Goal: Task Accomplishment & Management: Complete application form

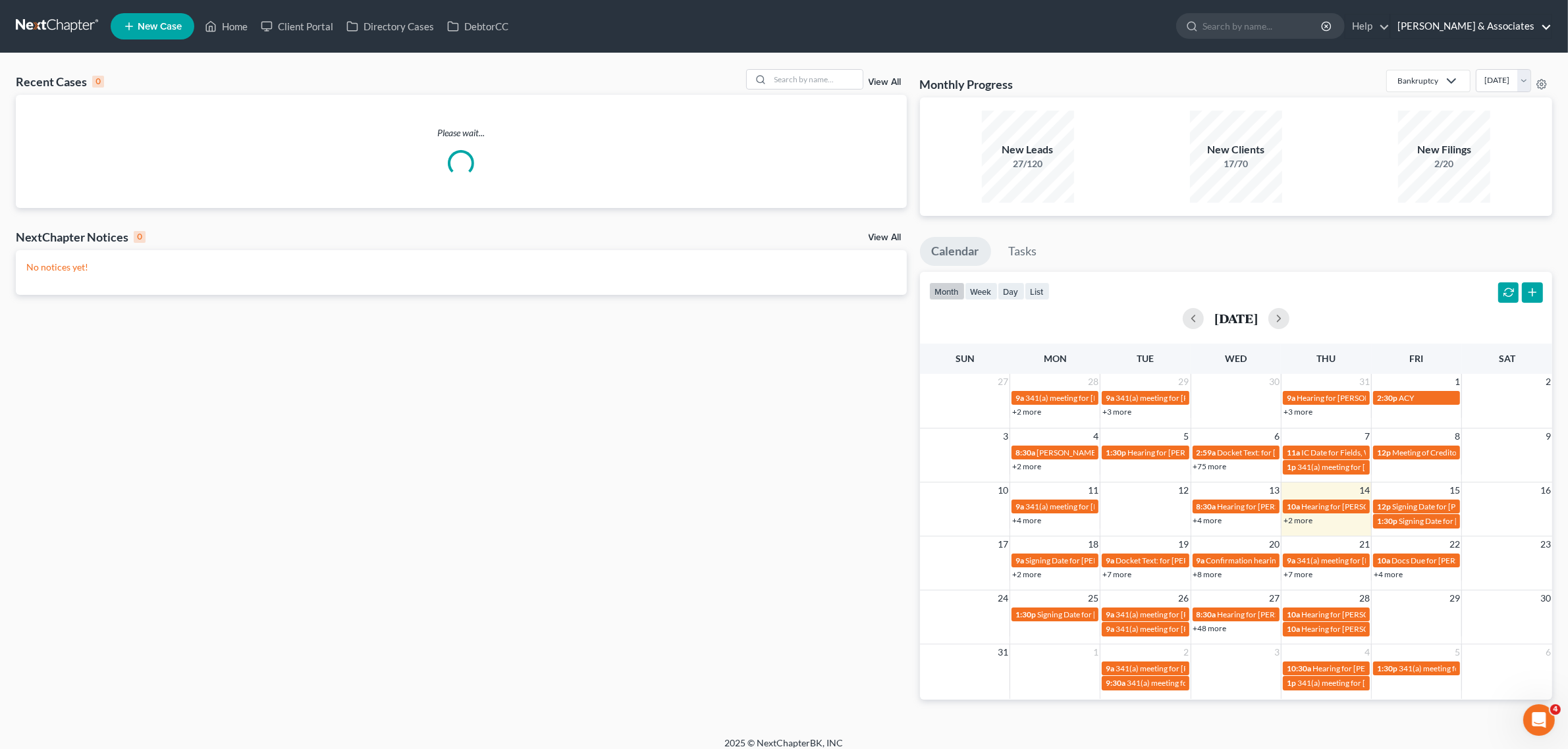
click at [1517, 27] on link "Diment & Associates" at bounding box center [1471, 26] width 161 height 23
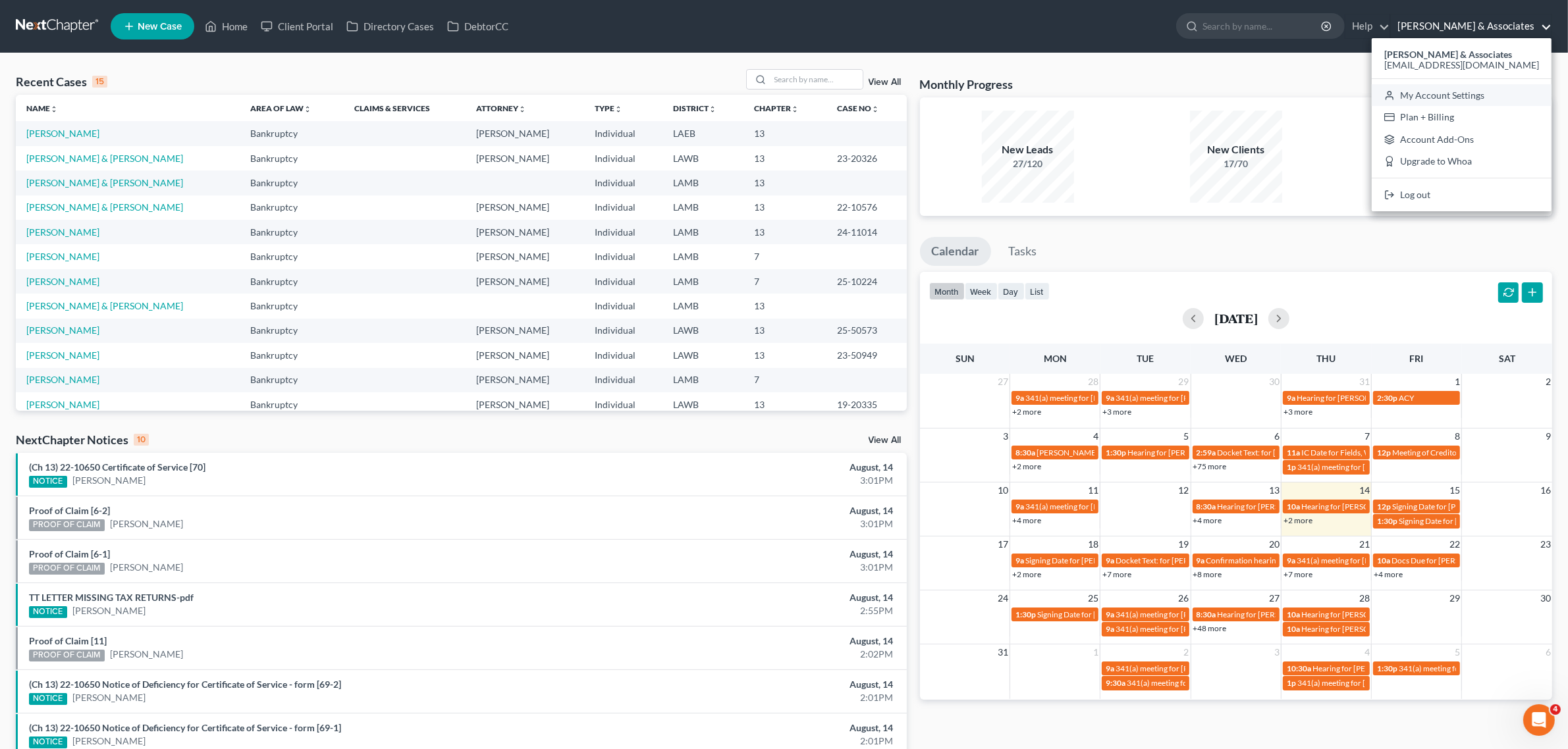
click at [1482, 97] on link "My Account Settings" at bounding box center [1460, 95] width 179 height 22
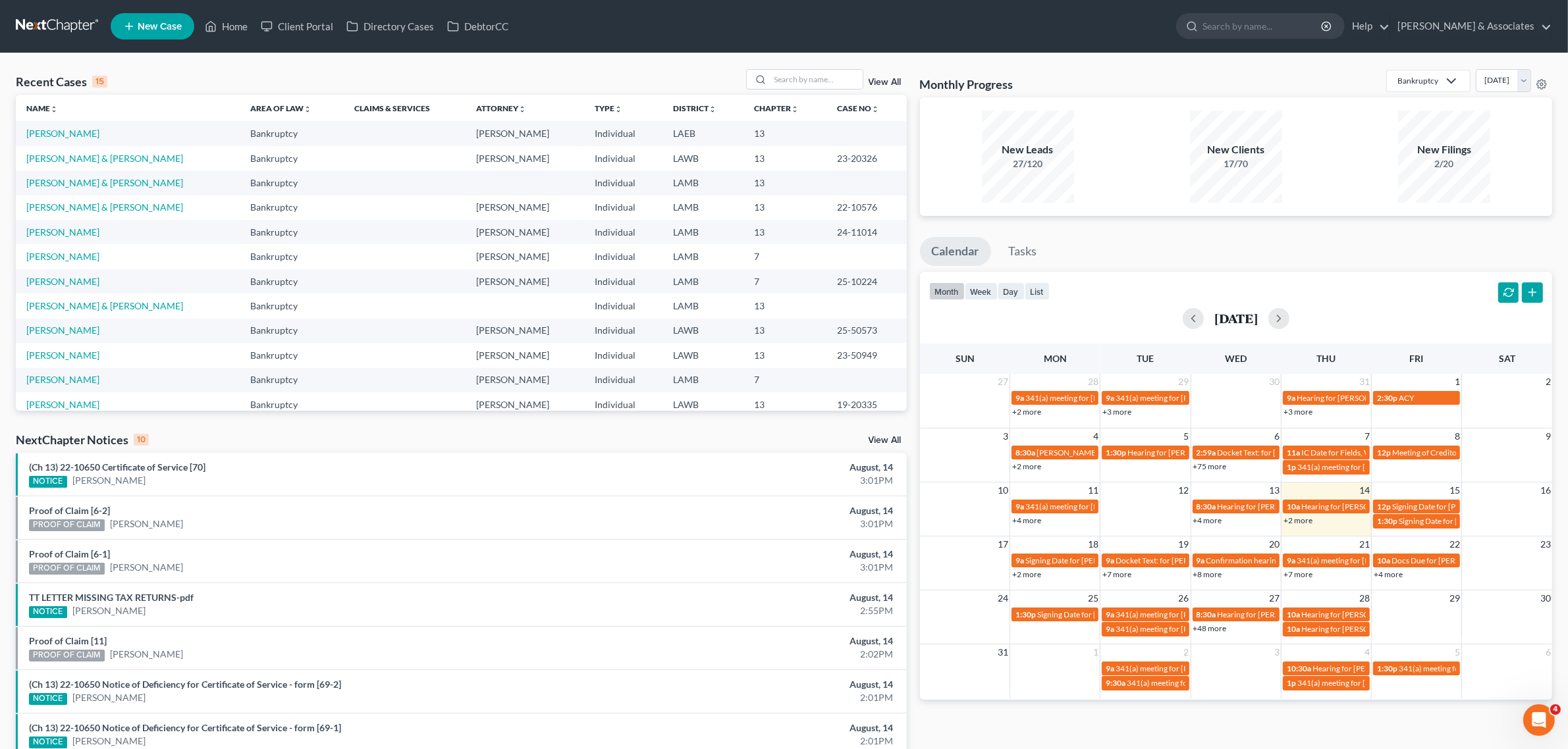
select select "23"
select select "19"
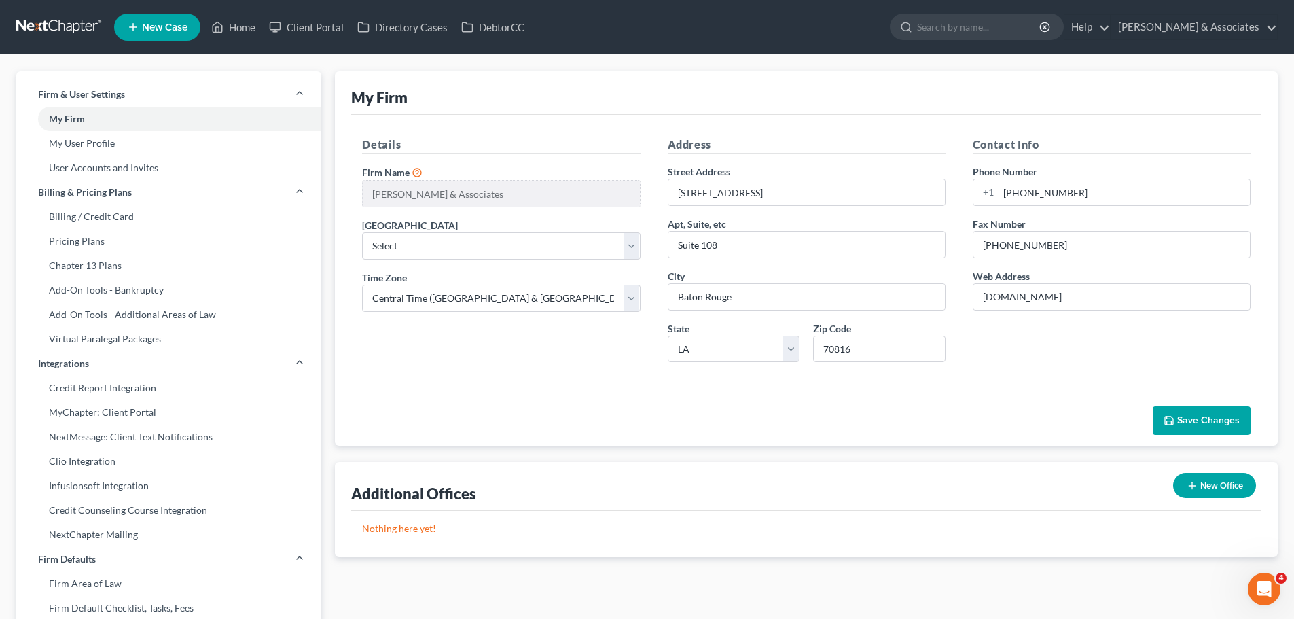
drag, startPoint x: 1537, startPoint y: 1, endPoint x: 761, endPoint y: 86, distance: 781.1
click at [761, 86] on div "My Firm" at bounding box center [806, 92] width 910 height 43
click at [103, 139] on link "My User Profile" at bounding box center [168, 143] width 305 height 24
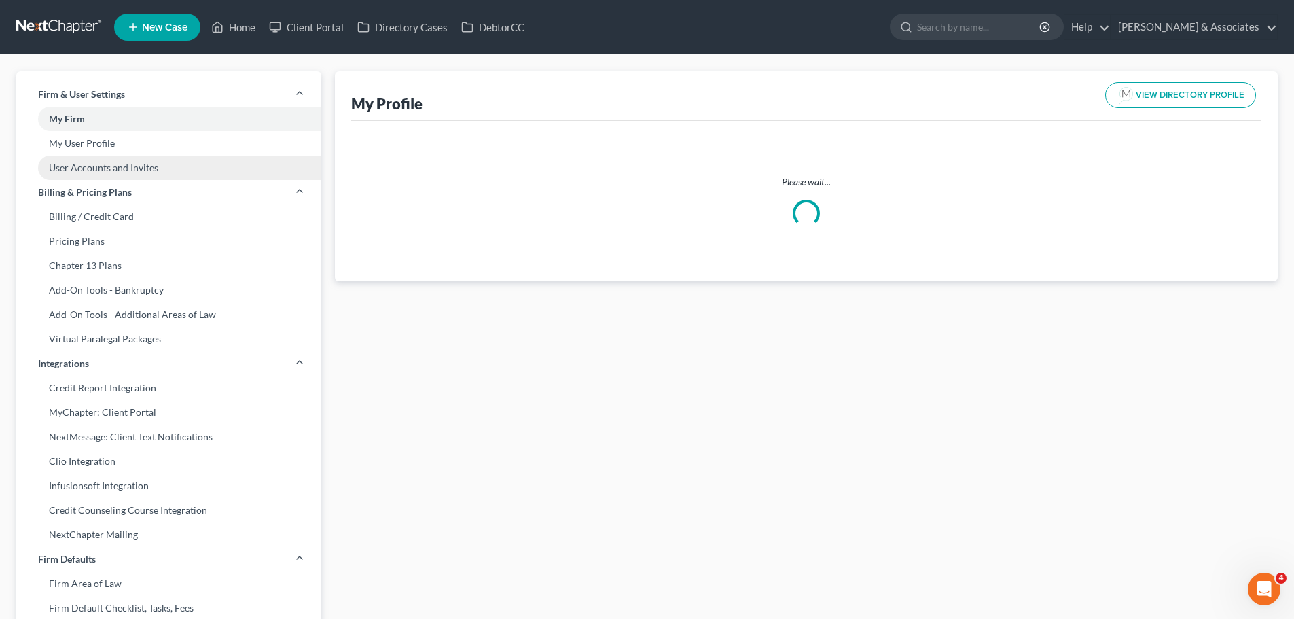
select select "19"
select select "35"
select select "attorney"
select select "0"
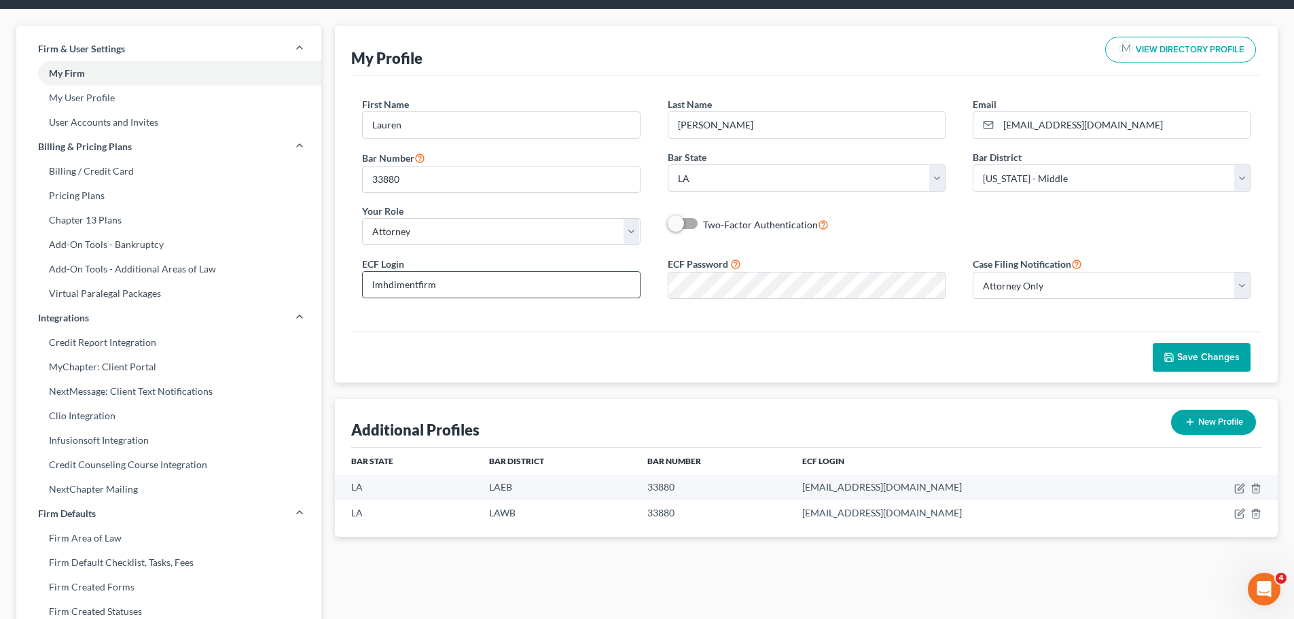
scroll to position [68, 0]
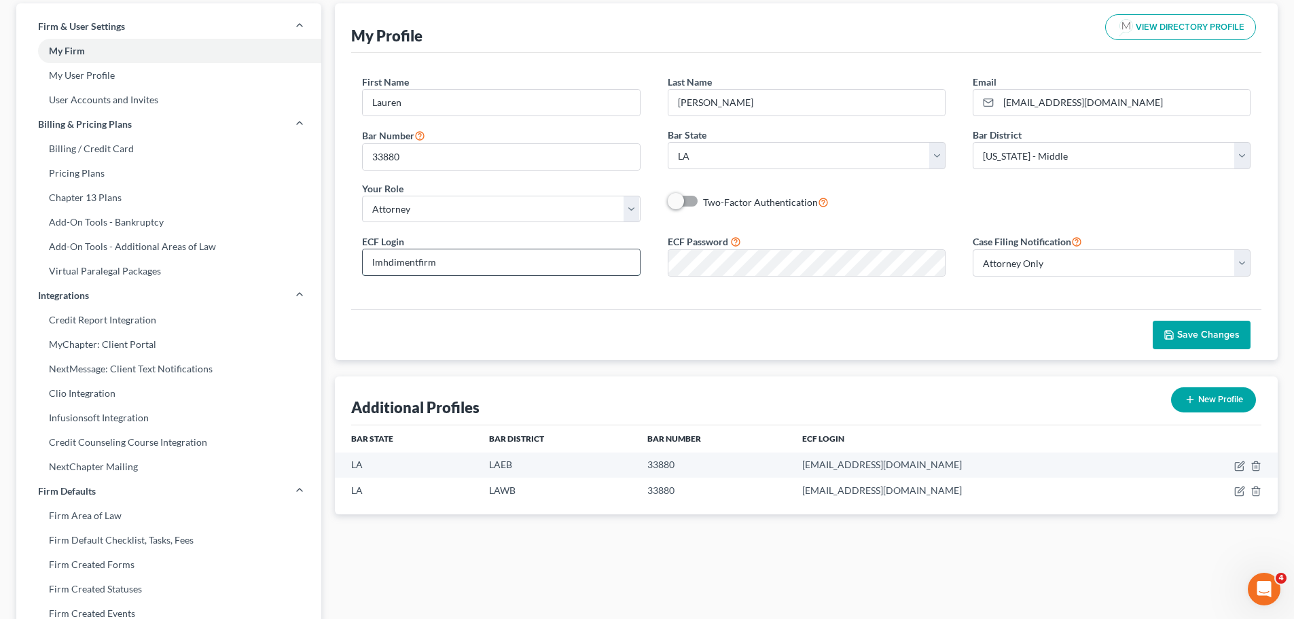
click at [471, 266] on input "lmhdimentfirm" at bounding box center [501, 262] width 276 height 26
click at [913, 319] on div "Save Changes" at bounding box center [806, 334] width 910 height 51
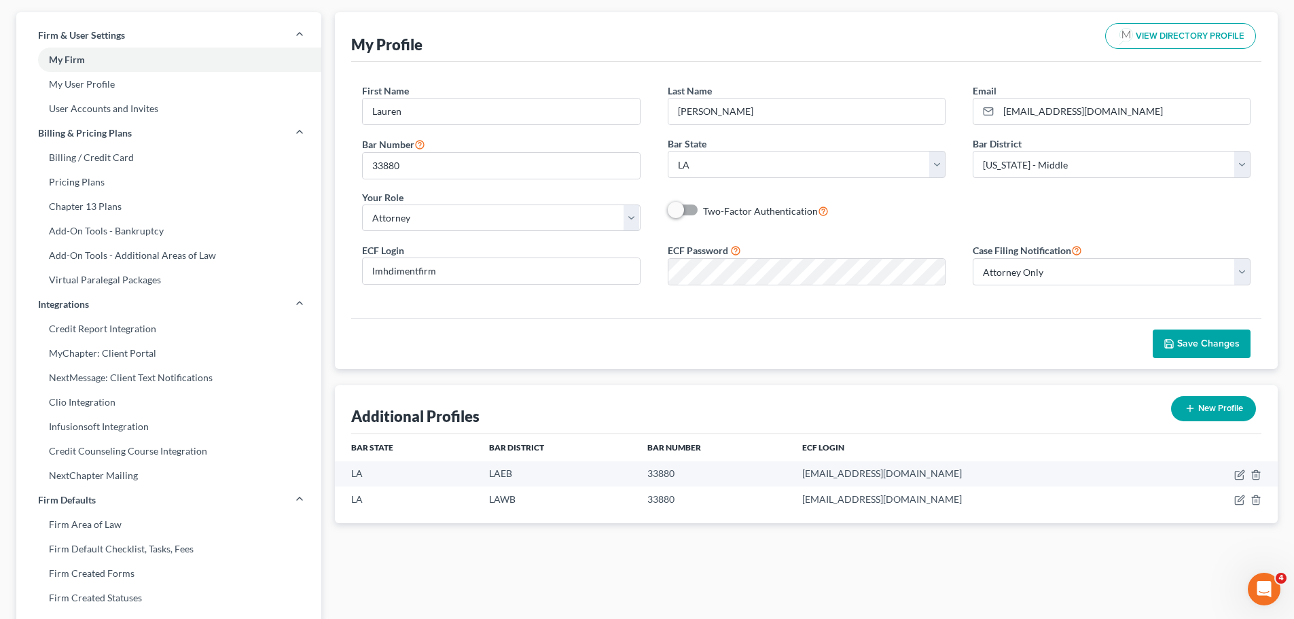
scroll to position [0, 0]
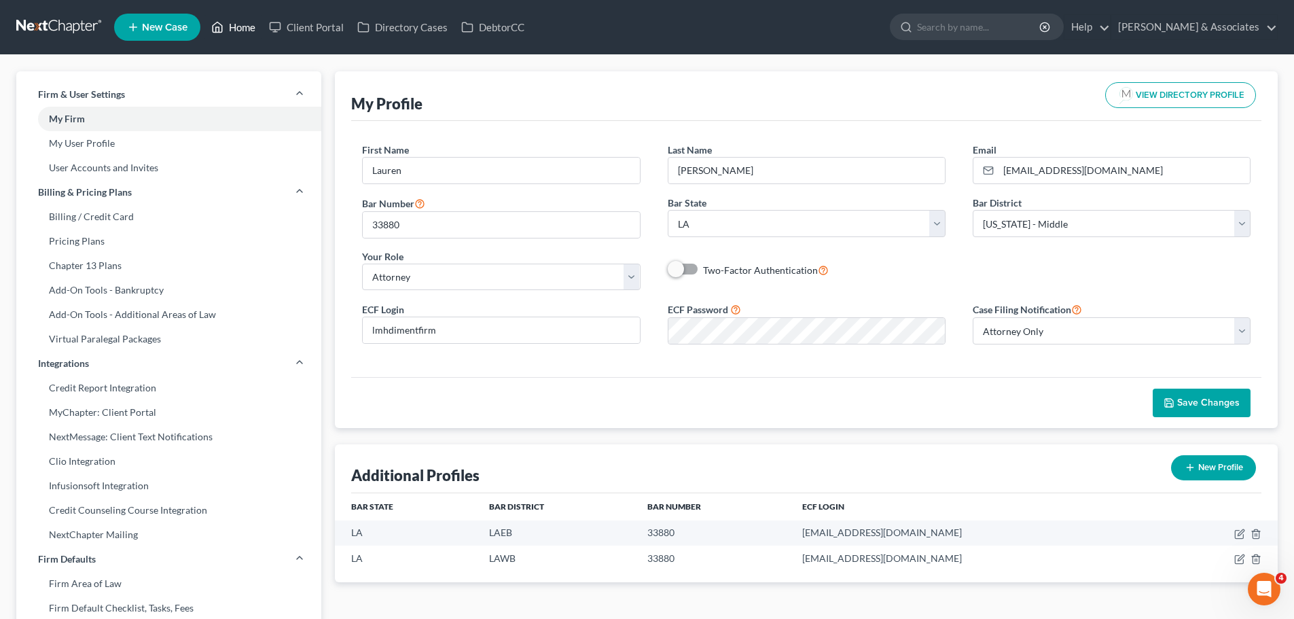
click at [235, 28] on link "Home" at bounding box center [233, 27] width 58 height 24
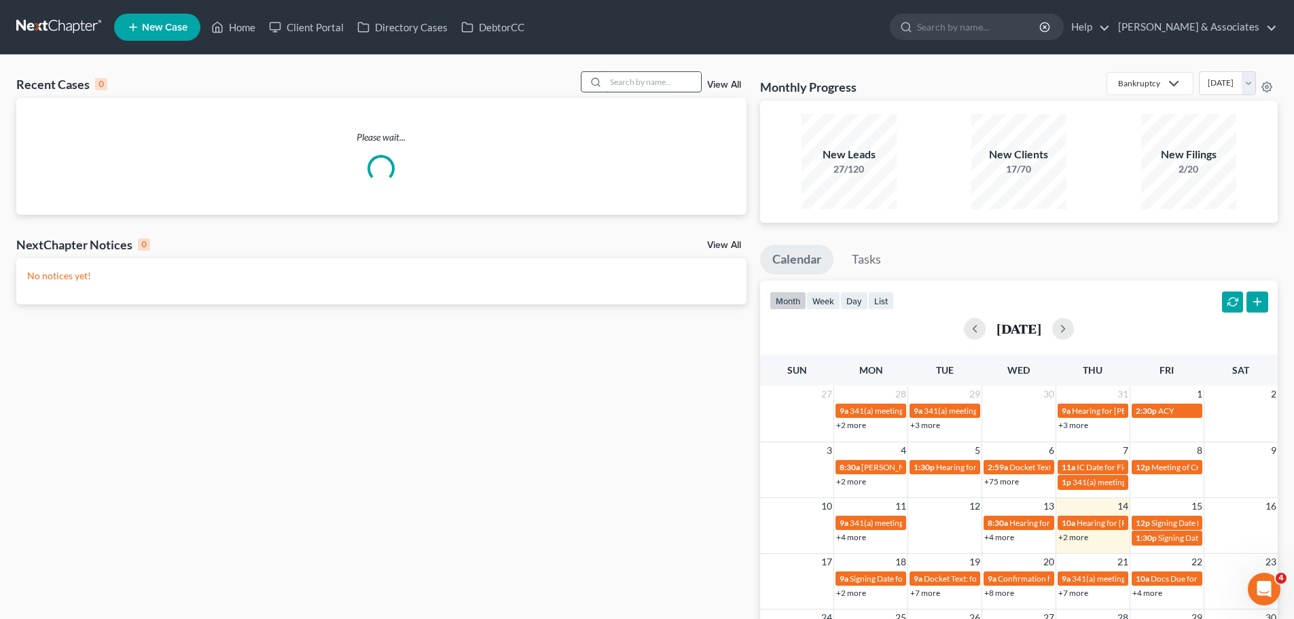
click at [659, 79] on input "search" at bounding box center [653, 82] width 95 height 20
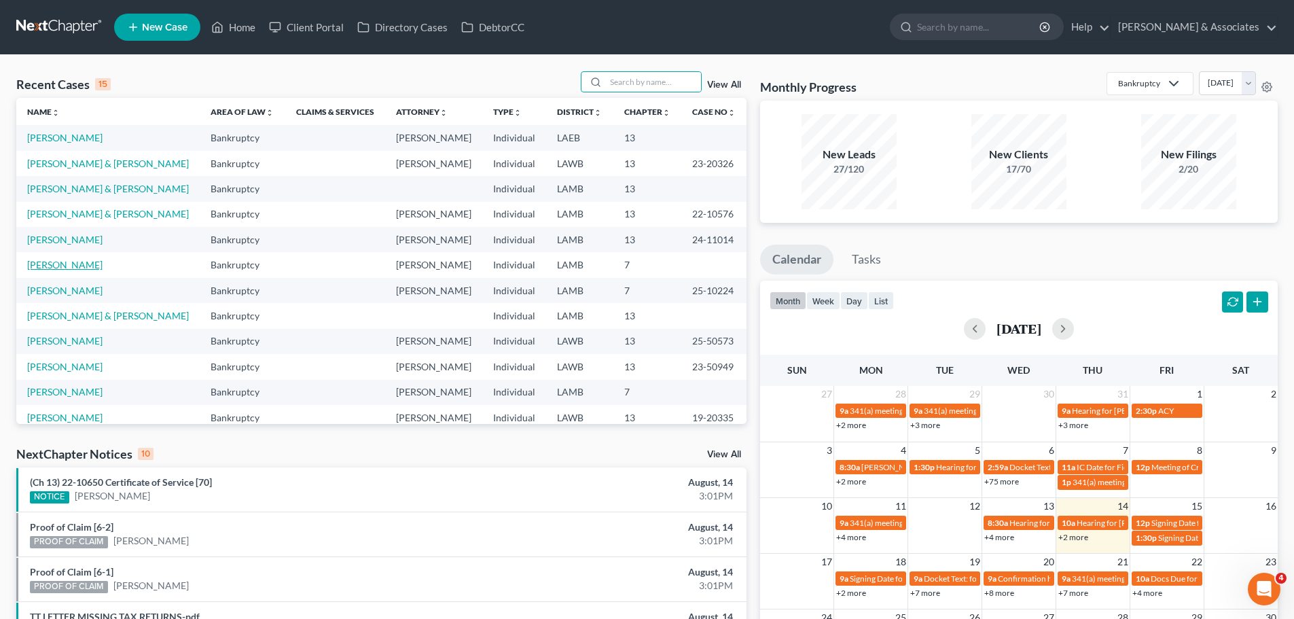
click at [57, 270] on link "Miller, Dana" at bounding box center [64, 265] width 75 height 12
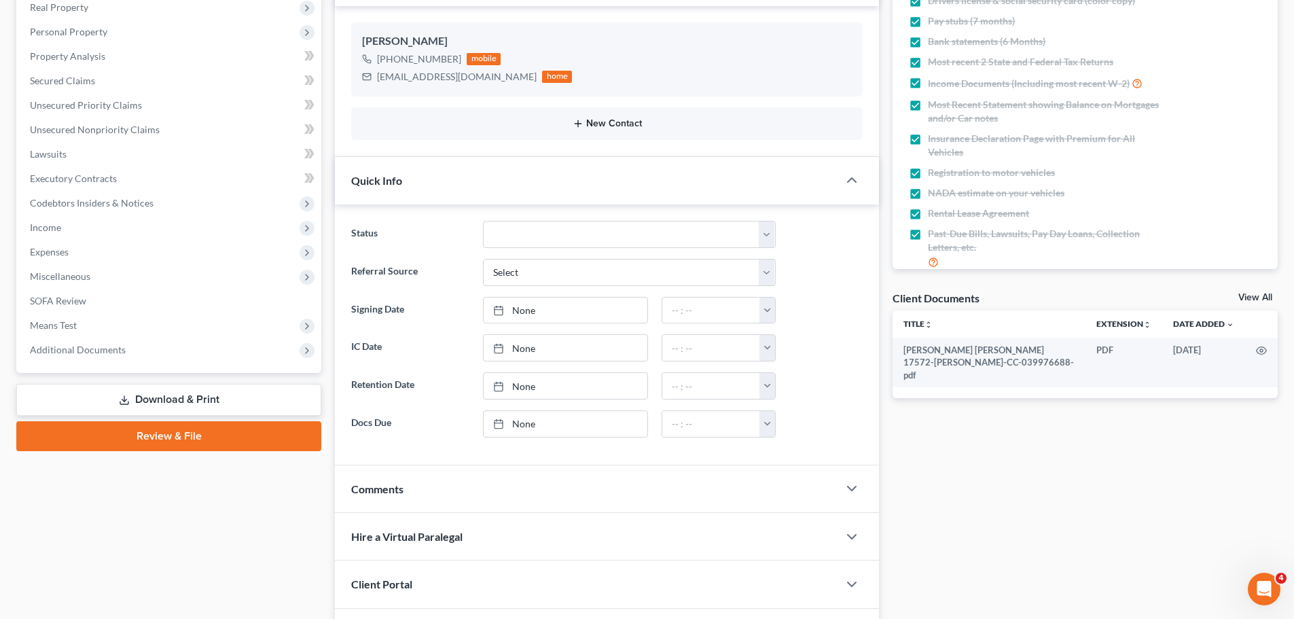
scroll to position [272, 0]
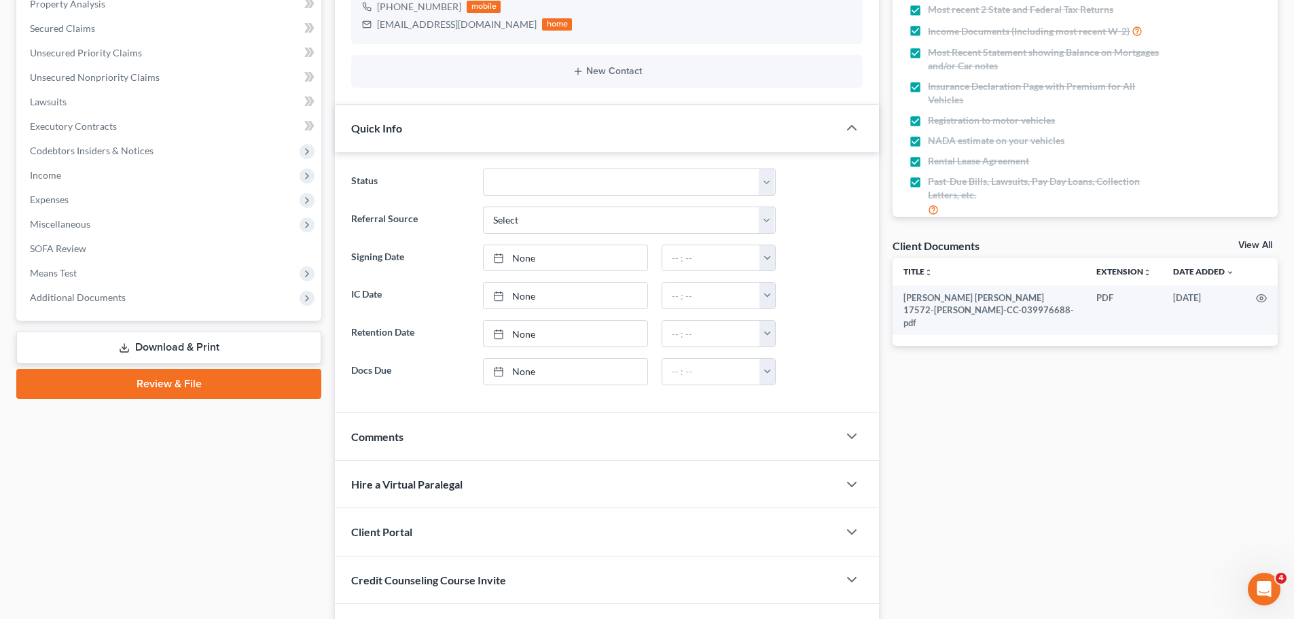
click at [131, 385] on link "Review & File" at bounding box center [168, 384] width 305 height 30
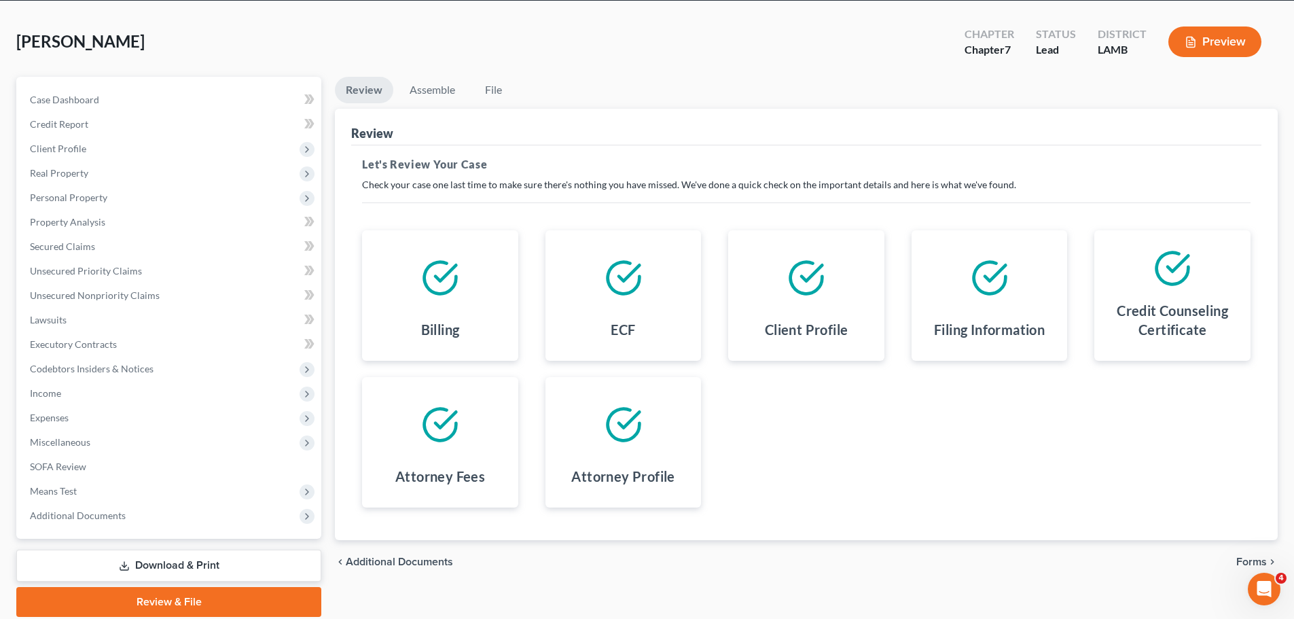
scroll to position [103, 0]
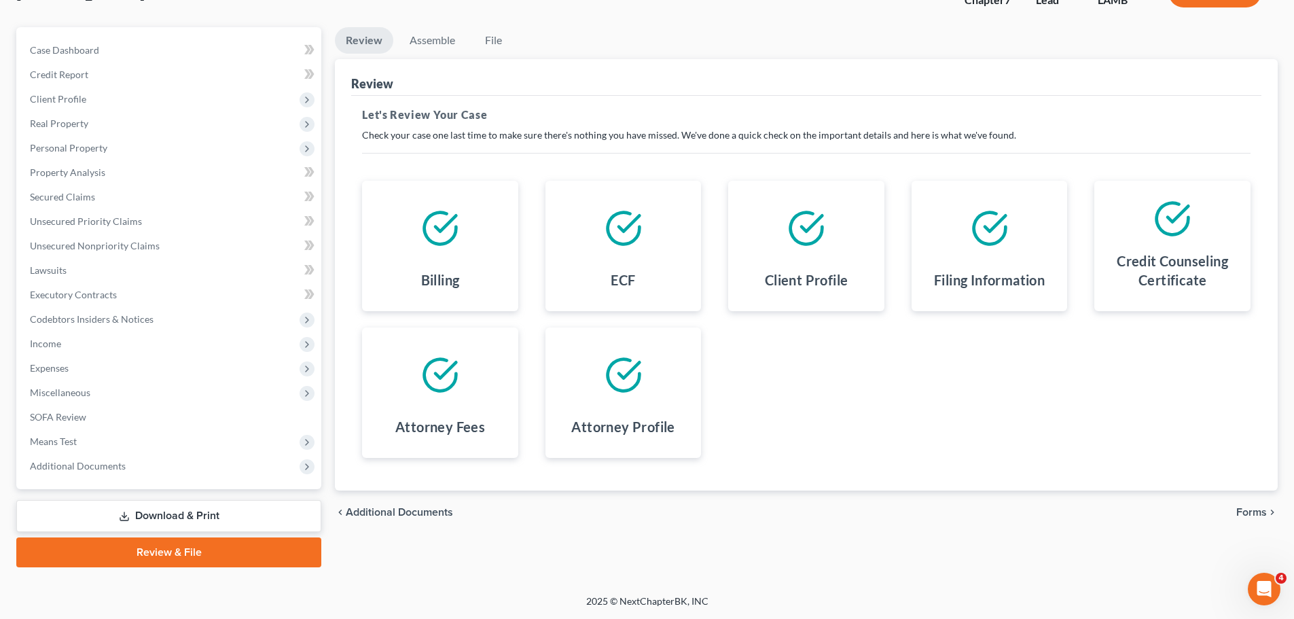
click at [1257, 515] on span "Forms" at bounding box center [1251, 512] width 31 height 11
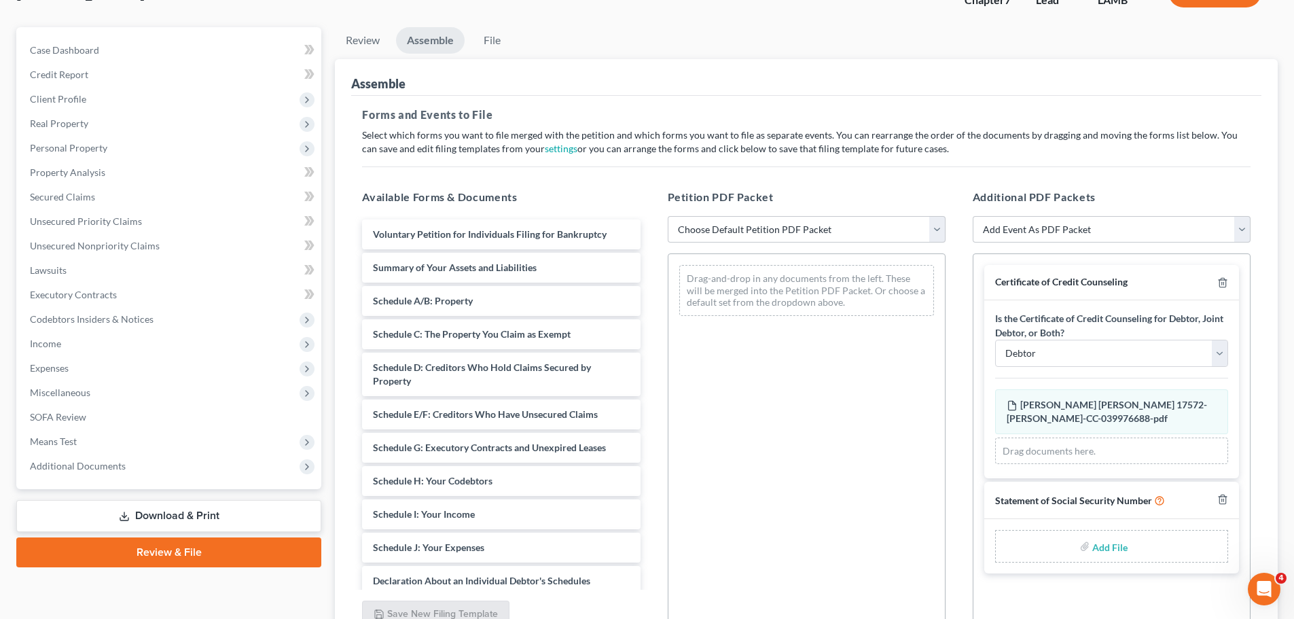
scroll to position [234, 0]
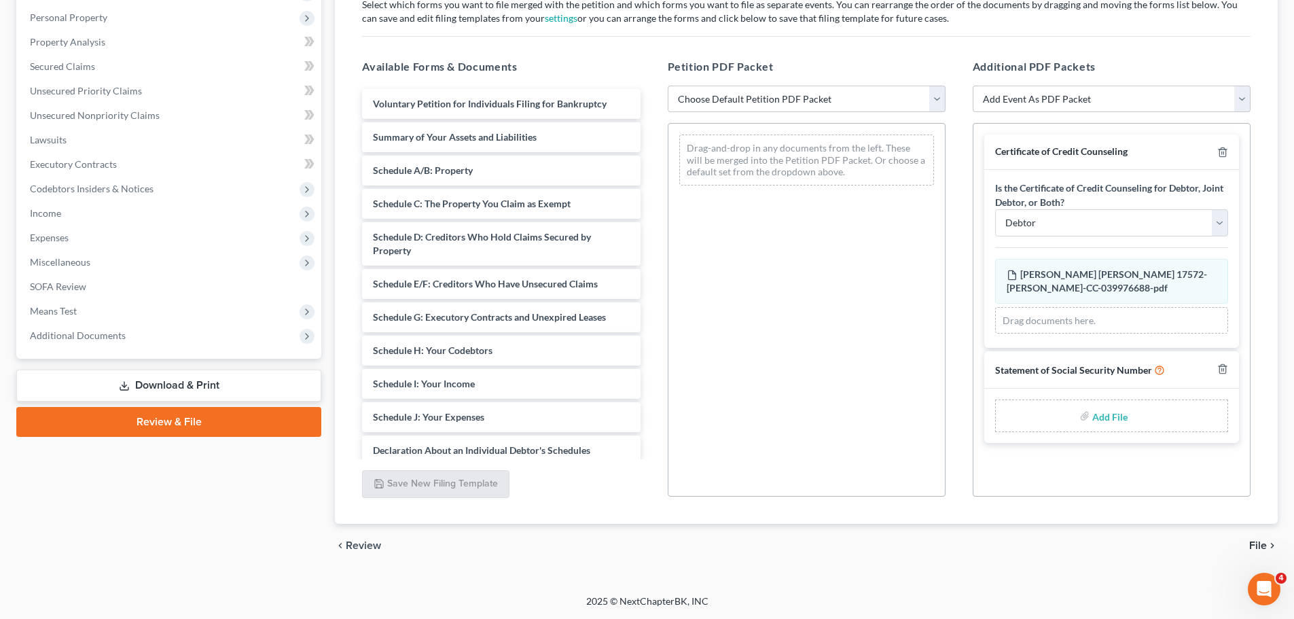
drag, startPoint x: 175, startPoint y: 387, endPoint x: 202, endPoint y: 361, distance: 37.0
click at [175, 387] on link "Download & Print" at bounding box center [168, 386] width 305 height 32
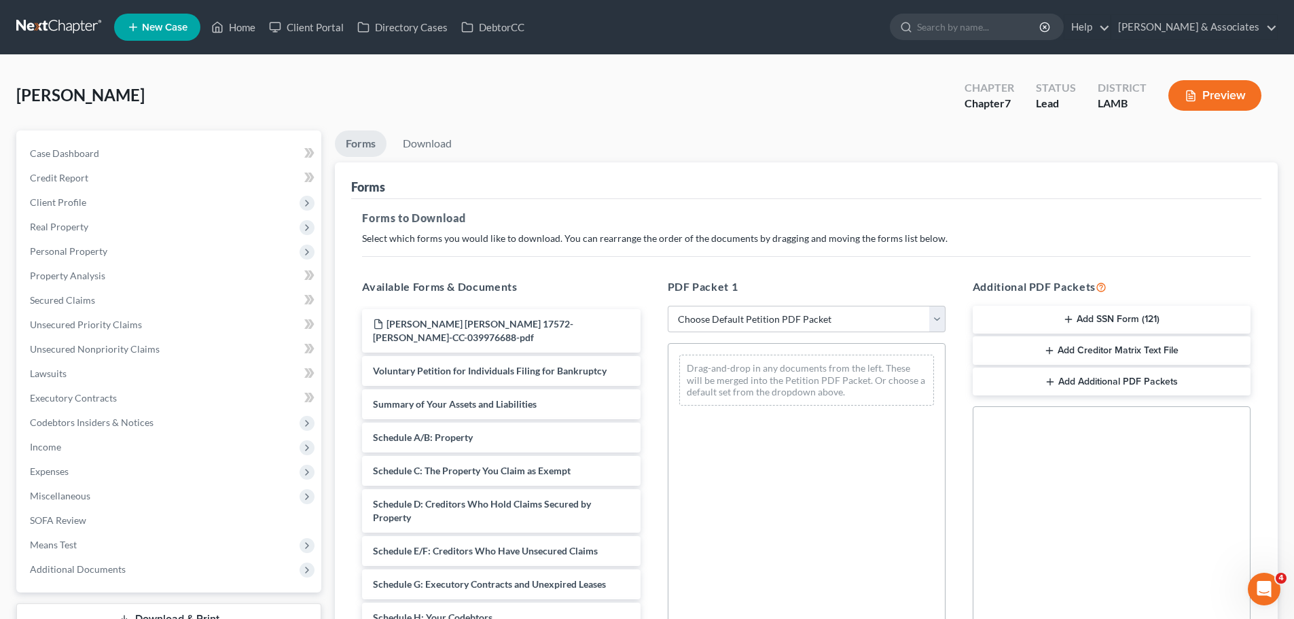
click at [1087, 319] on button "Add SSN Form (121)" at bounding box center [1112, 320] width 278 height 29
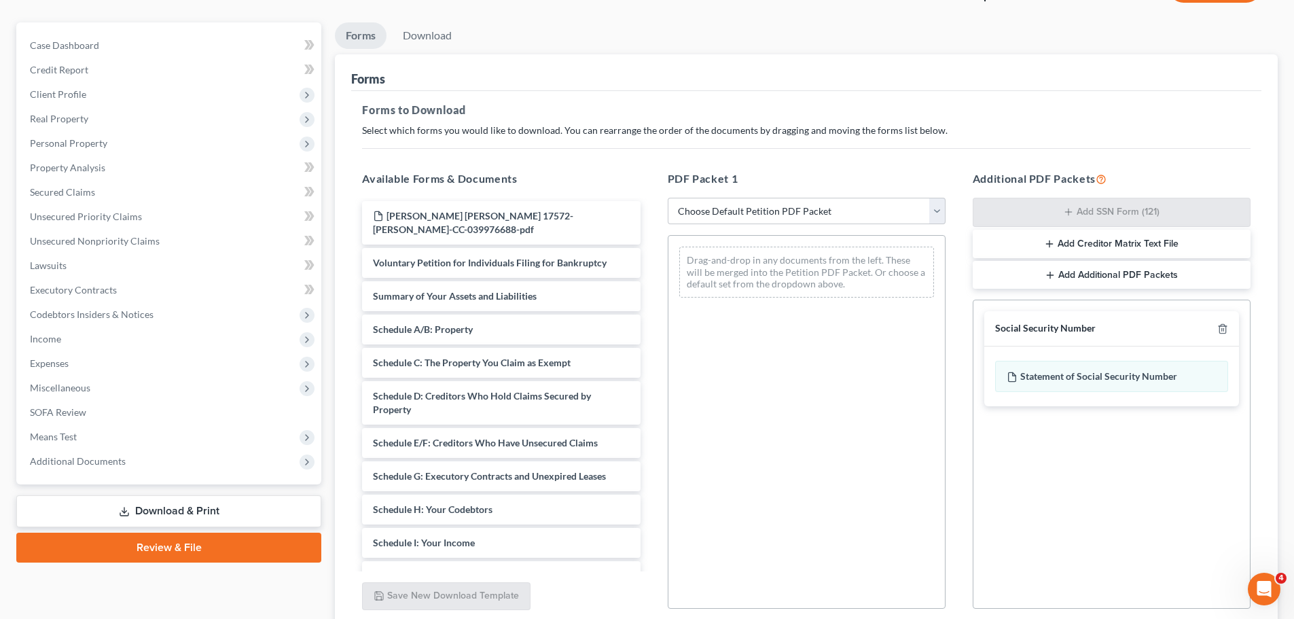
scroll to position [220, 0]
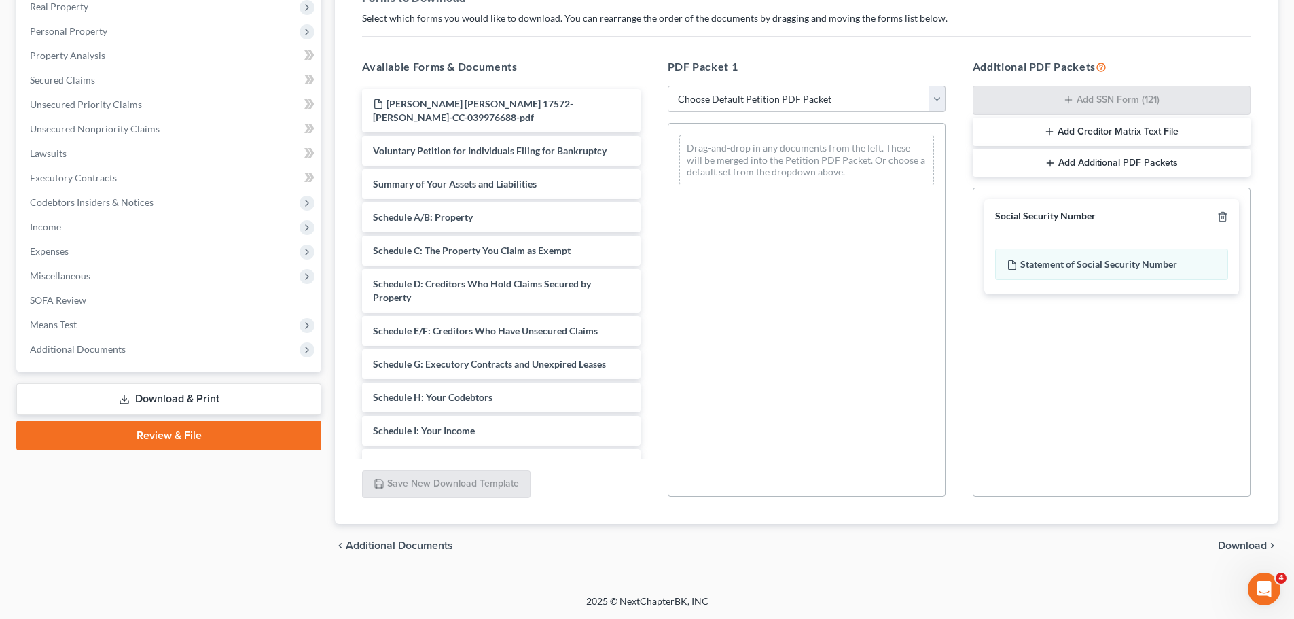
click at [1231, 547] on span "Download" at bounding box center [1242, 545] width 49 height 11
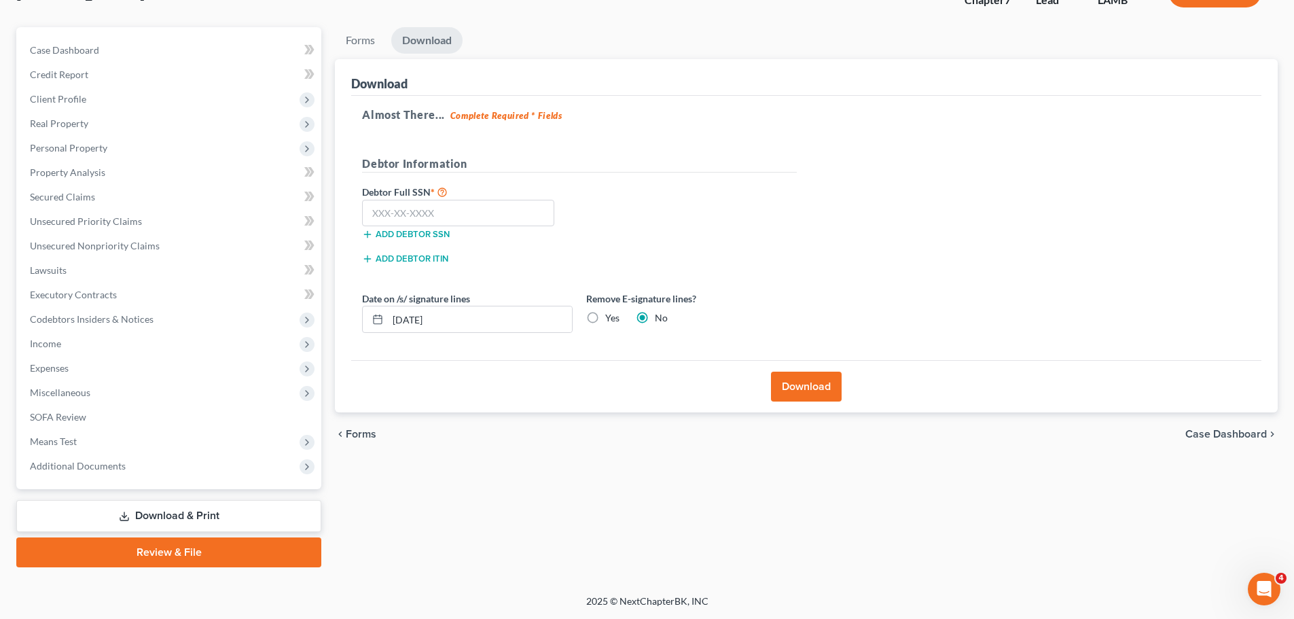
scroll to position [103, 0]
click at [472, 220] on input "text" at bounding box center [458, 213] width 192 height 27
type input "659-03-7978"
click at [789, 386] on button "Download" at bounding box center [806, 387] width 71 height 30
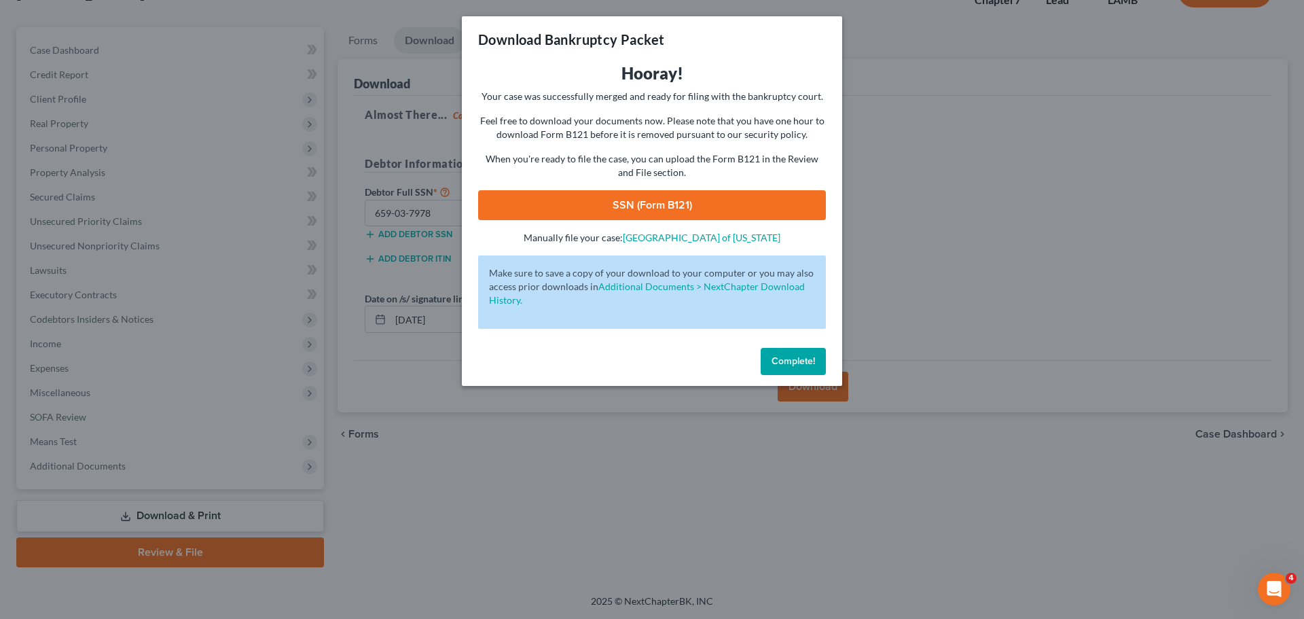
click at [677, 203] on link "SSN (Form B121)" at bounding box center [652, 205] width 348 height 30
click at [785, 359] on span "Complete!" at bounding box center [793, 361] width 43 height 12
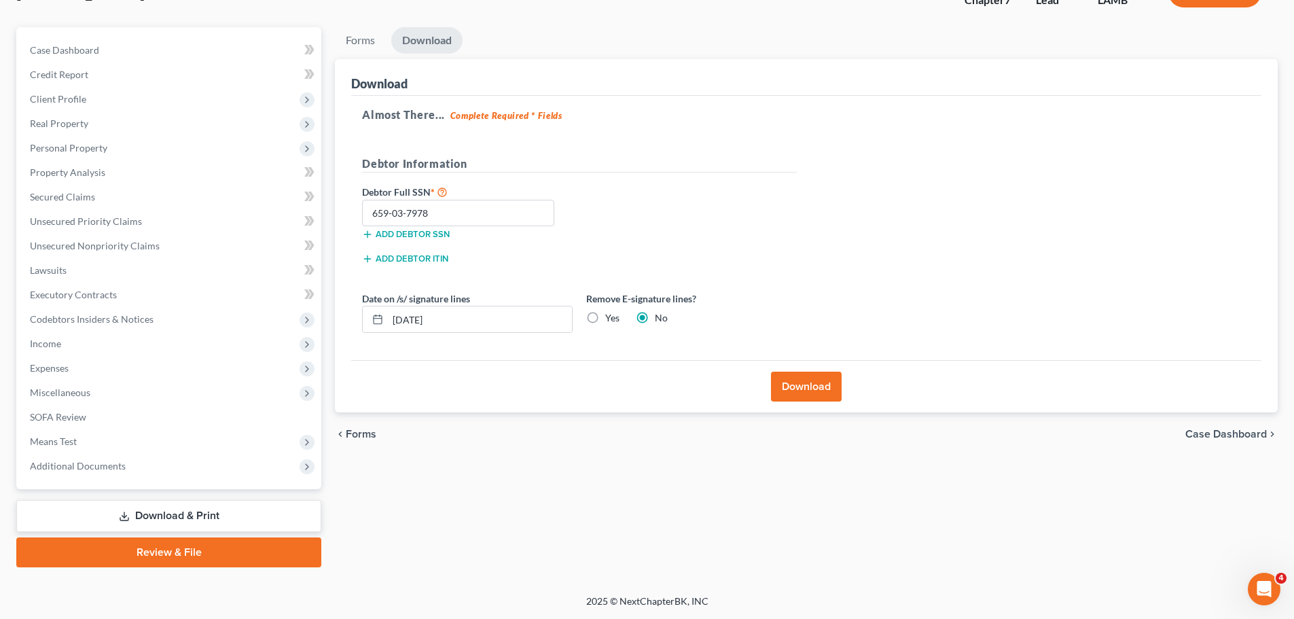
click at [171, 552] on link "Review & File" at bounding box center [168, 552] width 305 height 30
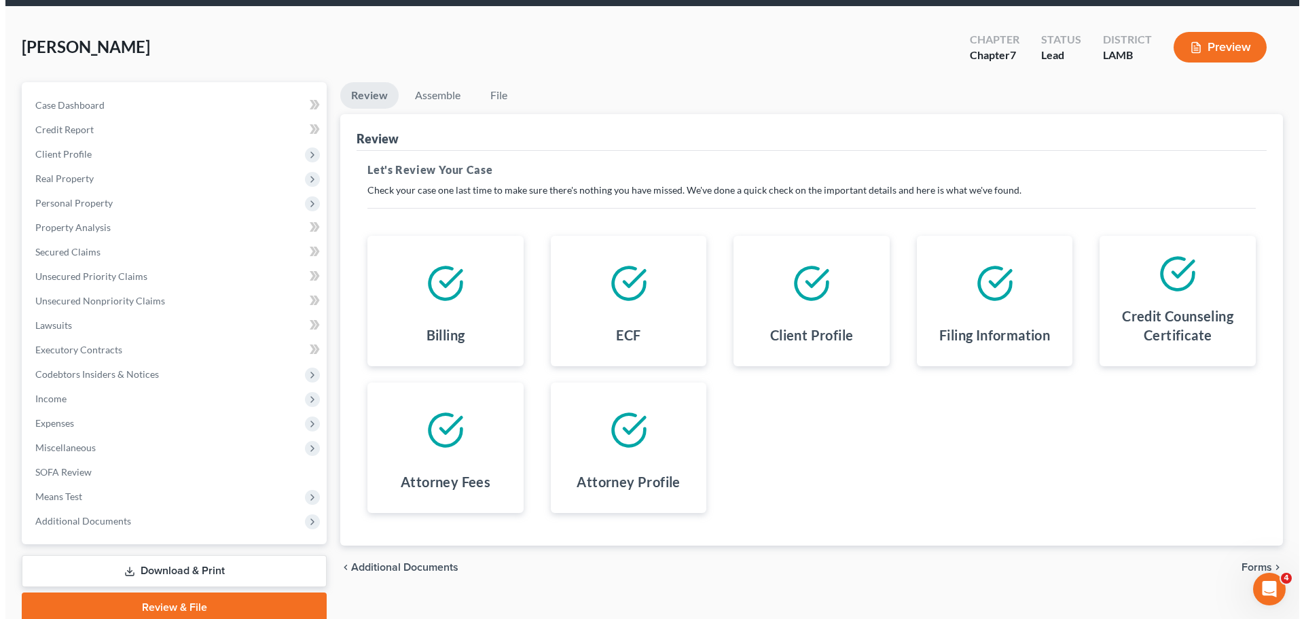
scroll to position [103, 0]
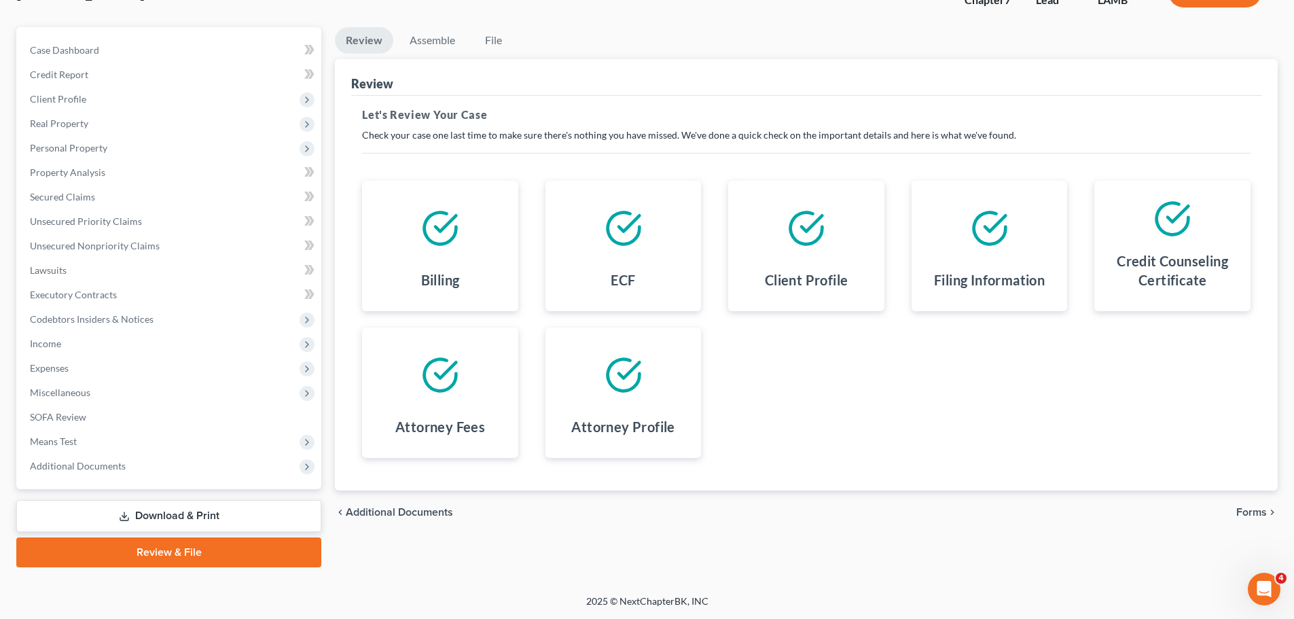
click at [1248, 514] on span "Forms" at bounding box center [1251, 512] width 31 height 11
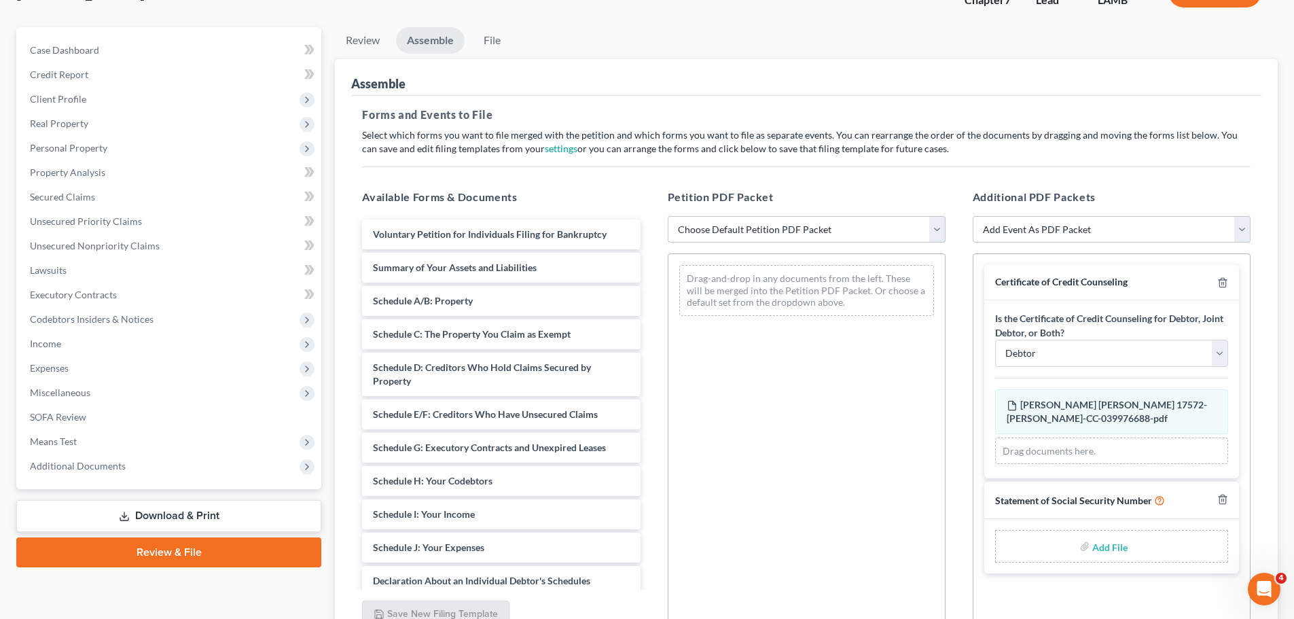
click at [801, 236] on select "Choose Default Petition PDF Packet Emergency Filing (Voluntary Petition and Cre…" at bounding box center [807, 229] width 278 height 27
select select "0"
click at [668, 216] on select "Choose Default Petition PDF Packet Emergency Filing (Voluntary Petition and Cre…" at bounding box center [807, 229] width 278 height 27
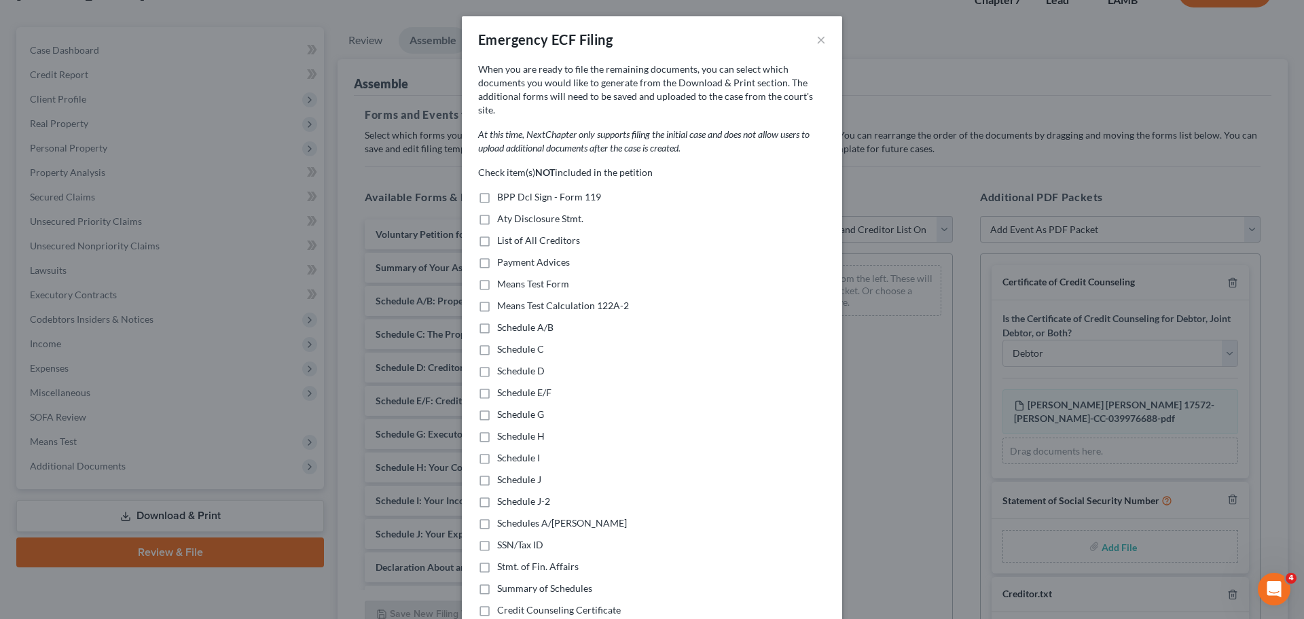
click at [497, 255] on label "Payment Advices" at bounding box center [533, 262] width 73 height 14
click at [503, 255] on input "Payment Advices" at bounding box center [507, 259] width 9 height 9
checkbox input "true"
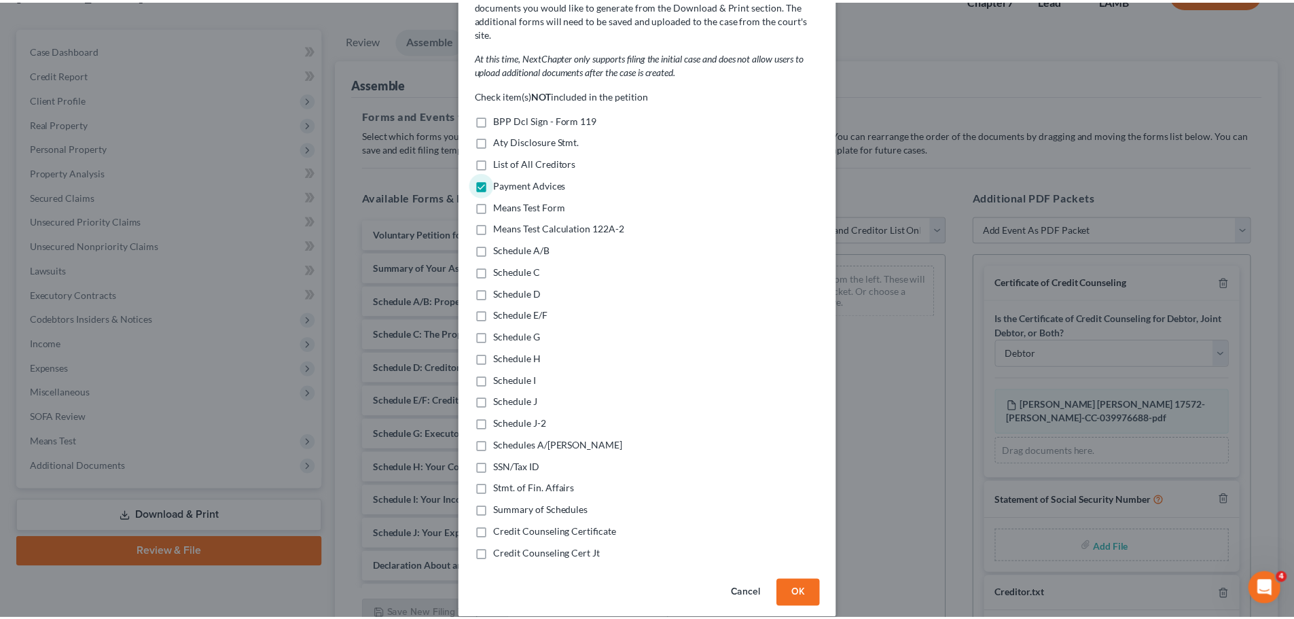
scroll to position [79, 0]
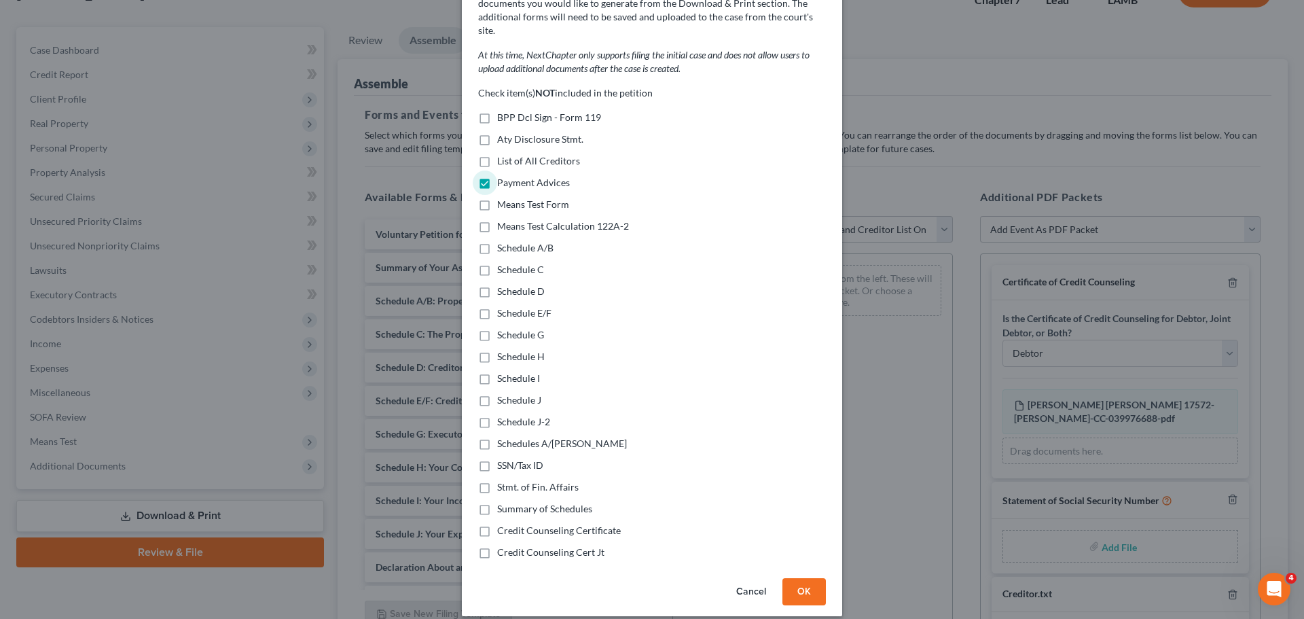
click at [789, 578] on button "OK" at bounding box center [804, 591] width 43 height 27
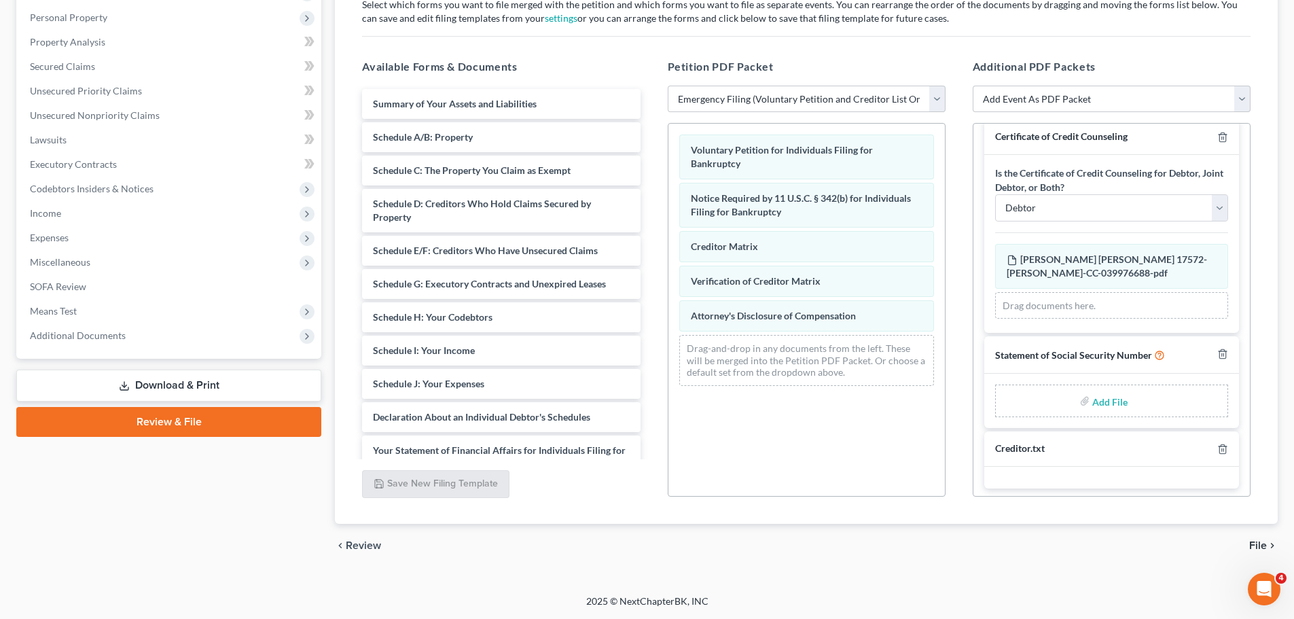
scroll to position [18, 0]
type input "C:\fakepath\SSN Stmt.pdf"
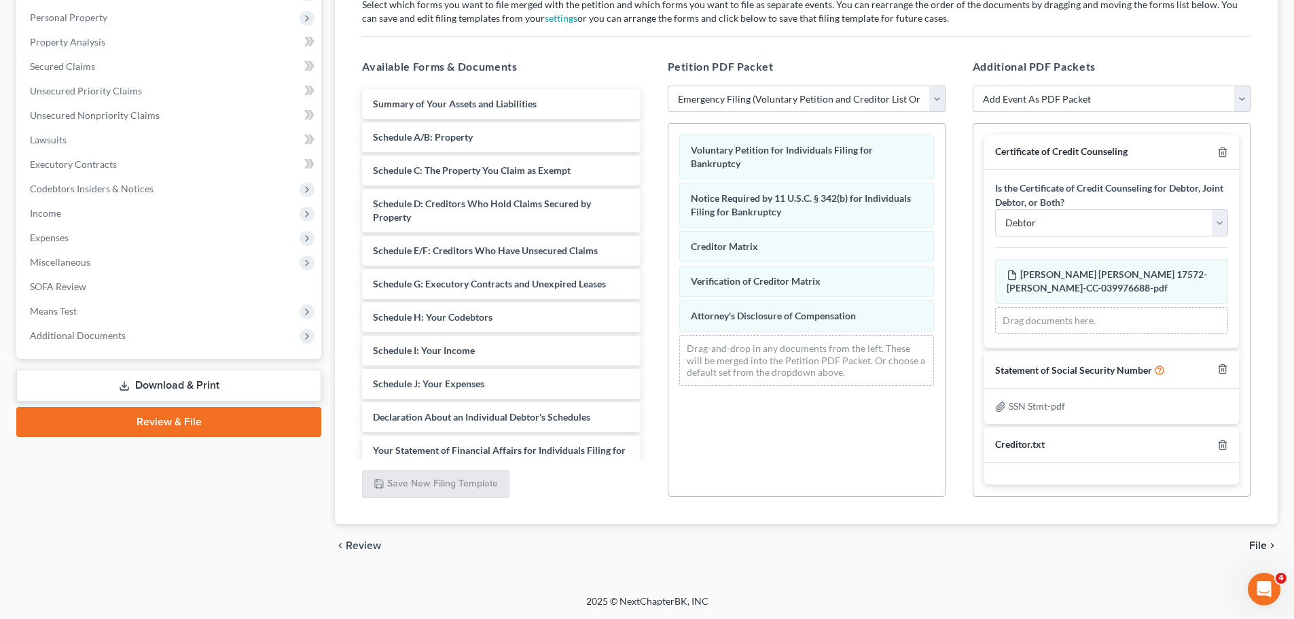
scroll to position [0, 0]
click at [1254, 545] on span "File" at bounding box center [1258, 545] width 18 height 11
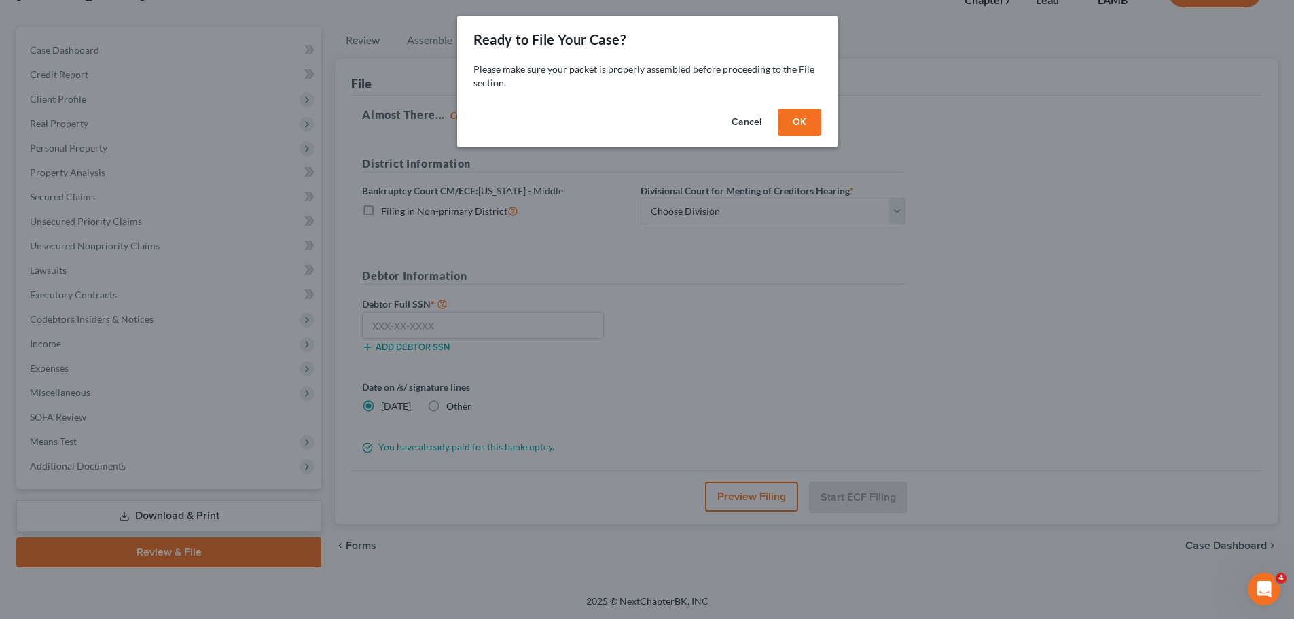
scroll to position [103, 0]
click at [806, 118] on button "OK" at bounding box center [804, 122] width 43 height 27
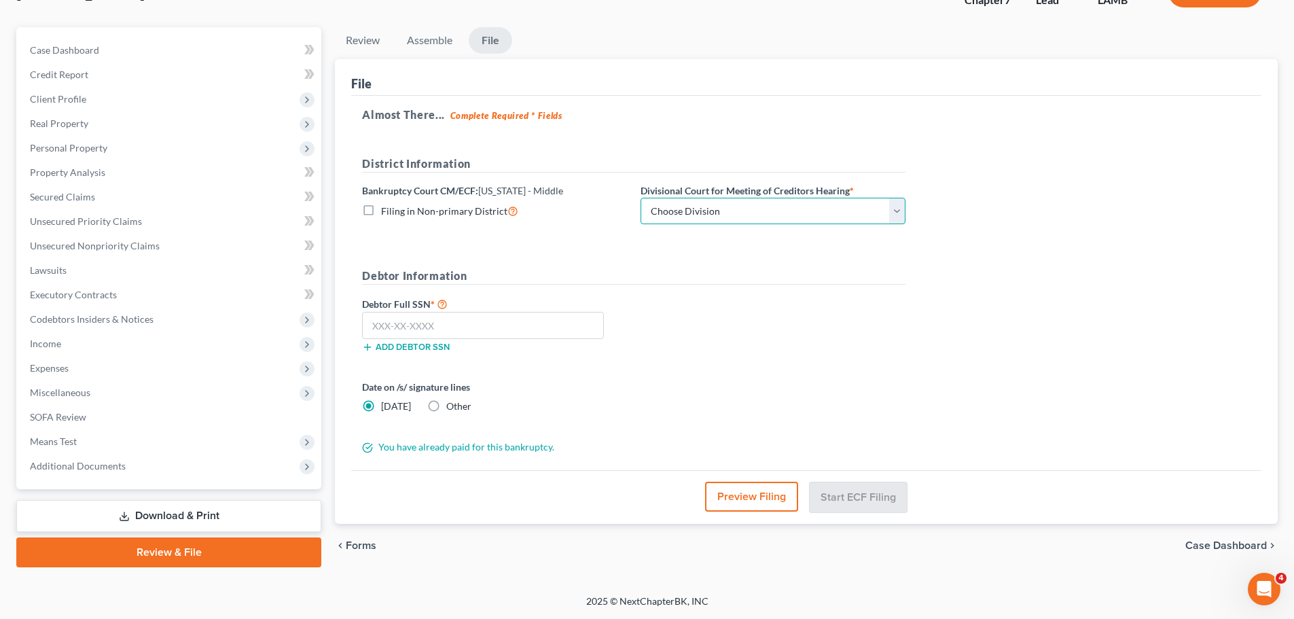
click at [749, 209] on select "Choose Division Baton Rouge" at bounding box center [773, 211] width 265 height 27
select select "0"
click at [641, 198] on select "Choose Division Baton Rouge" at bounding box center [773, 211] width 265 height 27
click at [462, 331] on input "text" at bounding box center [483, 325] width 242 height 27
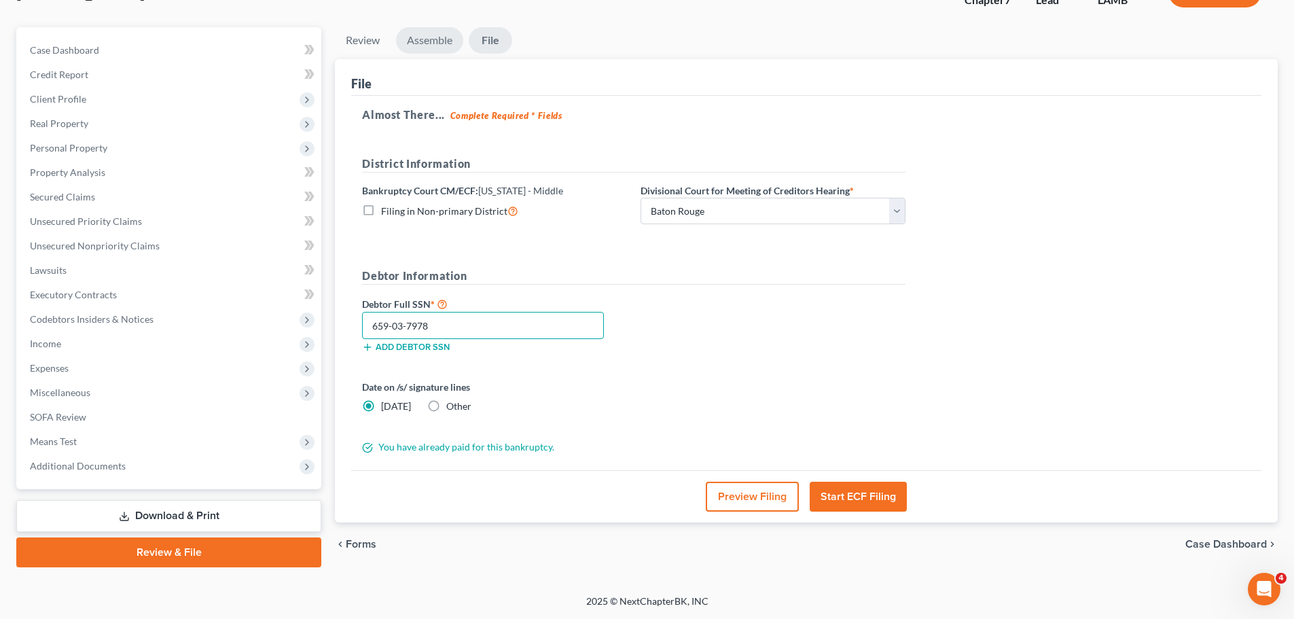
type input "659-03-7978"
click at [427, 34] on link "Assemble" at bounding box center [429, 40] width 67 height 26
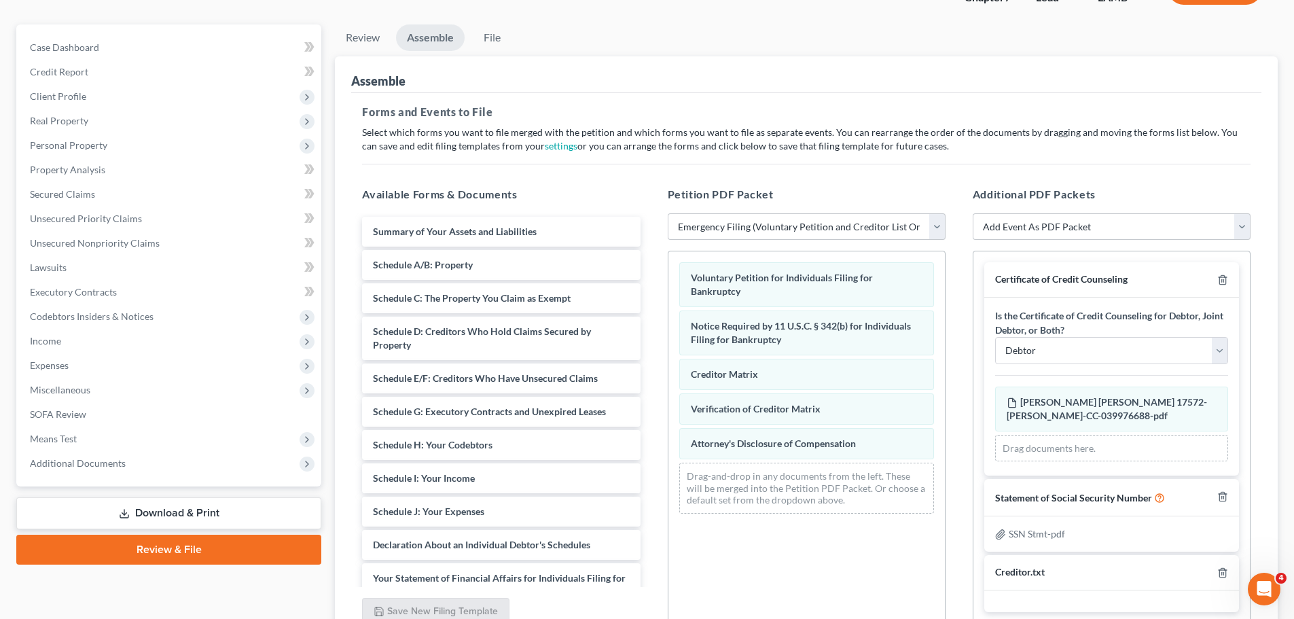
scroll to position [234, 0]
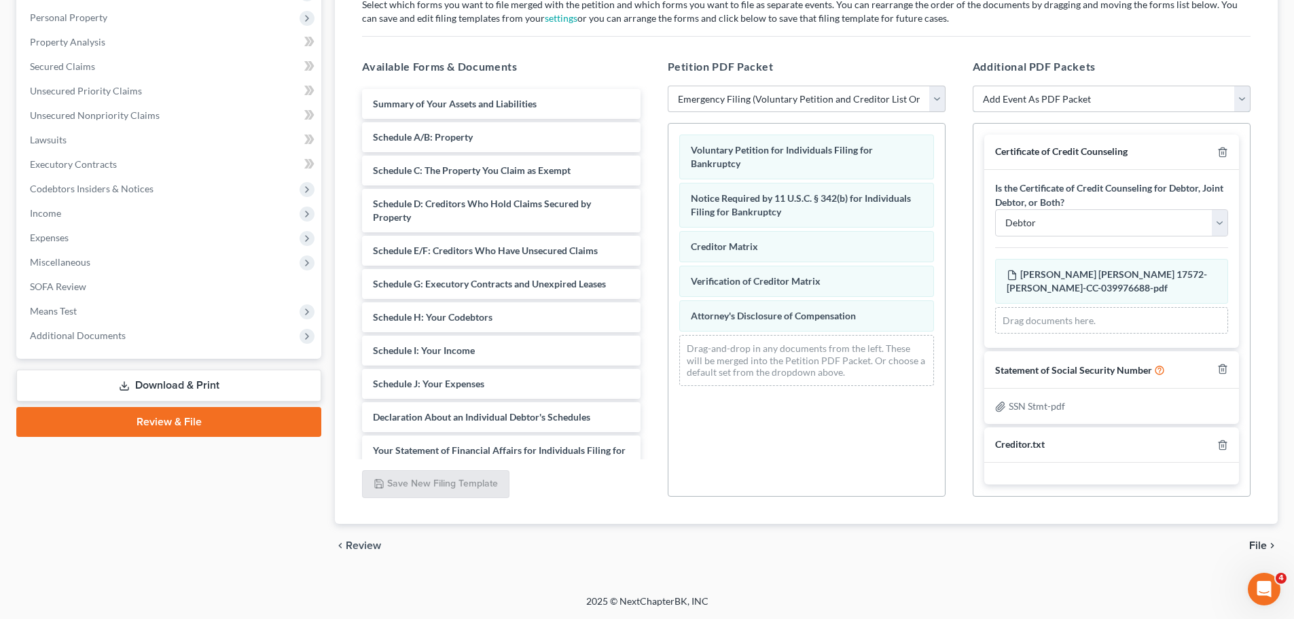
click at [1082, 105] on select "Add Event As PDF Packet Amended List of Creditors Amended List of Creditors and…" at bounding box center [1112, 99] width 278 height 27
select select "43"
click at [973, 113] on select "Add Event As PDF Packet Amended List of Creditors Amended List of Creditors and…" at bounding box center [1112, 99] width 278 height 27
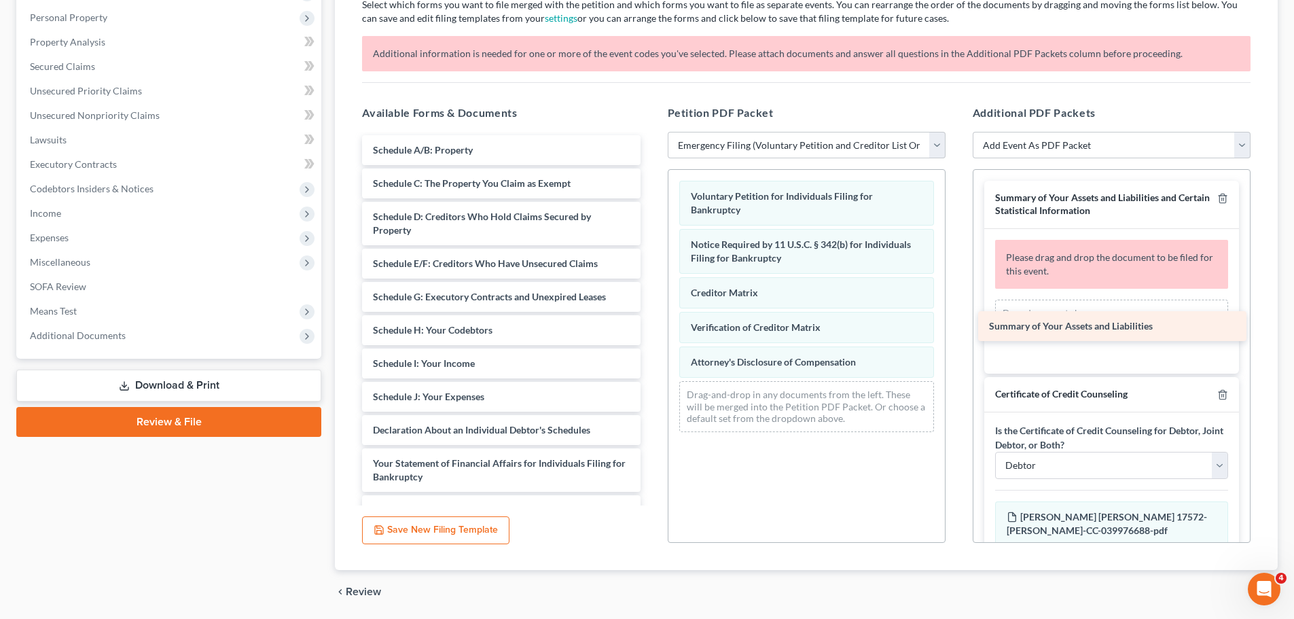
drag, startPoint x: 440, startPoint y: 154, endPoint x: 1058, endPoint y: 322, distance: 640.6
click at [651, 322] on div "Summary of Your Assets and Liabilities Summary of Your Assets and Liabilities S…" at bounding box center [501, 353] width 300 height 437
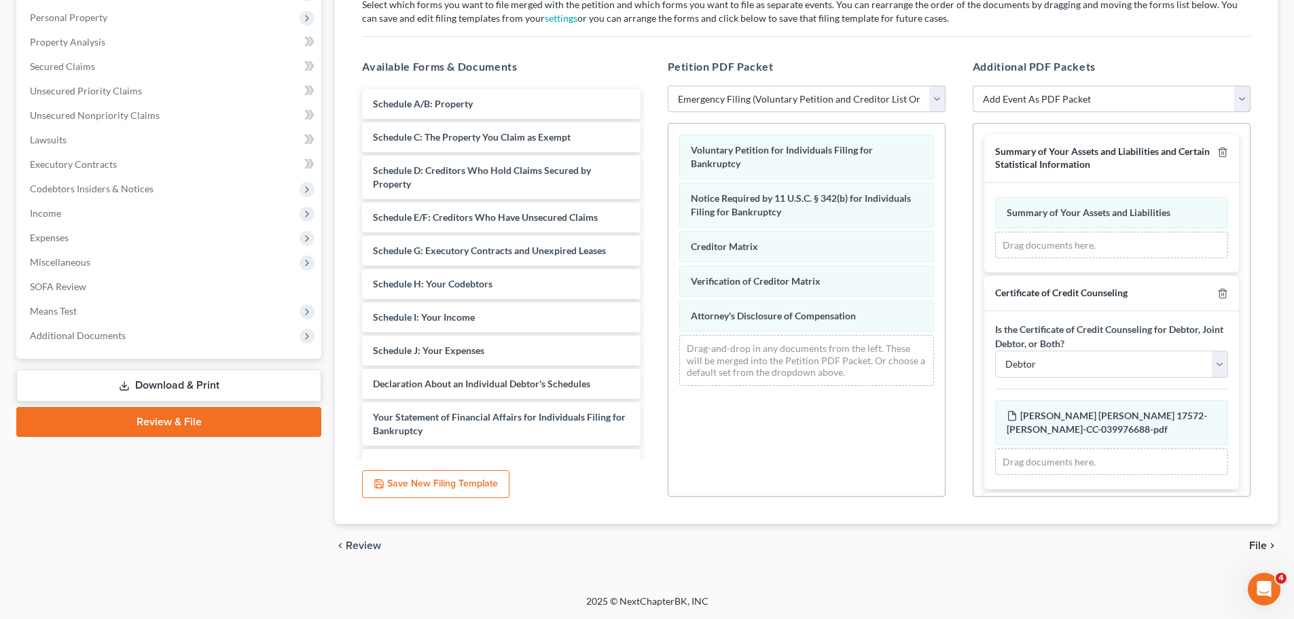
click at [1069, 103] on select "Add Event As PDF Packet Amended List of Creditors Amended List of Creditors and…" at bounding box center [1112, 99] width 278 height 27
select select "36"
click at [973, 113] on select "Add Event As PDF Packet Amended List of Creditors Amended List of Creditors and…" at bounding box center [1112, 99] width 278 height 27
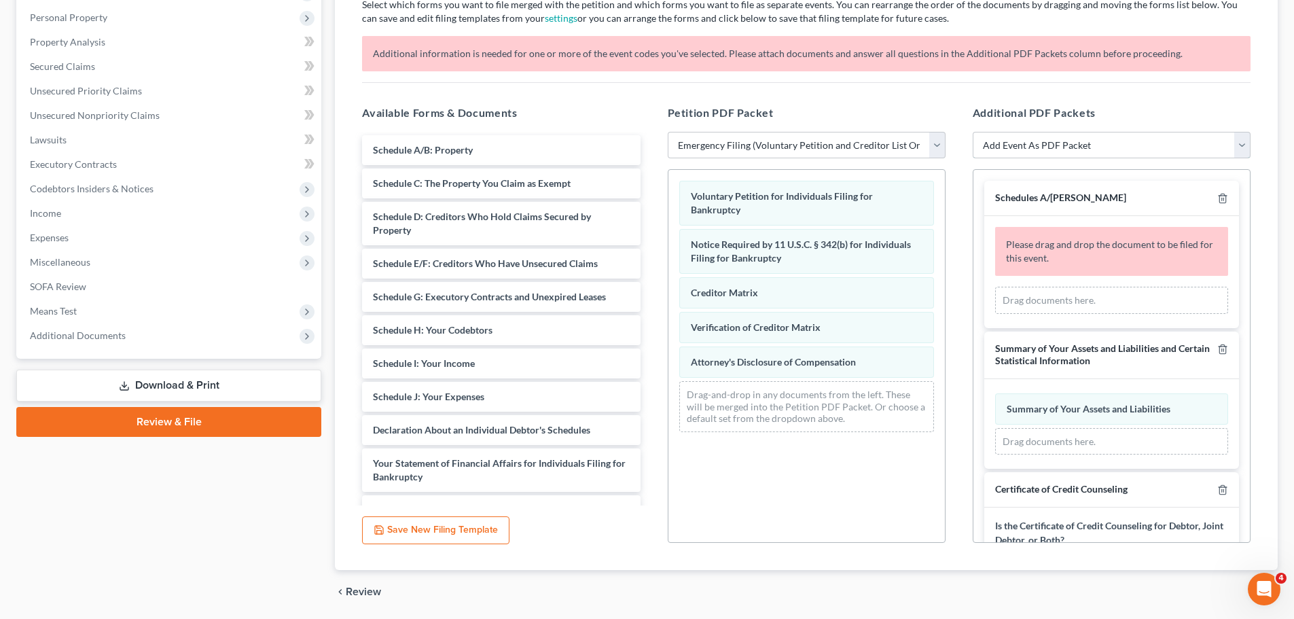
click at [1110, 146] on select "Add Event As PDF Packet Amended List of Creditors Amended List of Creditors and…" at bounding box center [1112, 145] width 278 height 27
select select "18"
click at [973, 132] on select "Add Event As PDF Packet Amended List of Creditors Amended List of Creditors and…" at bounding box center [1112, 145] width 278 height 27
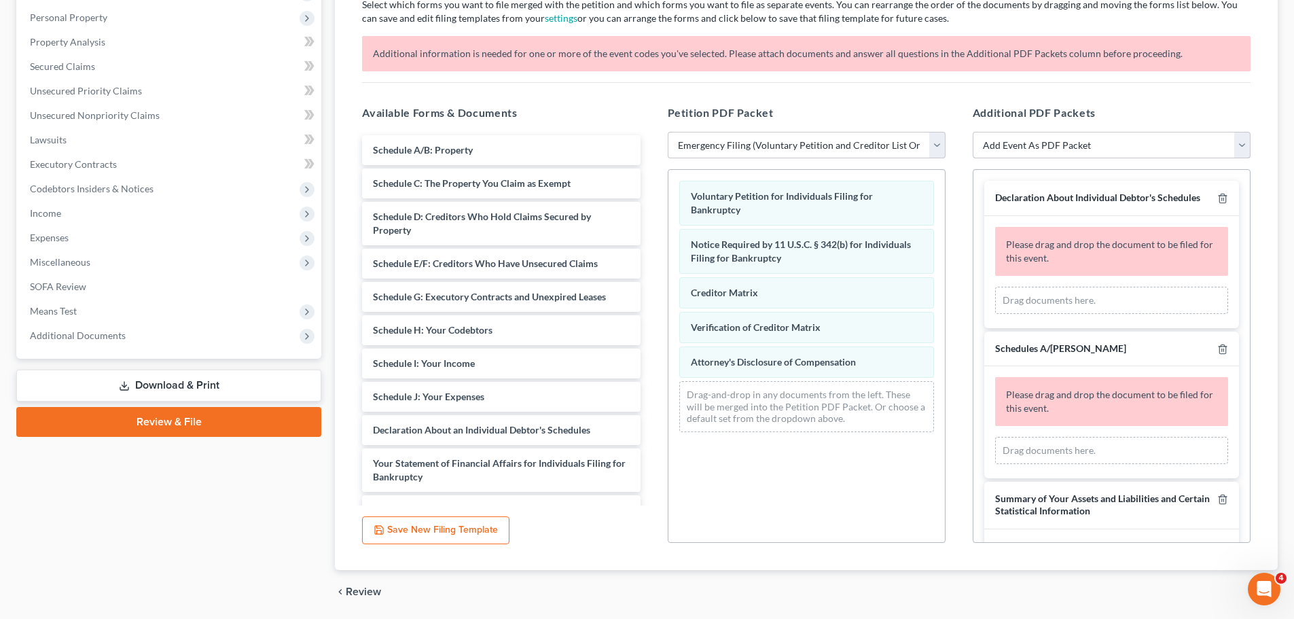
click at [1086, 154] on select "Add Event As PDF Packet Amended List of Creditors Amended List of Creditors and…" at bounding box center [1112, 145] width 278 height 27
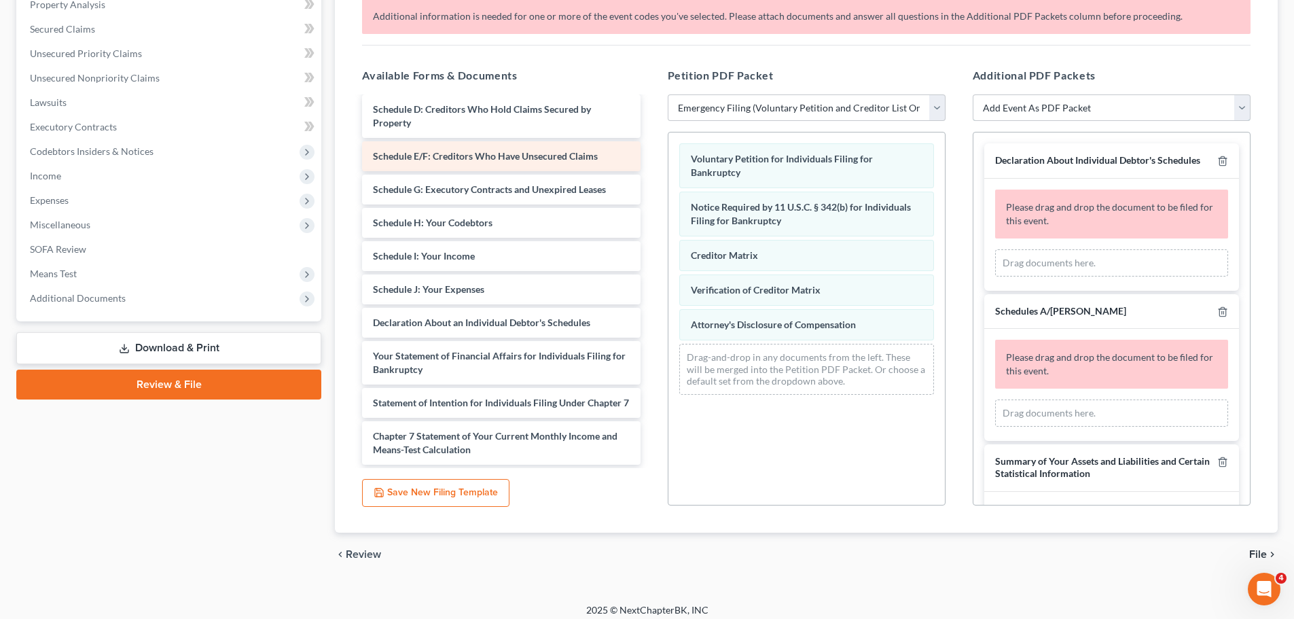
scroll to position [280, 0]
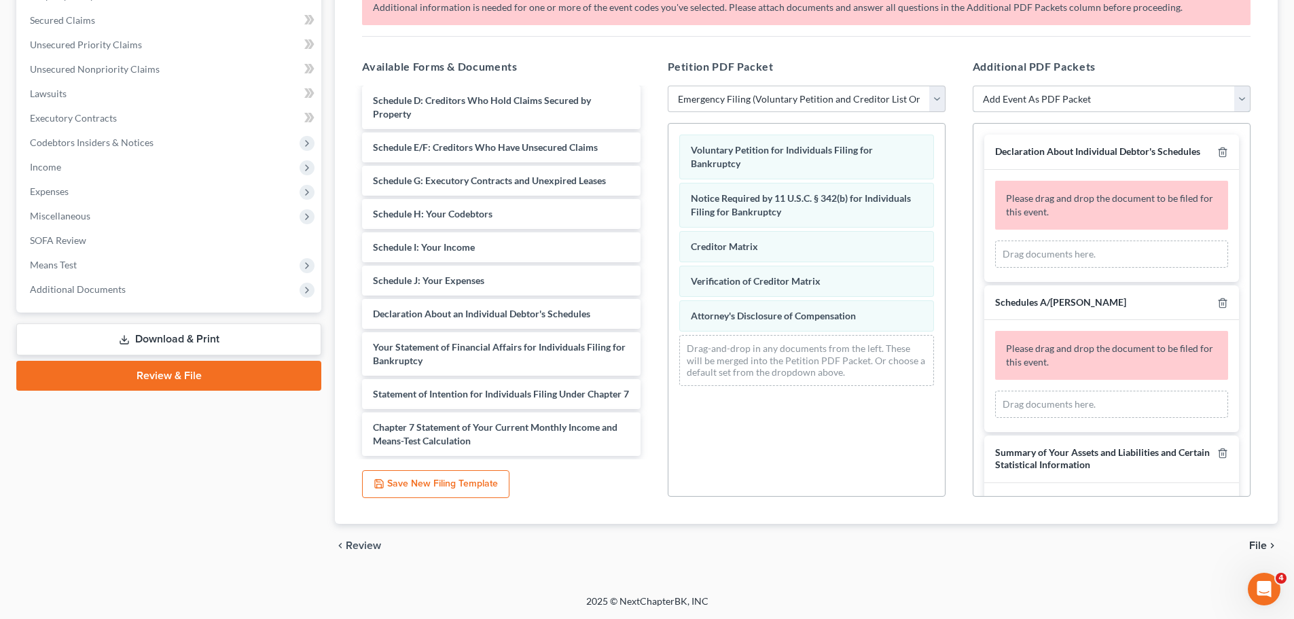
click at [1071, 103] on select "Add Event As PDF Packet Amended List of Creditors Amended List of Creditors and…" at bounding box center [1112, 99] width 278 height 27
select select "39"
click at [973, 86] on select "Add Event As PDF Packet Amended List of Creditors Amended List of Creditors and…" at bounding box center [1112, 99] width 278 height 27
click at [1030, 99] on select "Add Event As PDF Packet Amended List of Creditors Amended List of Creditors and…" at bounding box center [1112, 99] width 278 height 27
select select "40"
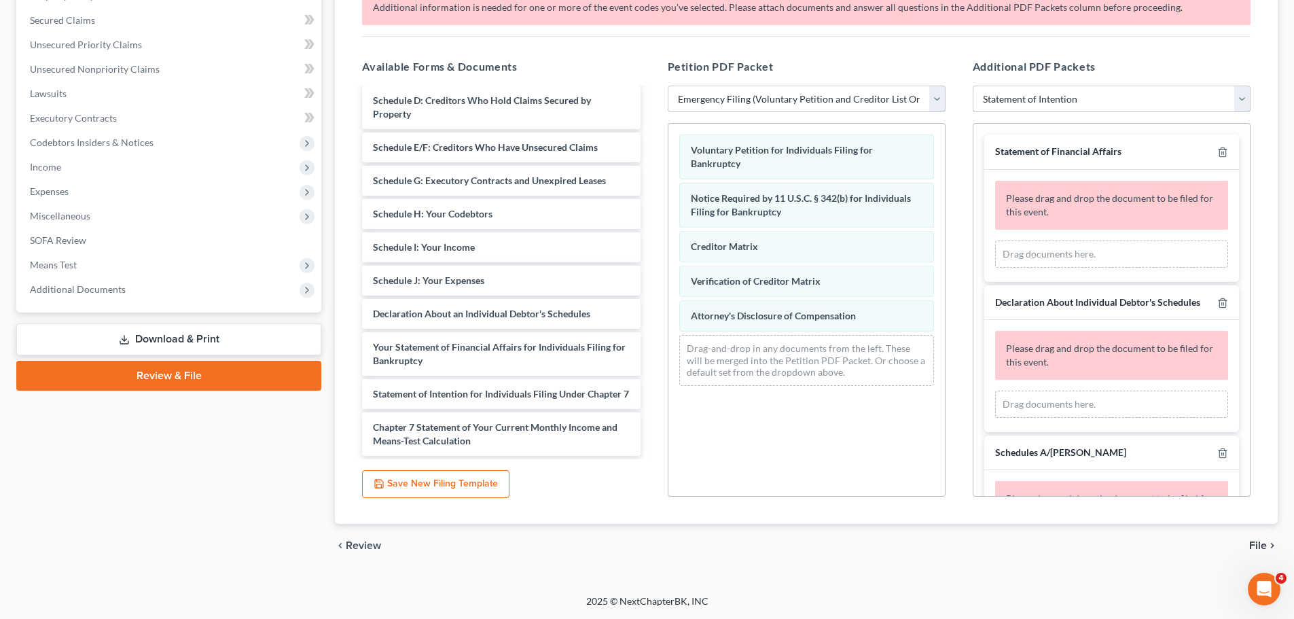
click at [973, 86] on select "Add Event As PDF Packet Amended List of Creditors Amended List of Creditors and…" at bounding box center [1112, 99] width 278 height 27
click at [1086, 99] on select "Add Event As PDF Packet Amended List of Creditors Amended List of Creditors and…" at bounding box center [1112, 99] width 278 height 27
select select "12"
click at [973, 86] on select "Add Event As PDF Packet Amended List of Creditors Amended List of Creditors and…" at bounding box center [1112, 99] width 278 height 27
select select
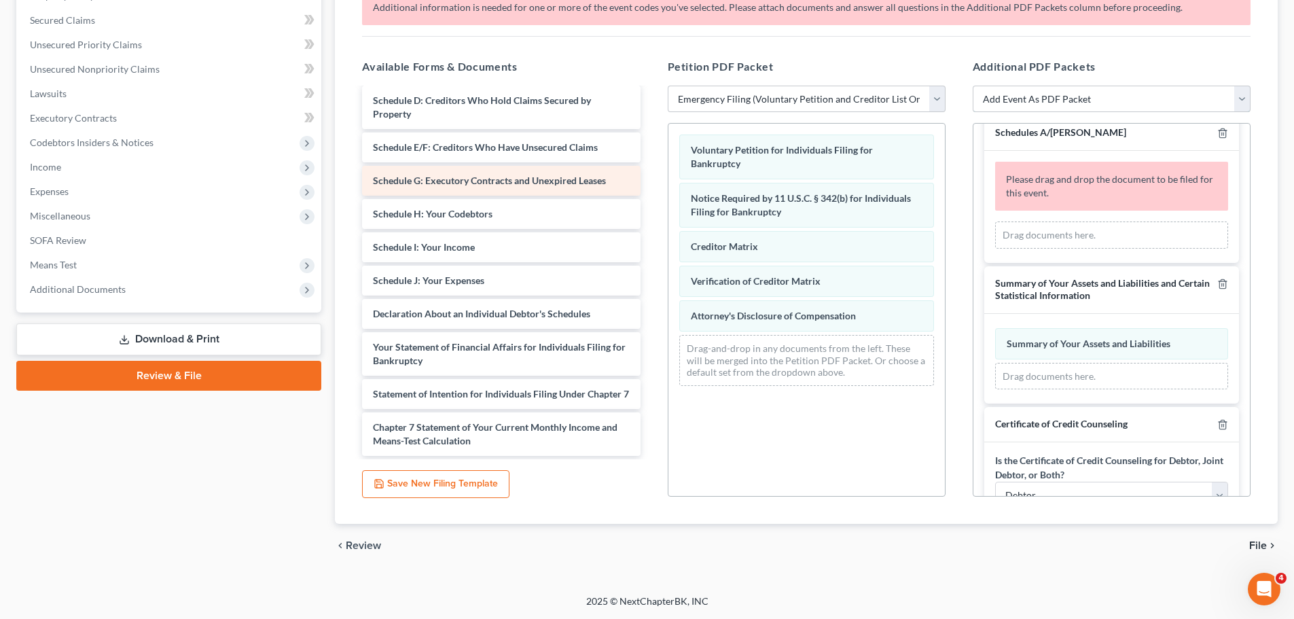
scroll to position [0, 0]
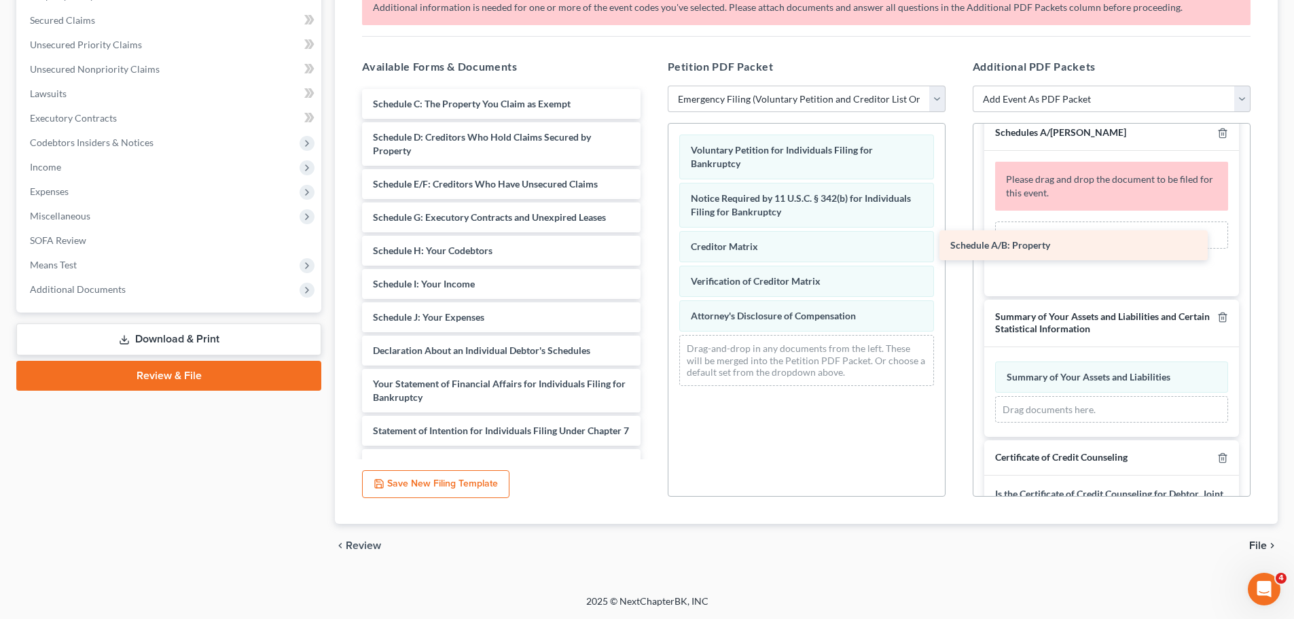
drag, startPoint x: 433, startPoint y: 103, endPoint x: 1023, endPoint y: 228, distance: 602.8
click at [651, 228] on div "Schedule A/B: Property Schedule A/B: Property Schedule C: The Property You Clai…" at bounding box center [501, 291] width 300 height 404
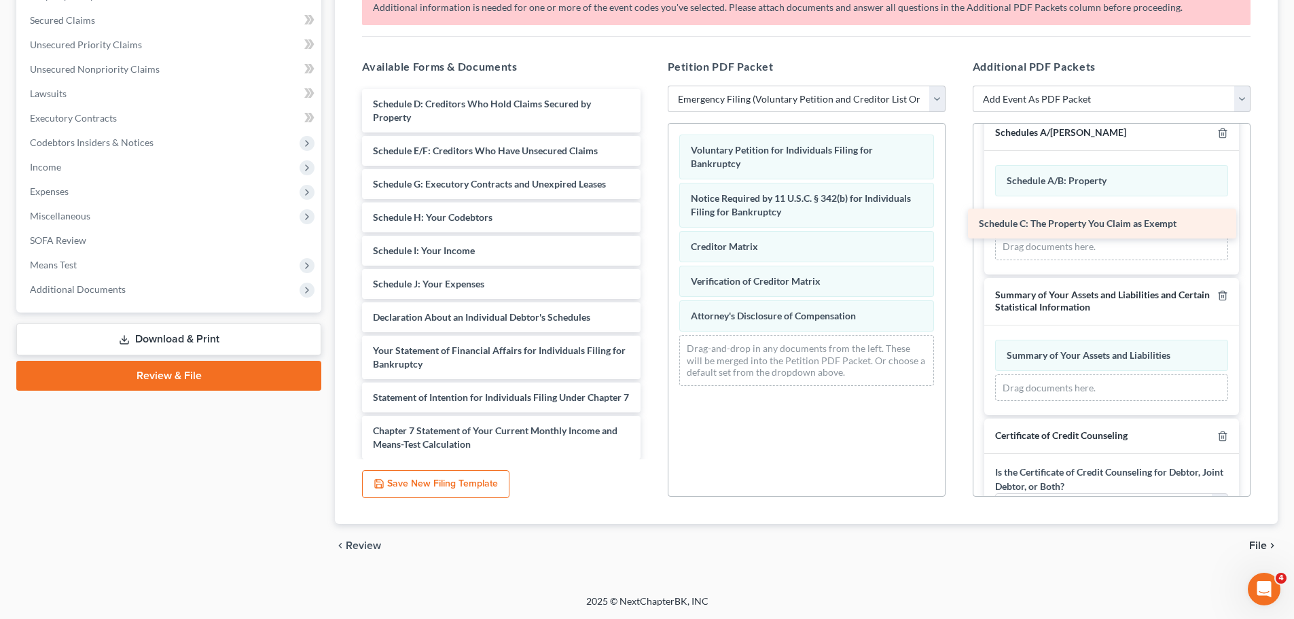
drag, startPoint x: 458, startPoint y: 109, endPoint x: 1064, endPoint y: 229, distance: 617.7
click at [651, 229] on div "Schedule C: The Property You Claim as Exempt Schedule C: The Property You Claim…" at bounding box center [501, 274] width 300 height 370
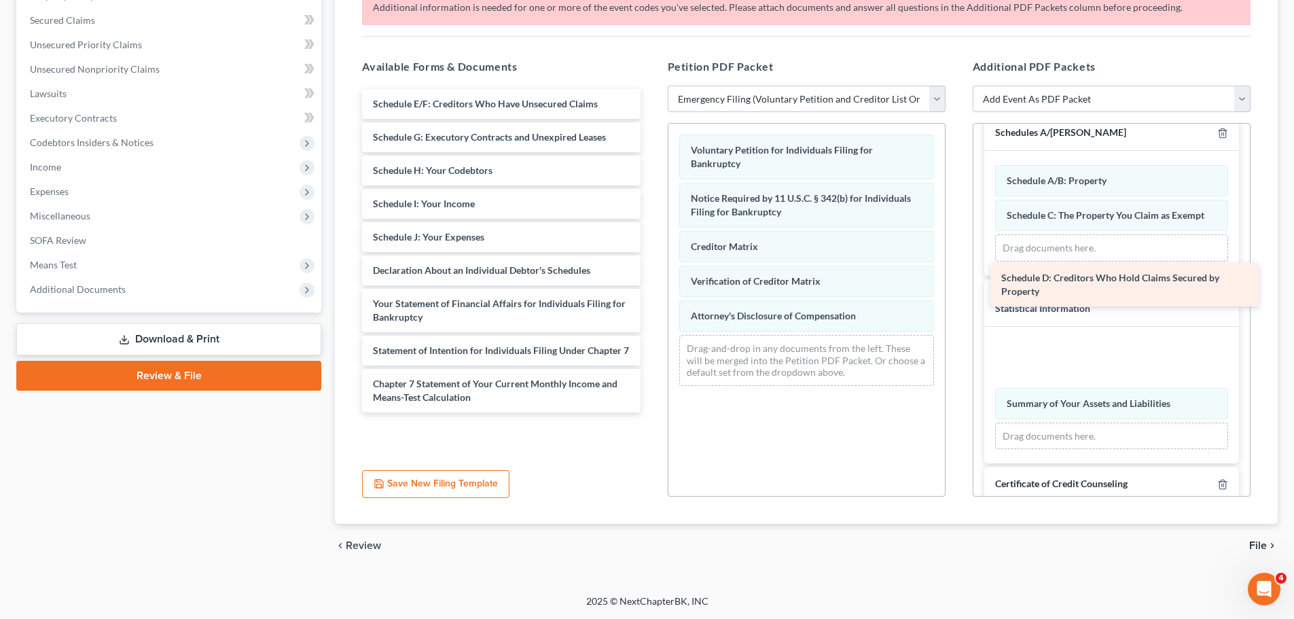
drag, startPoint x: 492, startPoint y: 117, endPoint x: 1126, endPoint y: 268, distance: 652.3
click at [651, 268] on div "Schedule D: Creditors Who Hold Claims Secured by Property Schedule D: Creditors…" at bounding box center [501, 250] width 300 height 323
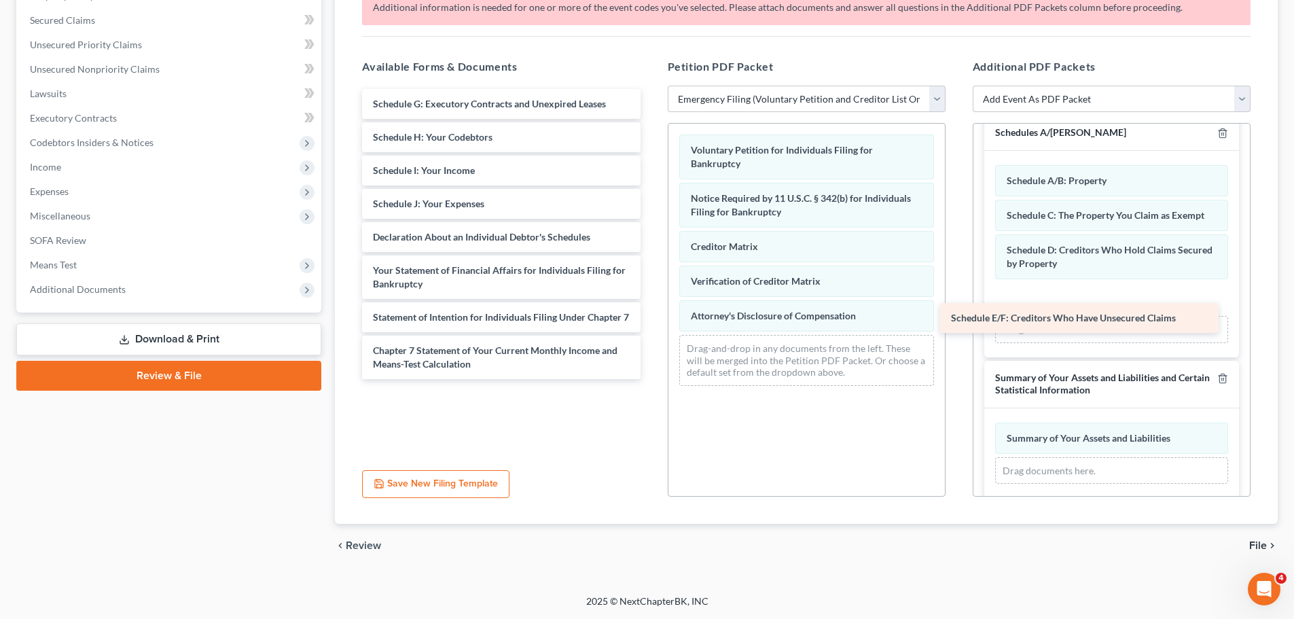
drag, startPoint x: 466, startPoint y: 111, endPoint x: 1051, endPoint y: 312, distance: 618.3
click at [651, 312] on div "Schedule E/F: Creditors Who Have Unsecured Claims Schedule E/F: Creditors Who H…" at bounding box center [501, 234] width 300 height 290
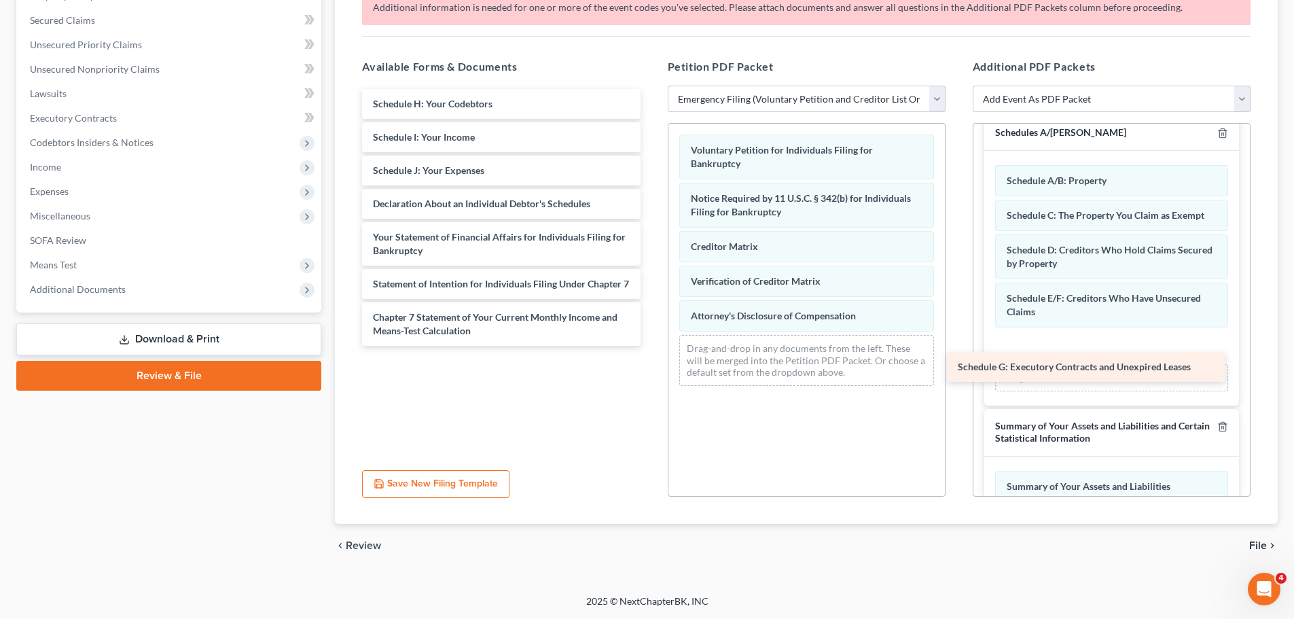
drag, startPoint x: 414, startPoint y: 101, endPoint x: 1017, endPoint y: 336, distance: 647.7
click at [651, 336] on div "Schedule G: Executory Contracts and Unexpired Leases Schedule G: Executory Cont…" at bounding box center [501, 217] width 300 height 257
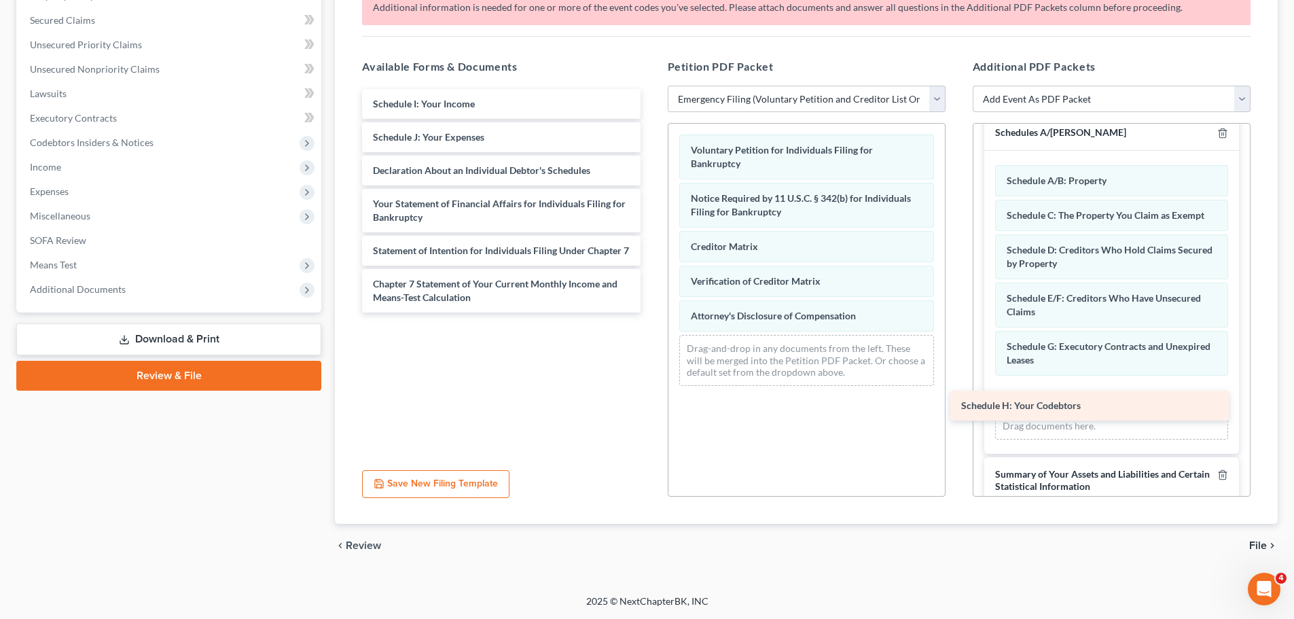
drag, startPoint x: 463, startPoint y: 96, endPoint x: 1052, endPoint y: 397, distance: 661.1
click at [651, 312] on div "Schedule H: Your Codebtors Schedule H: Your Codebtors Schedule I: Your Income S…" at bounding box center [501, 201] width 300 height 224
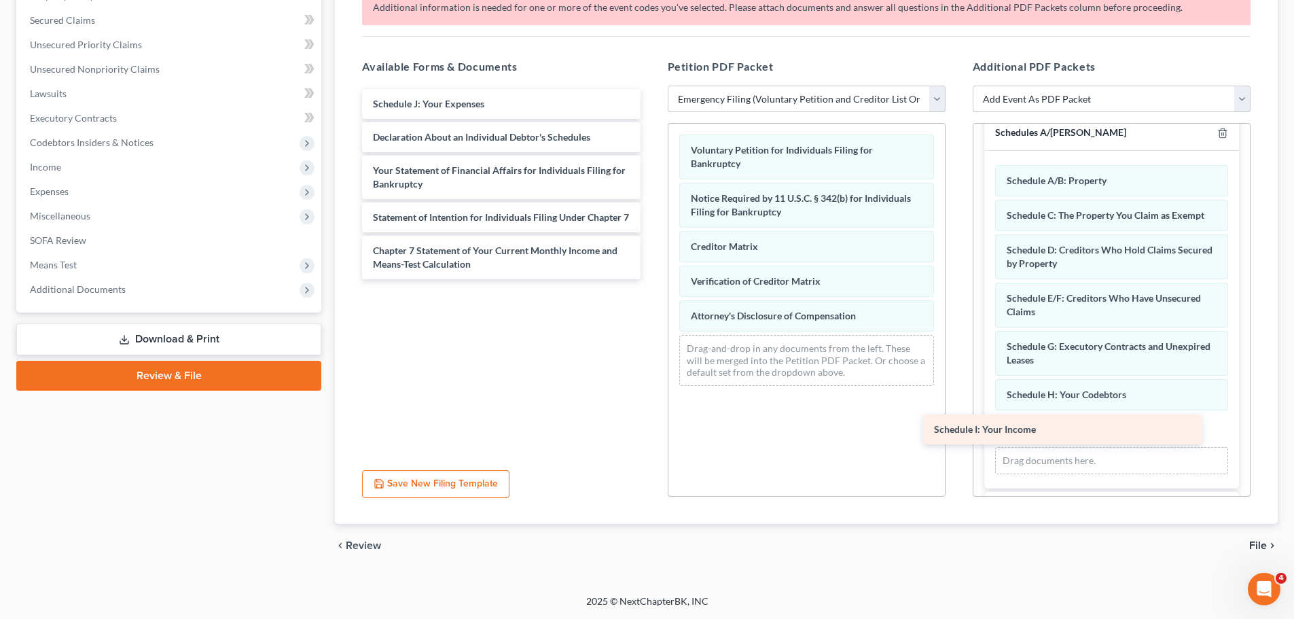
drag, startPoint x: 444, startPoint y: 99, endPoint x: 1005, endPoint y: 424, distance: 648.7
click at [651, 279] on div "Schedule I: Your Income Schedule I: Your Income Schedule J: Your Expenses Decla…" at bounding box center [501, 184] width 300 height 190
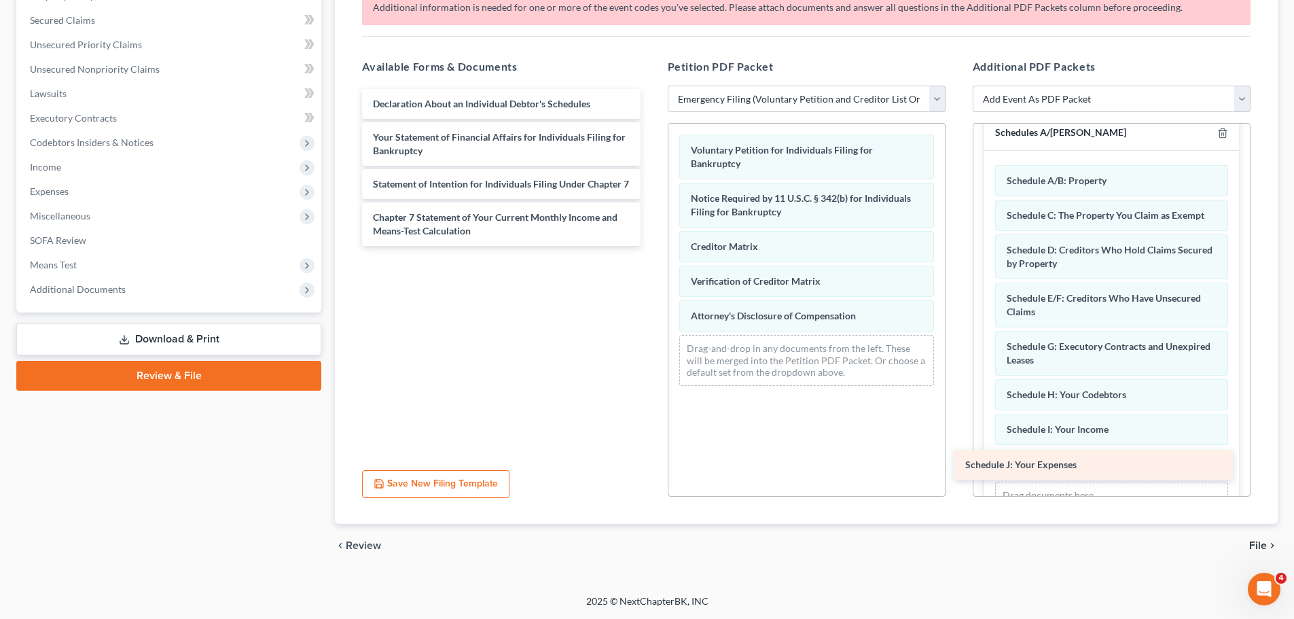
drag, startPoint x: 433, startPoint y: 99, endPoint x: 1026, endPoint y: 459, distance: 693.6
click at [651, 246] on div "Schedule J: Your Expenses Schedule J: Your Expenses Declaration About an Indivi…" at bounding box center [501, 167] width 300 height 157
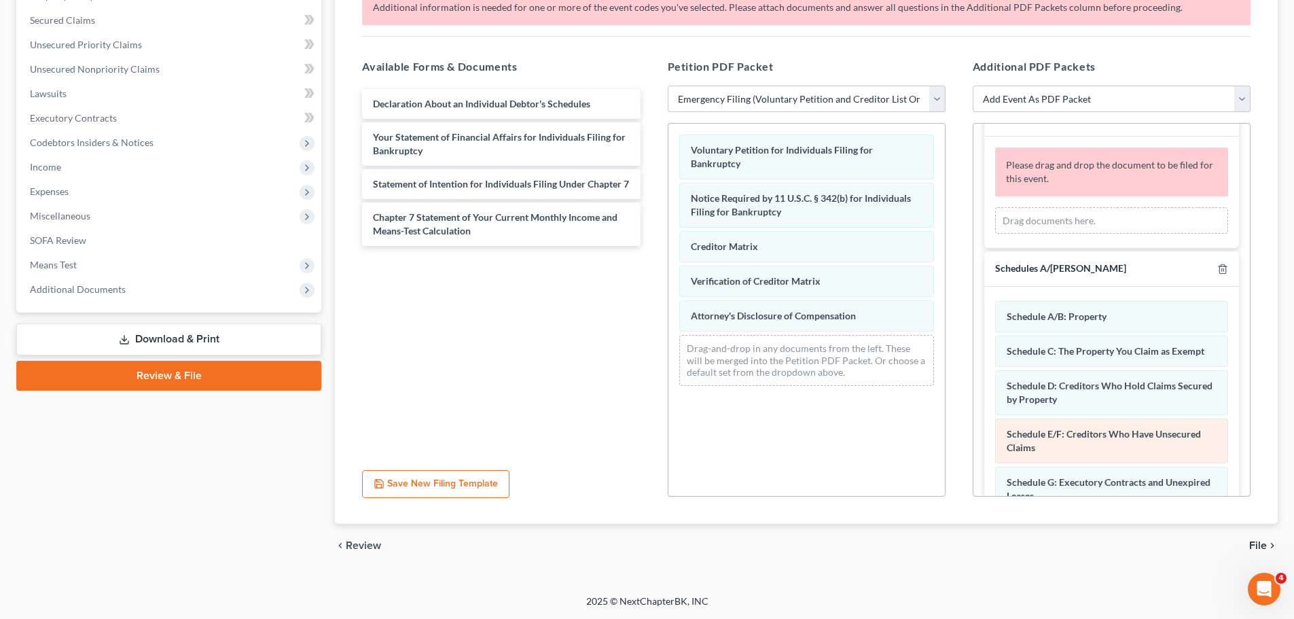
scroll to position [442, 0]
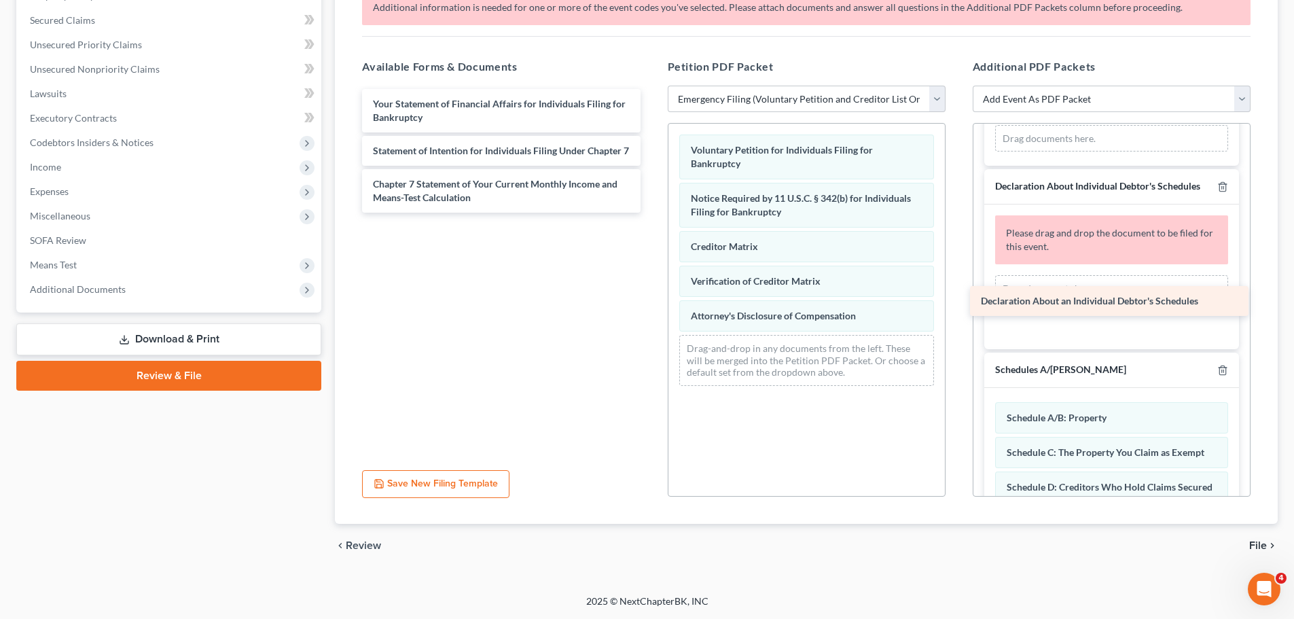
drag, startPoint x: 494, startPoint y: 98, endPoint x: 1102, endPoint y: 295, distance: 639.1
click at [651, 213] on div "Declaration About an Individual Debtor's Schedules Declaration About an Individ…" at bounding box center [501, 151] width 300 height 124
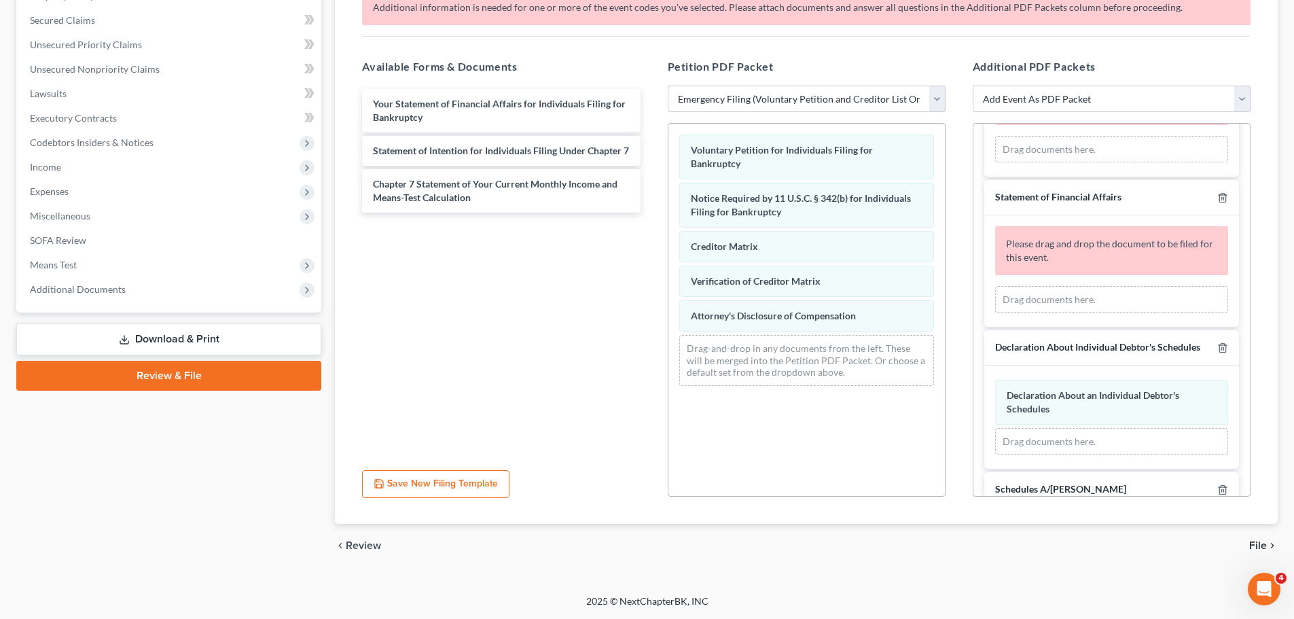
scroll to position [238, 0]
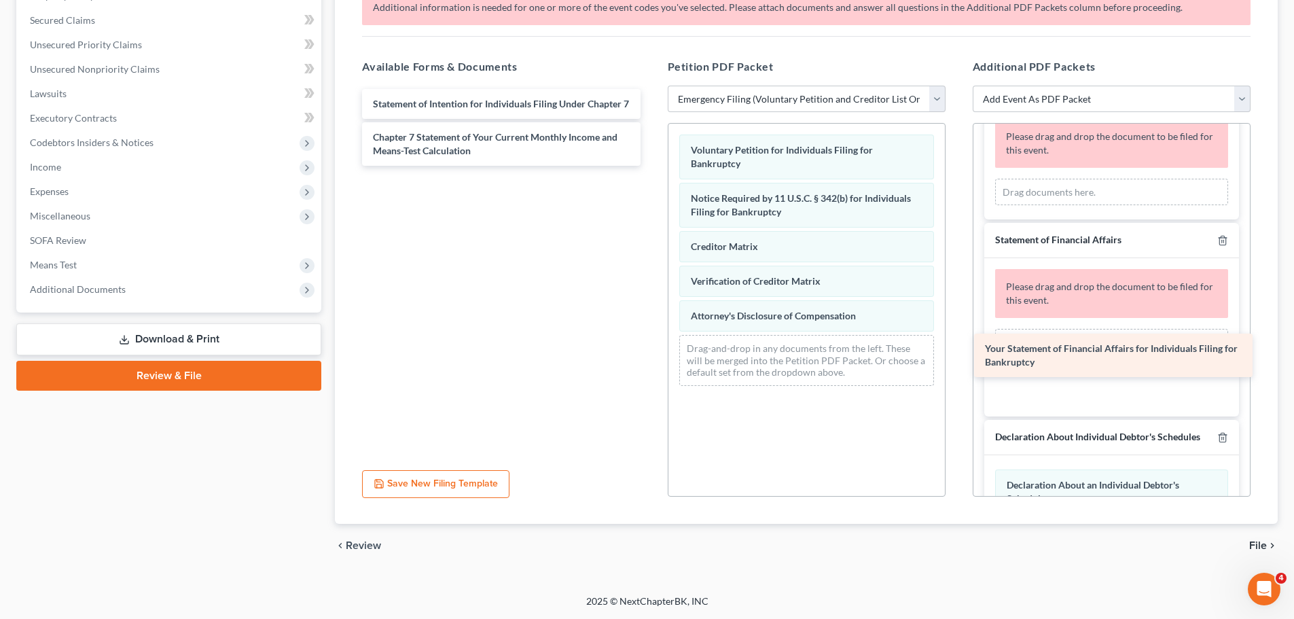
drag, startPoint x: 433, startPoint y: 117, endPoint x: 1045, endPoint y: 361, distance: 659.1
click at [651, 166] on div "Your Statement of Financial Affairs for Individuals Filing for Bankruptcy Your …" at bounding box center [501, 127] width 300 height 77
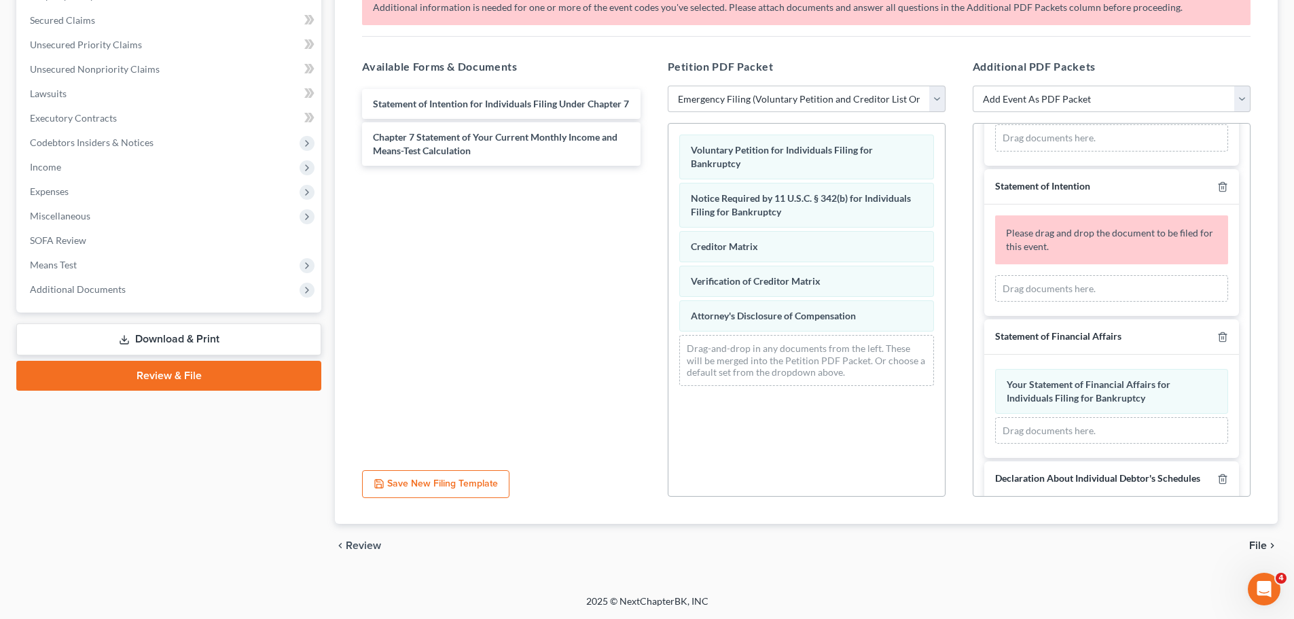
scroll to position [102, 0]
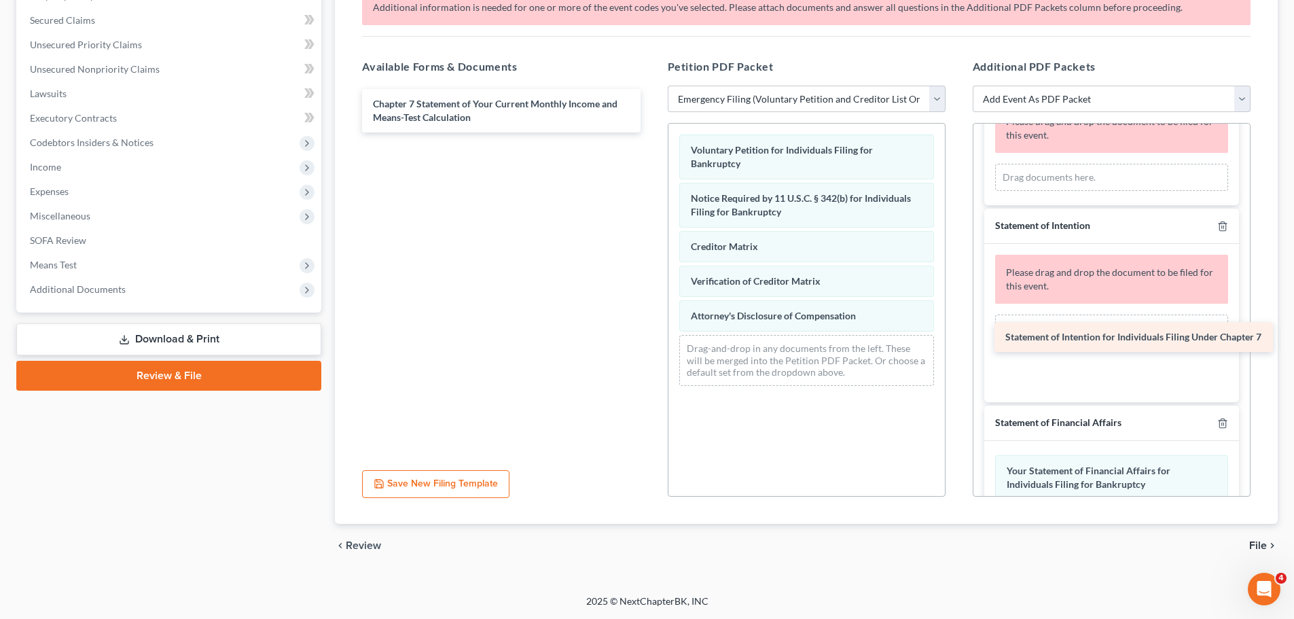
drag, startPoint x: 457, startPoint y: 107, endPoint x: 1088, endPoint y: 335, distance: 670.3
click at [651, 132] on div "Statement of Intention for Individuals Filing Under Chapter 7 Statement of Inte…" at bounding box center [501, 110] width 300 height 43
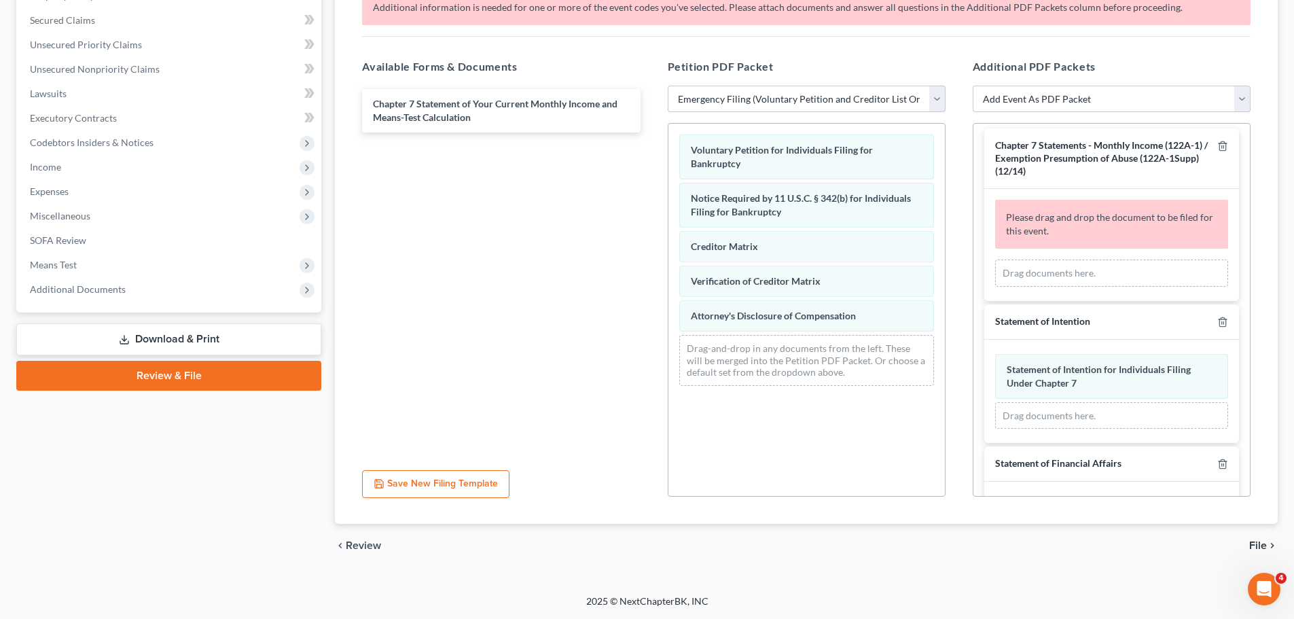
scroll to position [0, 0]
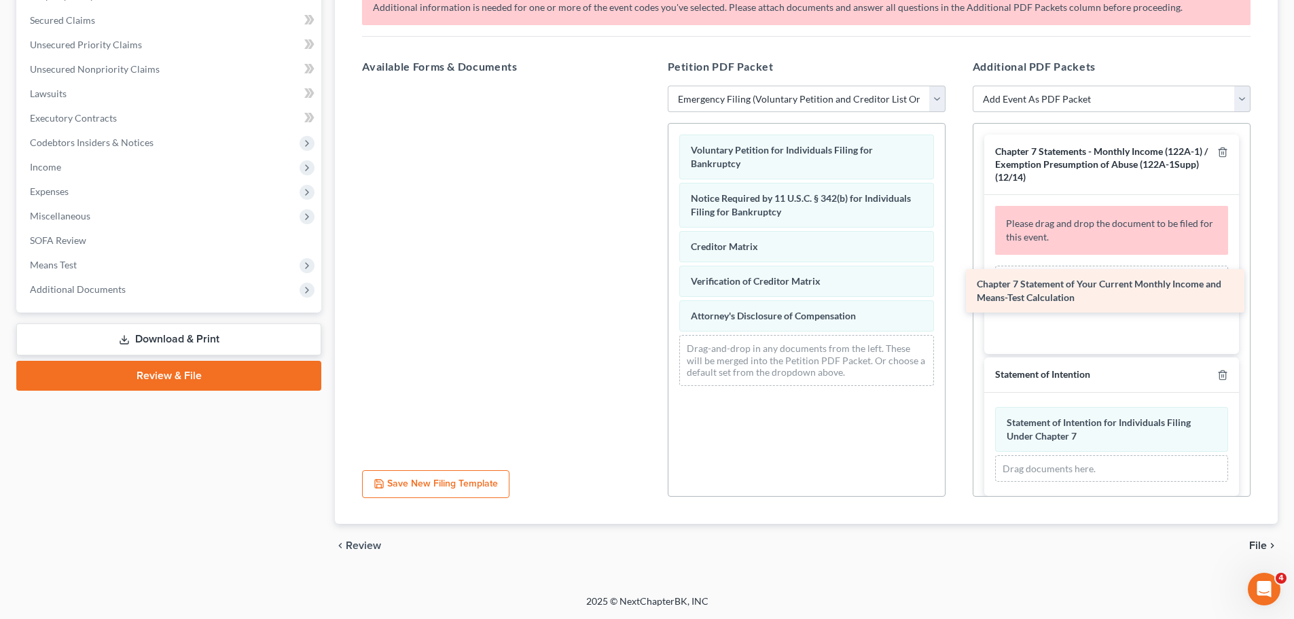
drag, startPoint x: 408, startPoint y: 113, endPoint x: 1012, endPoint y: 293, distance: 630.2
click at [651, 86] on div "Chapter 7 Statement of Your Current Monthly Income and Means-Test Calculation C…" at bounding box center [501, 86] width 300 height 0
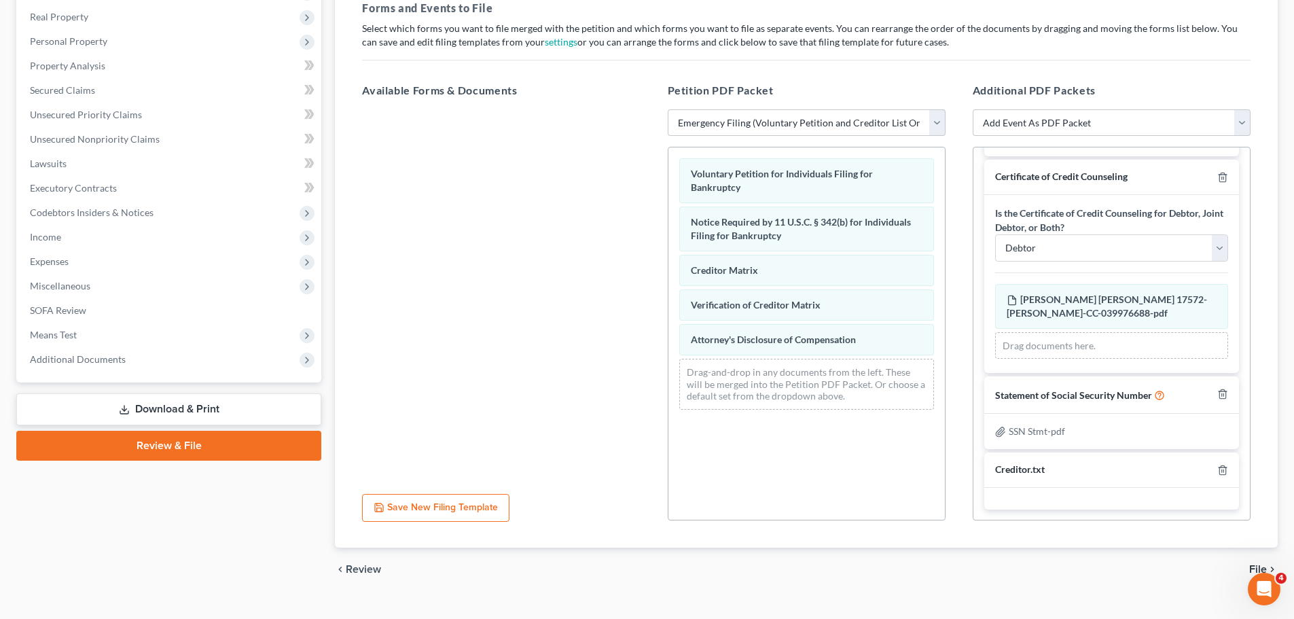
scroll to position [234, 0]
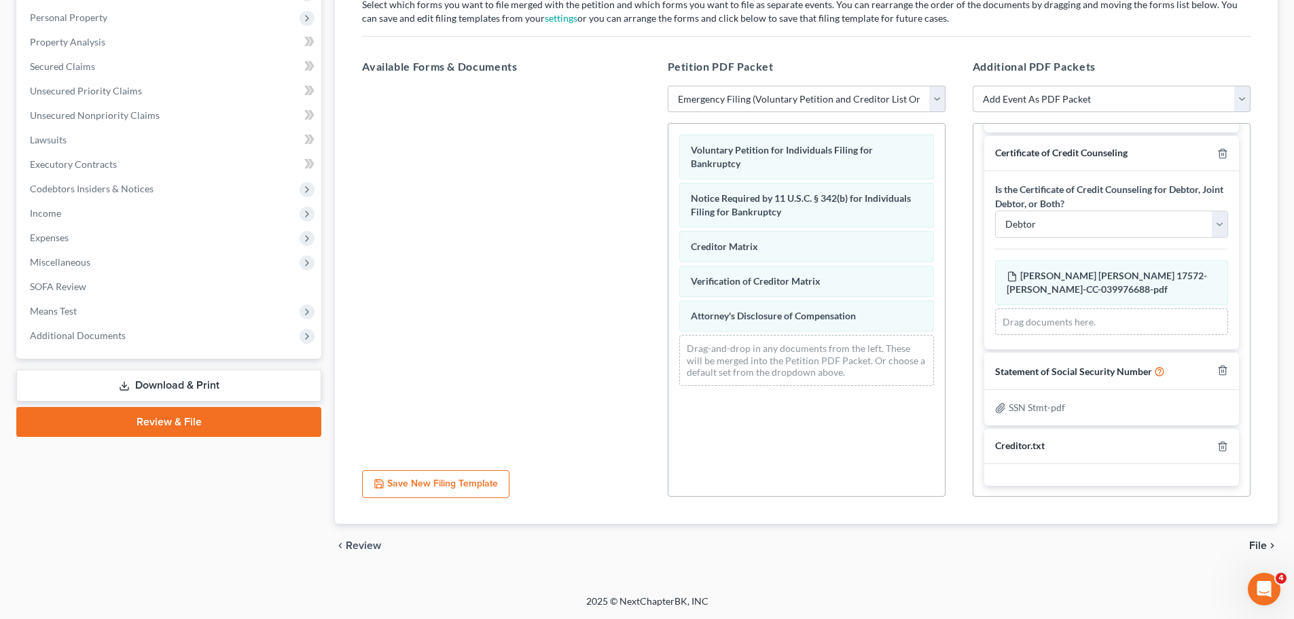
click at [402, 487] on button "Save New Filing Template" at bounding box center [435, 484] width 147 height 29
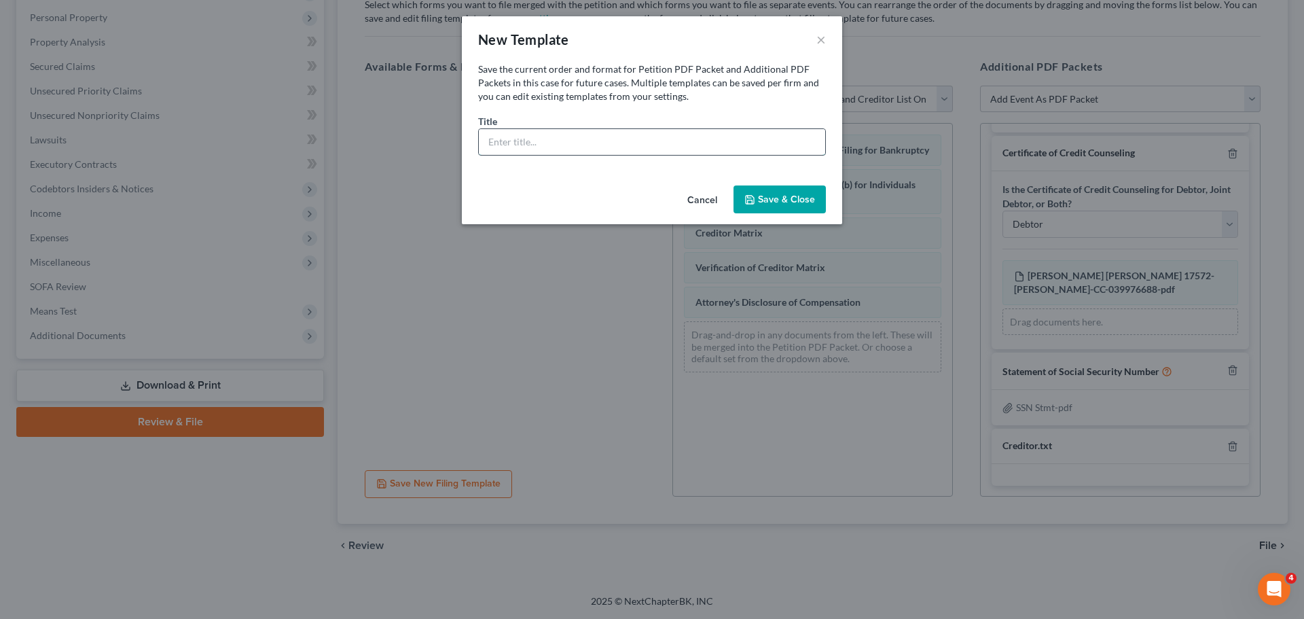
click at [617, 148] on input "text" at bounding box center [652, 142] width 346 height 26
click at [715, 201] on button "Cancel" at bounding box center [703, 200] width 52 height 27
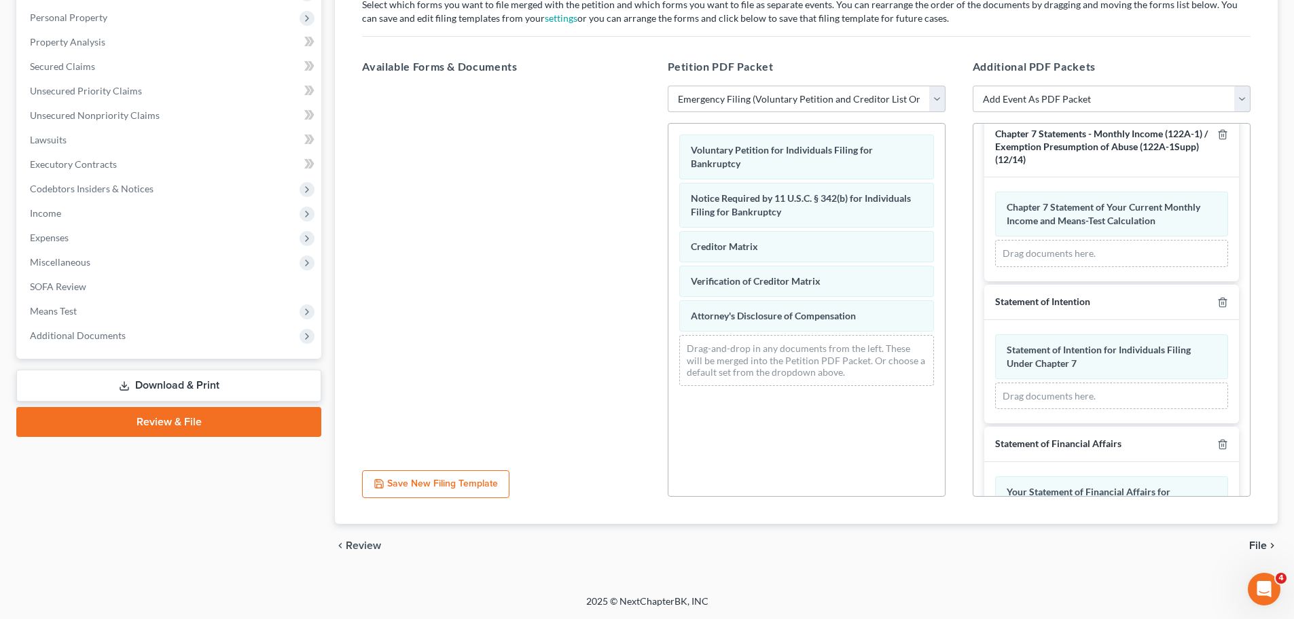
scroll to position [0, 0]
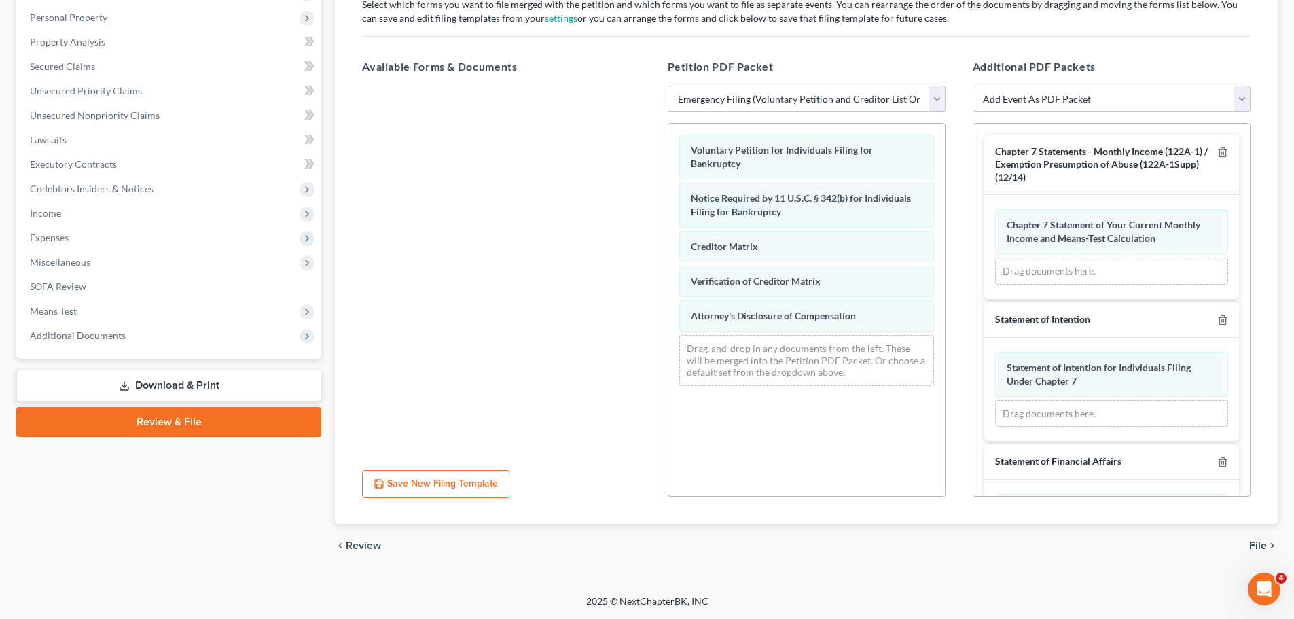
click at [428, 480] on button "Save New Filing Template" at bounding box center [435, 484] width 147 height 29
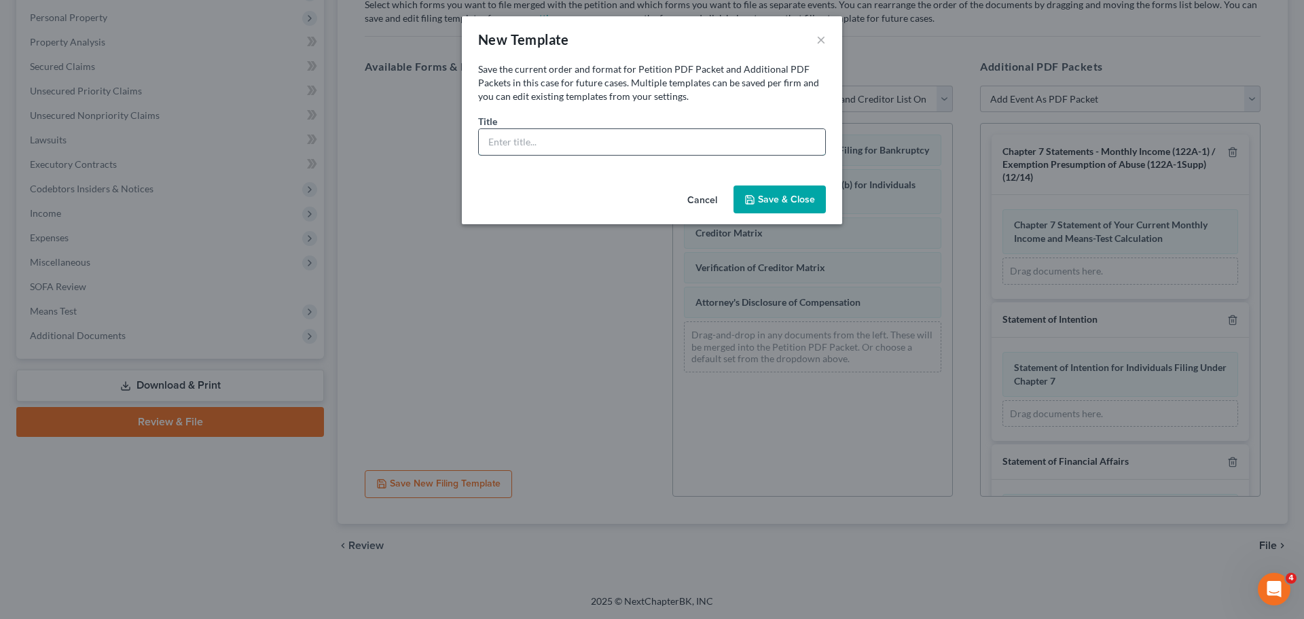
click at [590, 143] on input "text" at bounding box center [652, 142] width 346 height 26
type input "Middle - Complete 7 Filing (updated 2025)"
click at [799, 206] on button "Save & Close" at bounding box center [780, 199] width 92 height 29
select select "4"
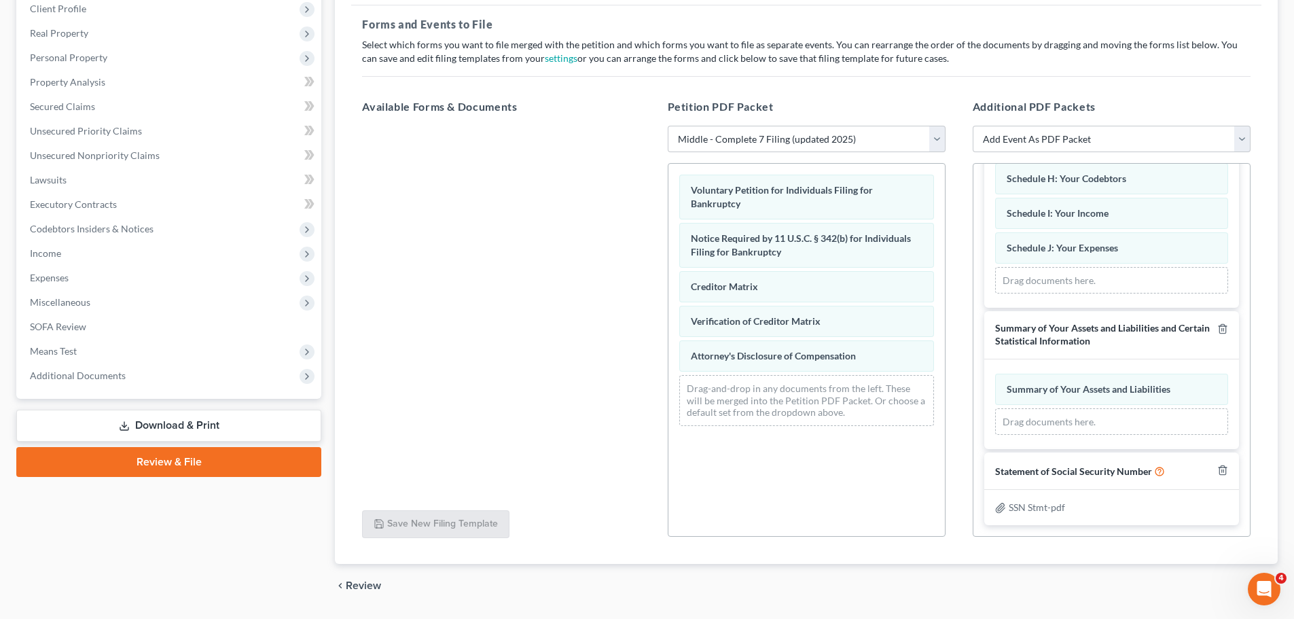
scroll to position [234, 0]
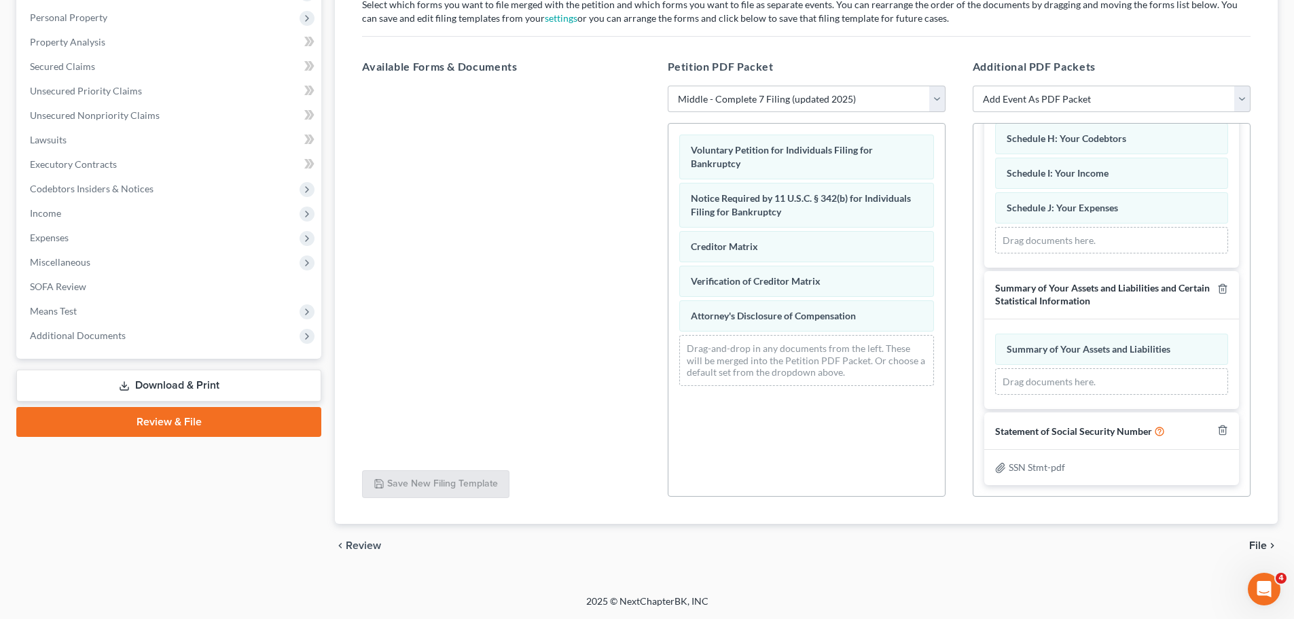
click at [1255, 546] on span "File" at bounding box center [1258, 545] width 18 height 11
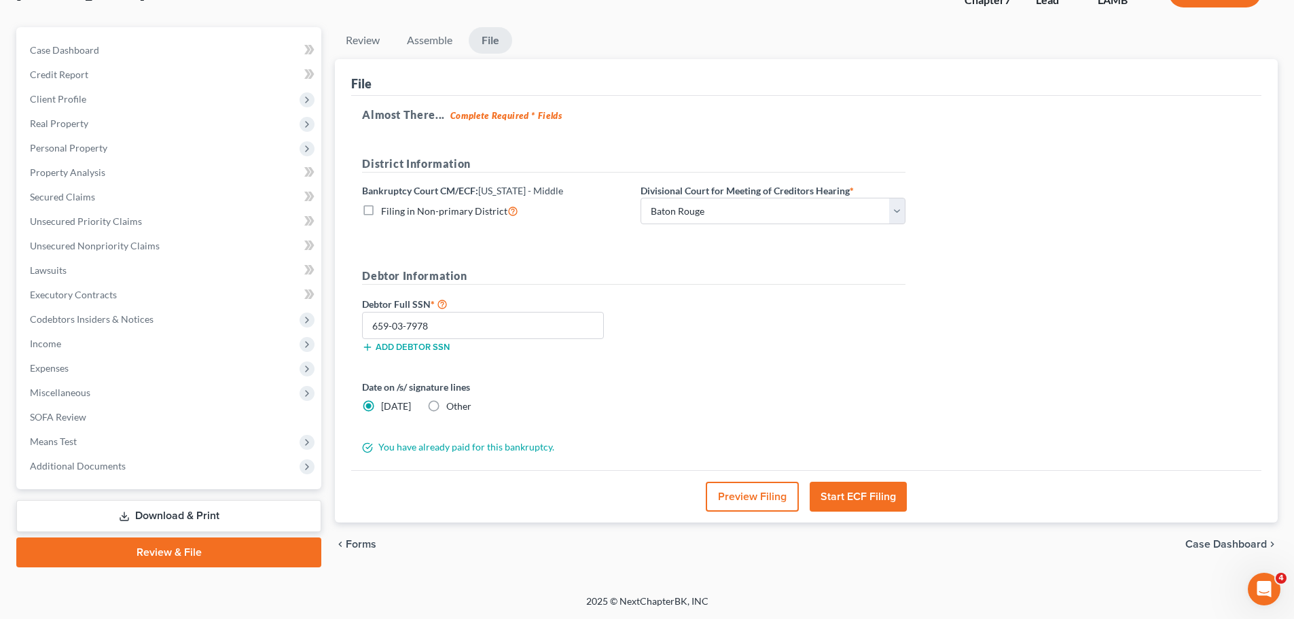
scroll to position [103, 0]
click at [684, 208] on select "Choose Division Baton Rouge" at bounding box center [773, 211] width 265 height 27
click at [641, 198] on select "Choose Division Baton Rouge" at bounding box center [773, 211] width 265 height 27
click at [853, 503] on button "Start ECF Filing" at bounding box center [858, 497] width 97 height 30
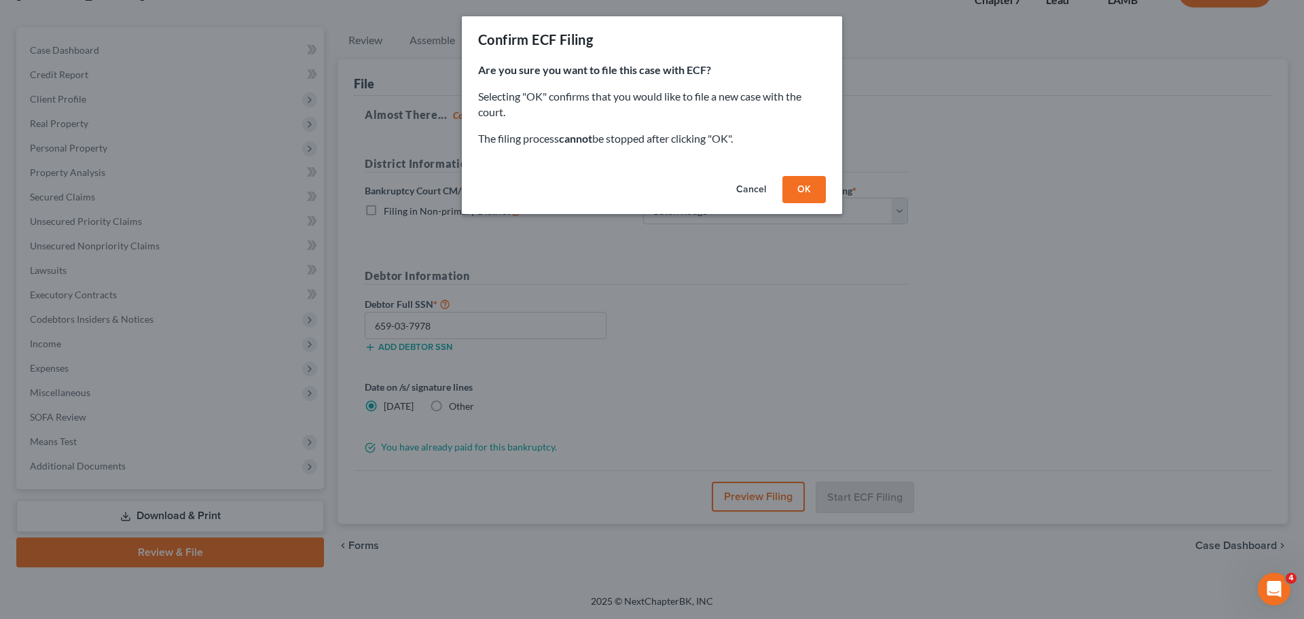
click at [810, 191] on button "OK" at bounding box center [804, 189] width 43 height 27
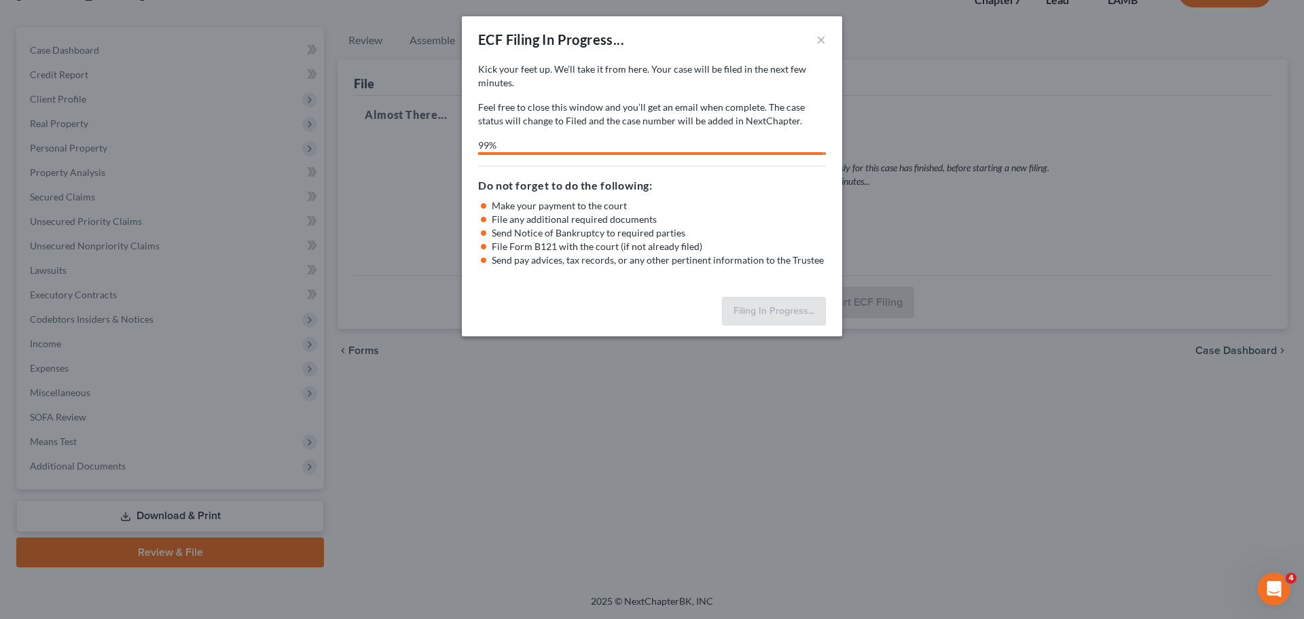
select select "0"
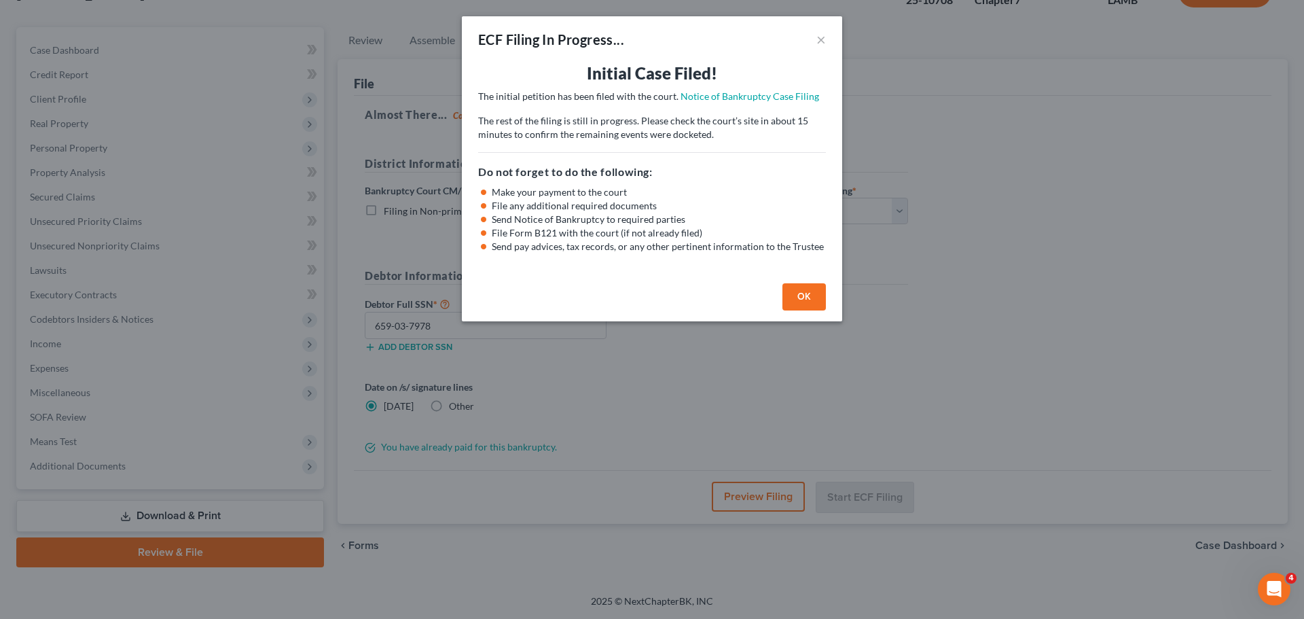
click at [804, 298] on button "OK" at bounding box center [804, 296] width 43 height 27
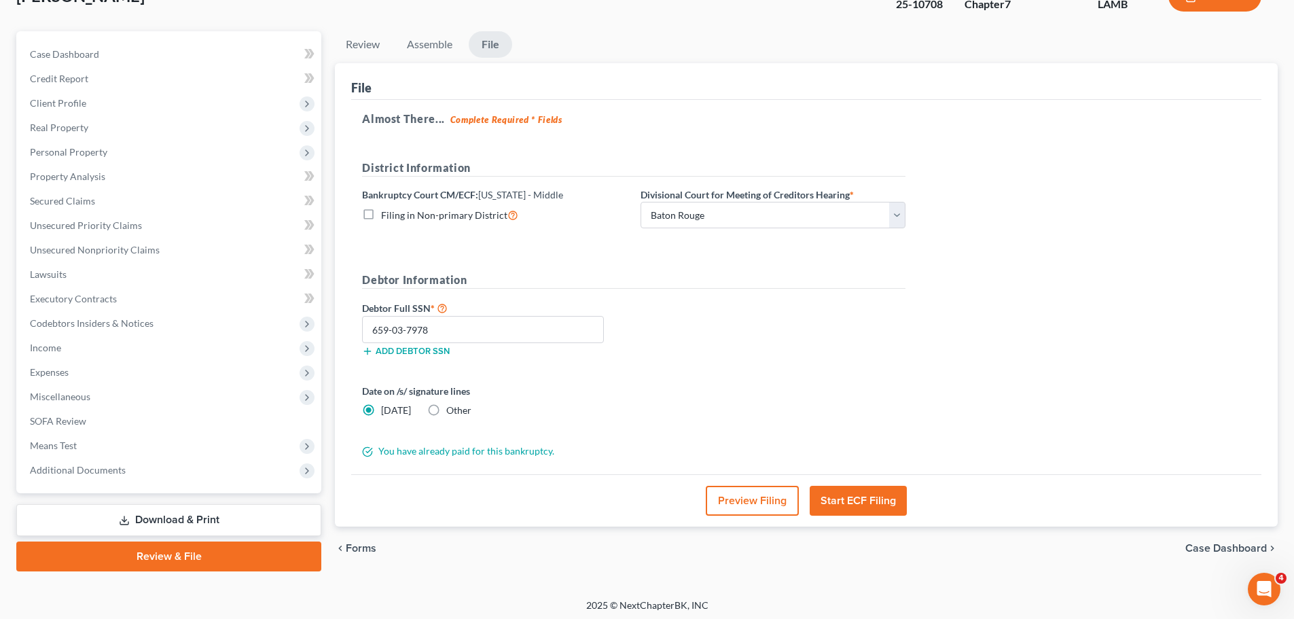
scroll to position [0, 0]
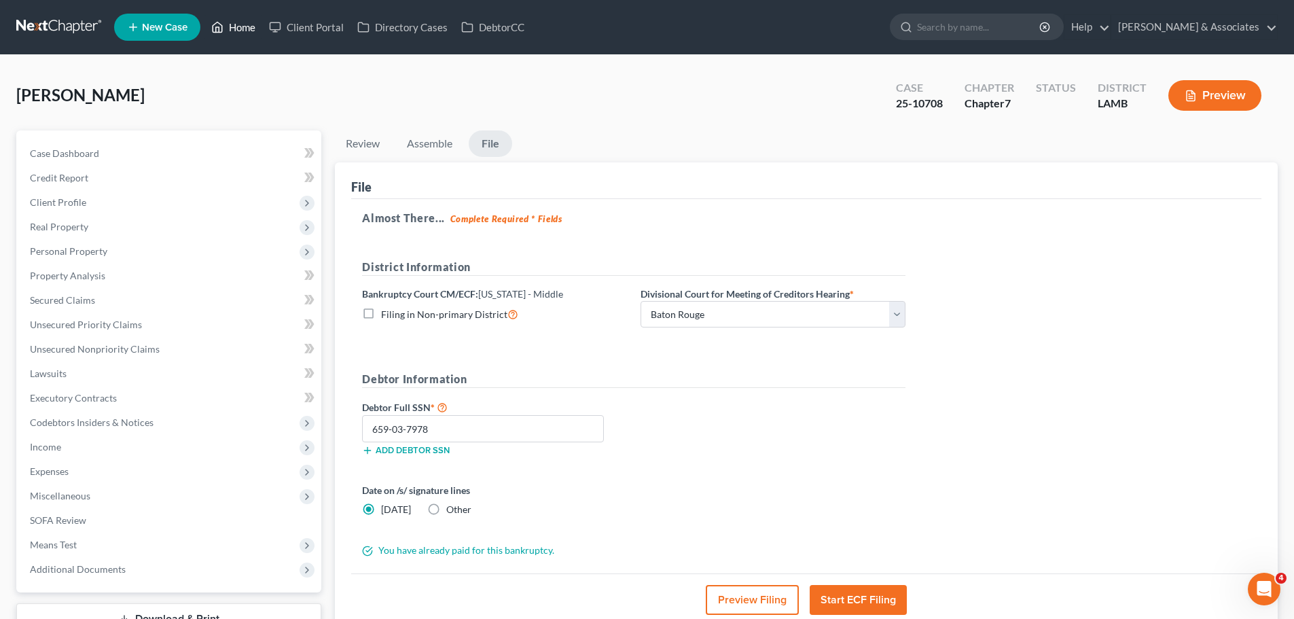
click at [228, 29] on link "Home" at bounding box center [233, 27] width 58 height 24
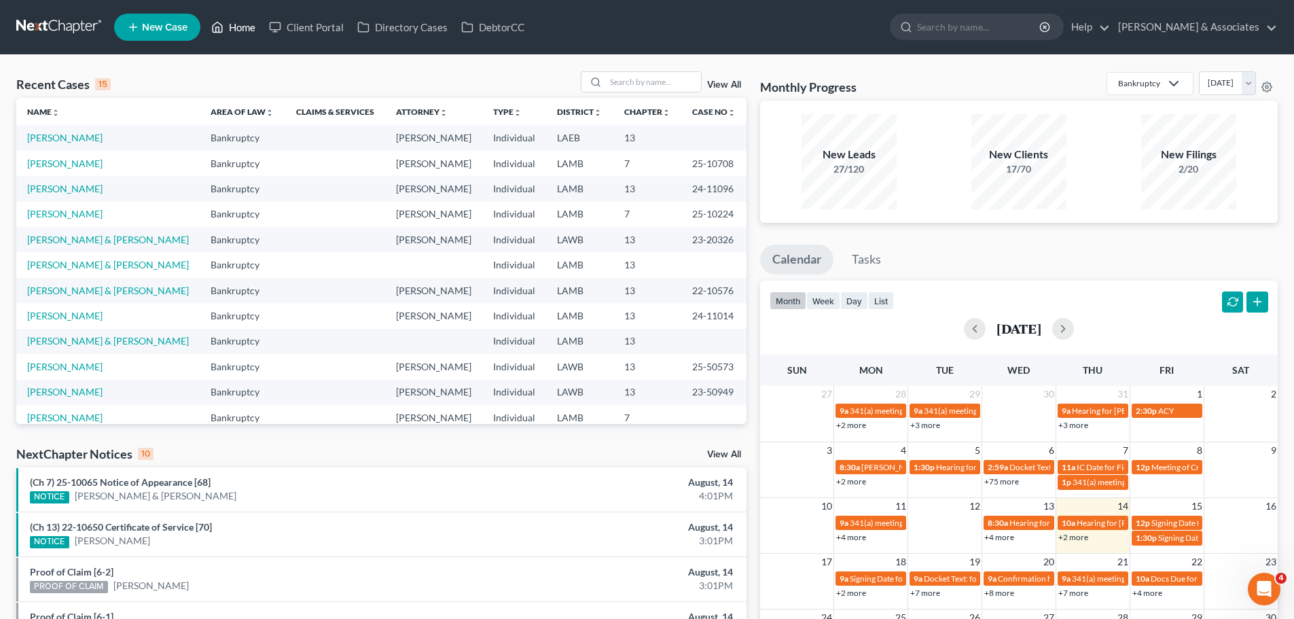
scroll to position [134, 0]
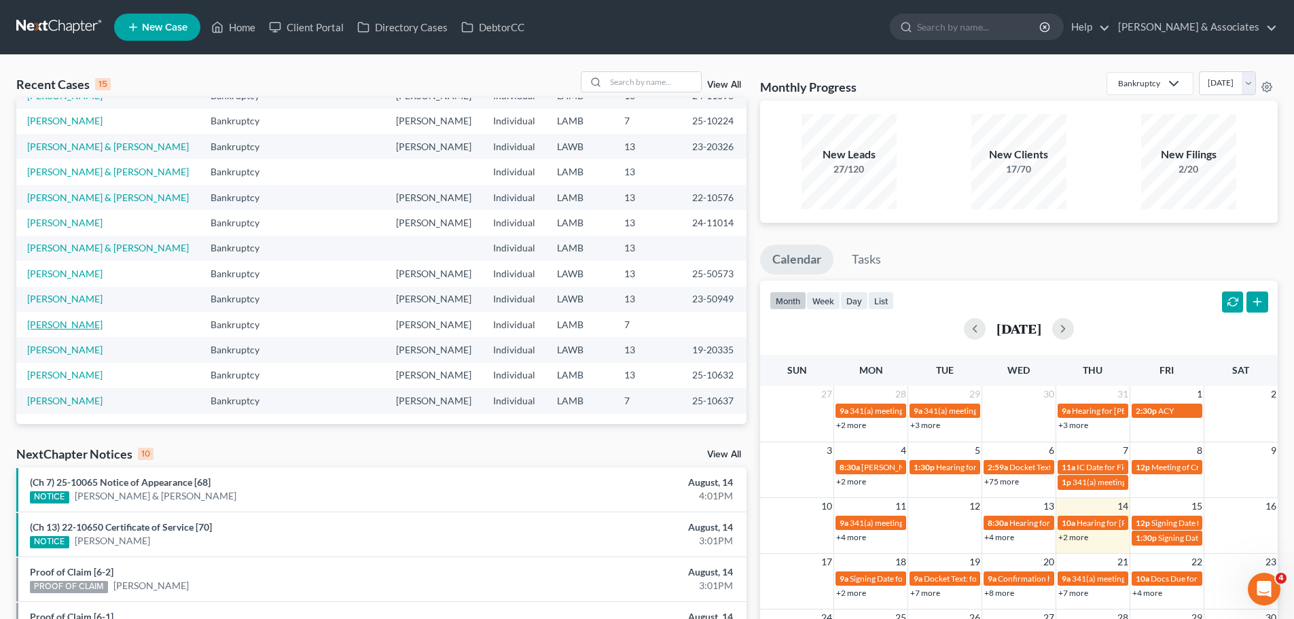
click at [69, 319] on link "Russell, Darryl" at bounding box center [64, 325] width 75 height 12
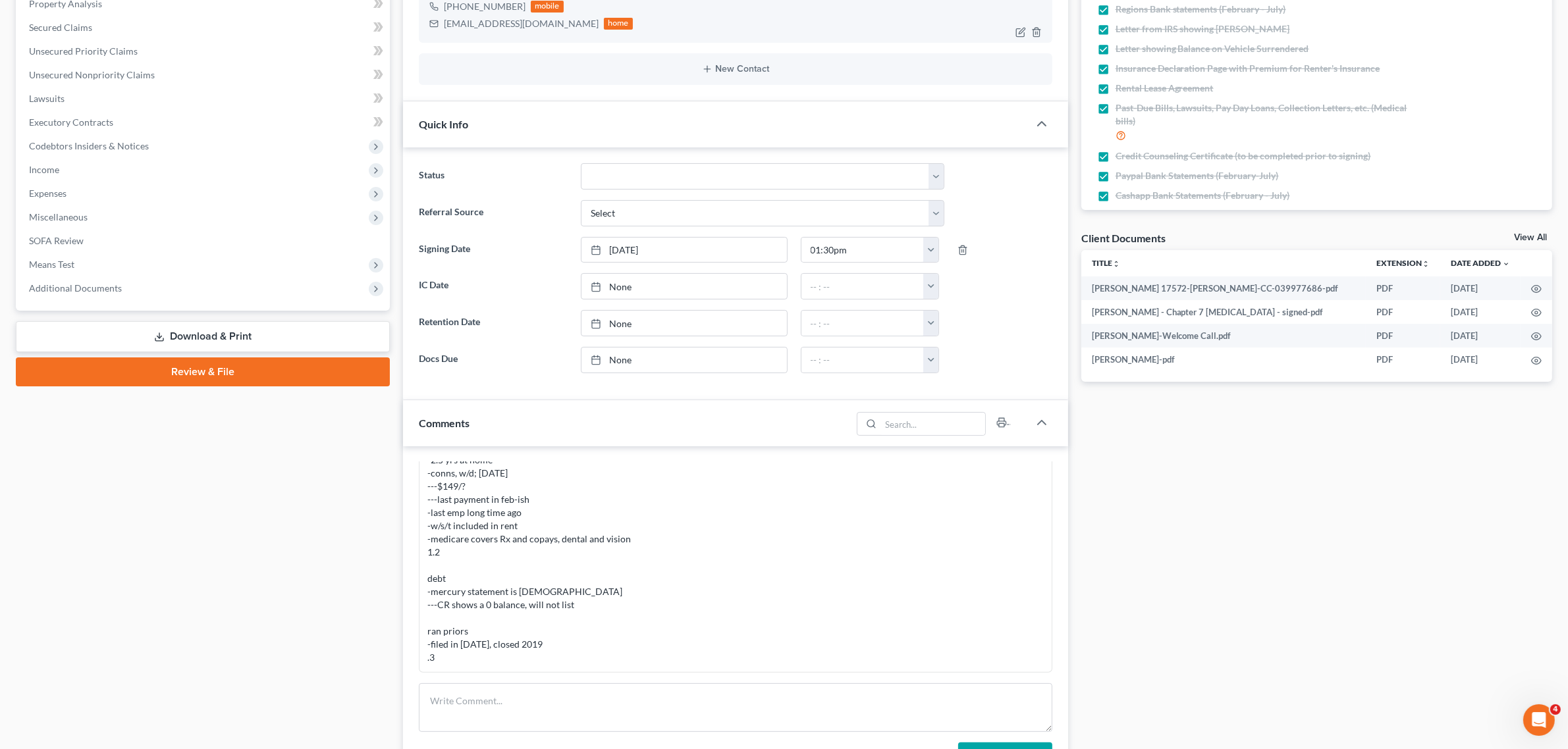
scroll to position [943, 0]
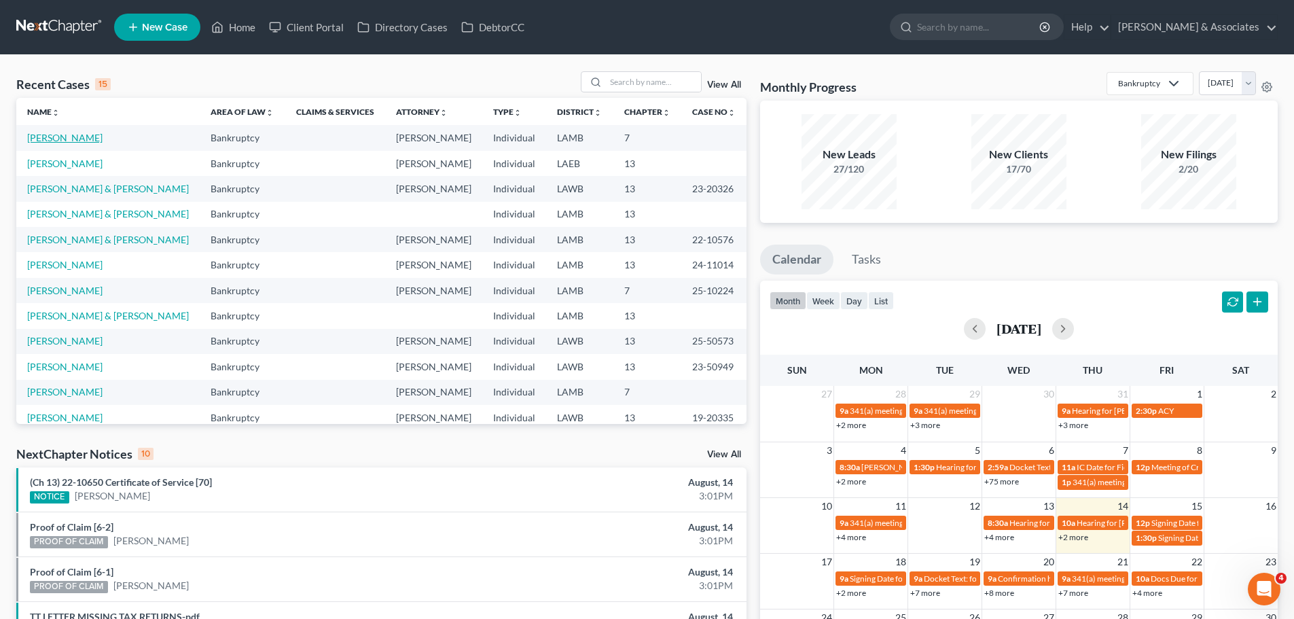
click at [53, 139] on link "Miller, Dana" at bounding box center [64, 138] width 75 height 12
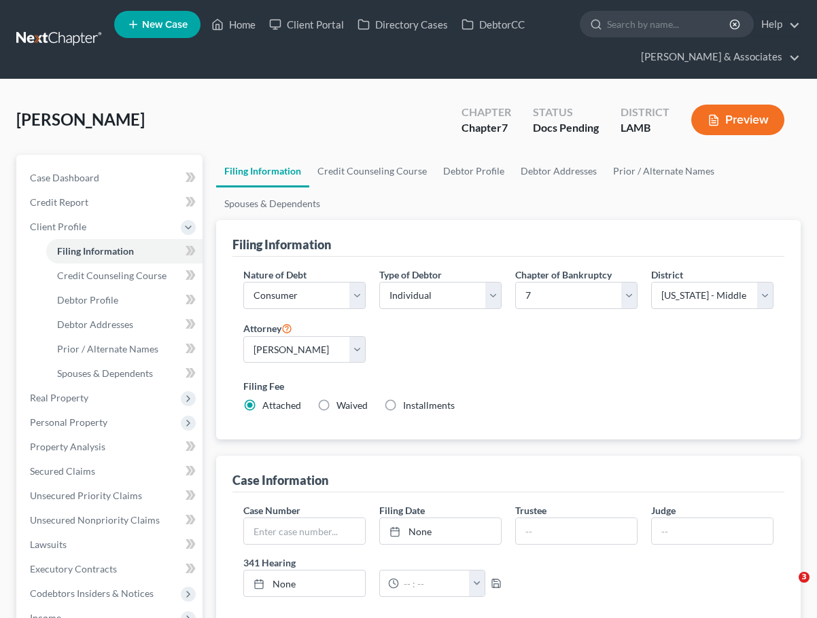
select select "1"
select select "0"
select select "35"
select select "0"
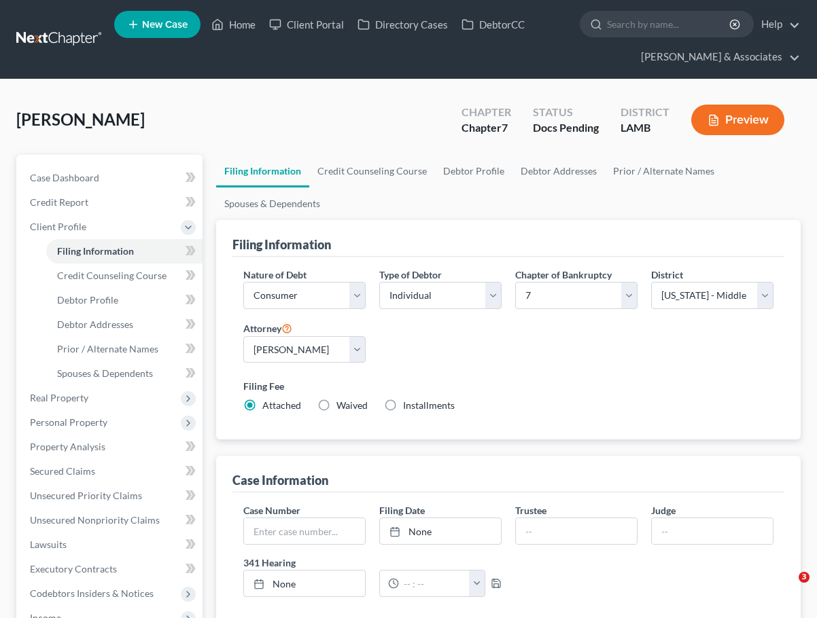
select select "19"
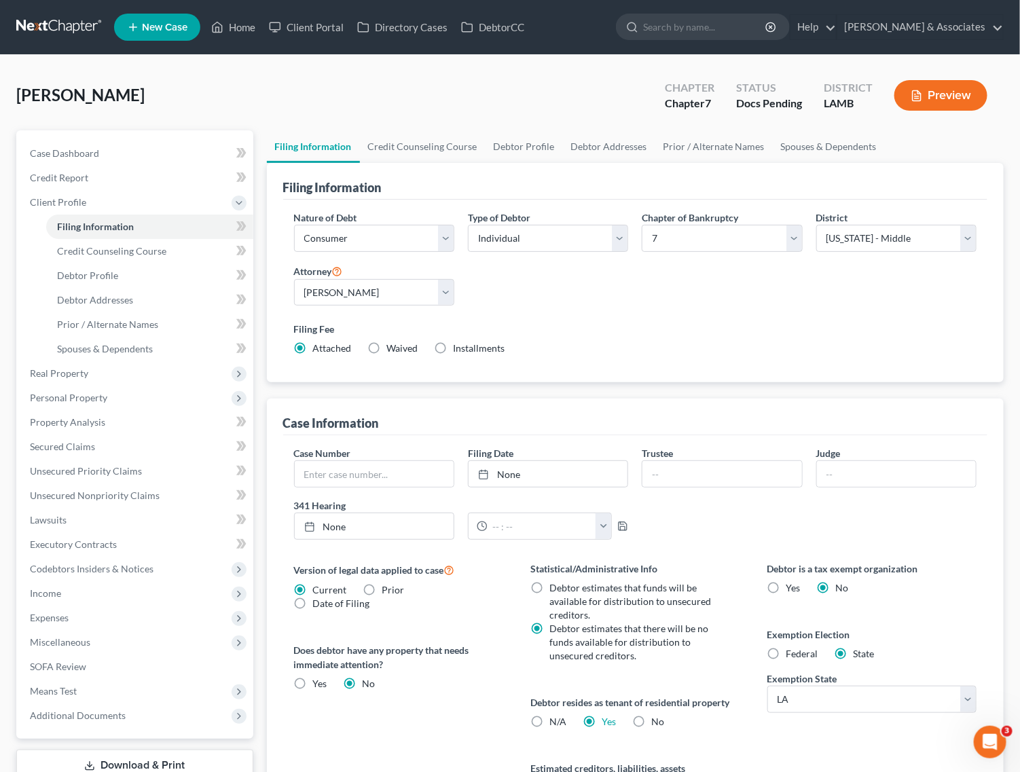
drag, startPoint x: 769, startPoint y: 0, endPoint x: 630, endPoint y: 65, distance: 152.9
click at [503, 87] on div "Russell, Darryl Upgraded Chapter Chapter 7 Status Docs Pending District LAMB Pr…" at bounding box center [510, 100] width 988 height 59
click at [816, 20] on link "Diment & Associates" at bounding box center [921, 27] width 166 height 24
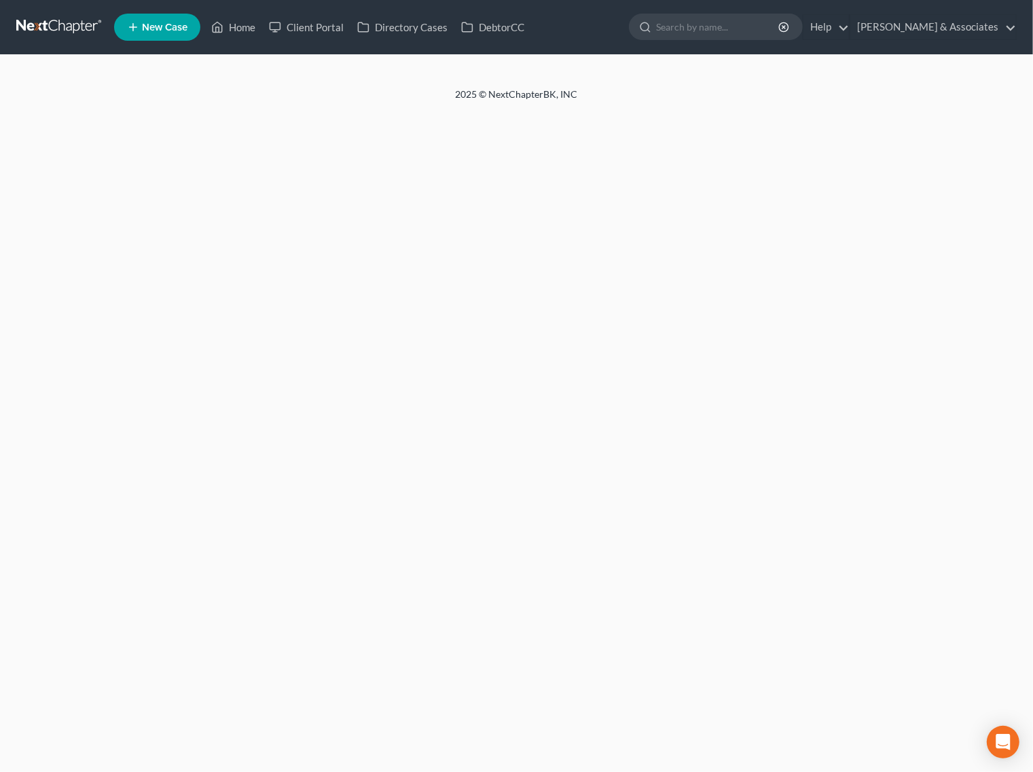
select select "1"
select select "0"
select select "19"
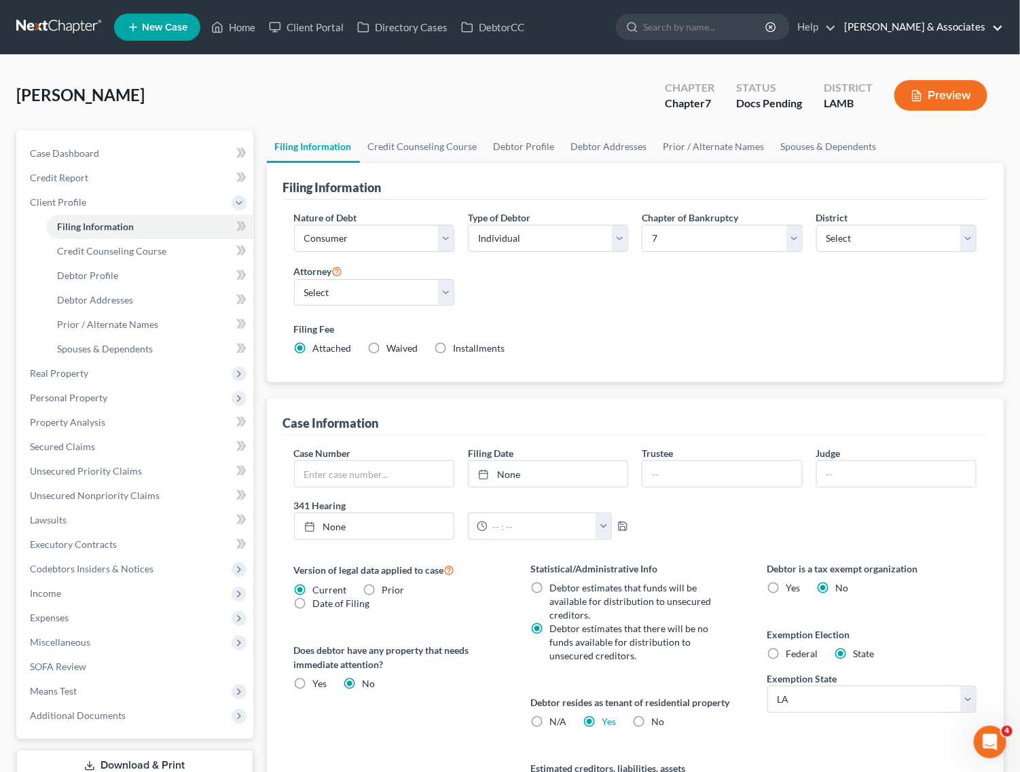
click at [959, 20] on link "[PERSON_NAME] & Associates" at bounding box center [921, 27] width 166 height 24
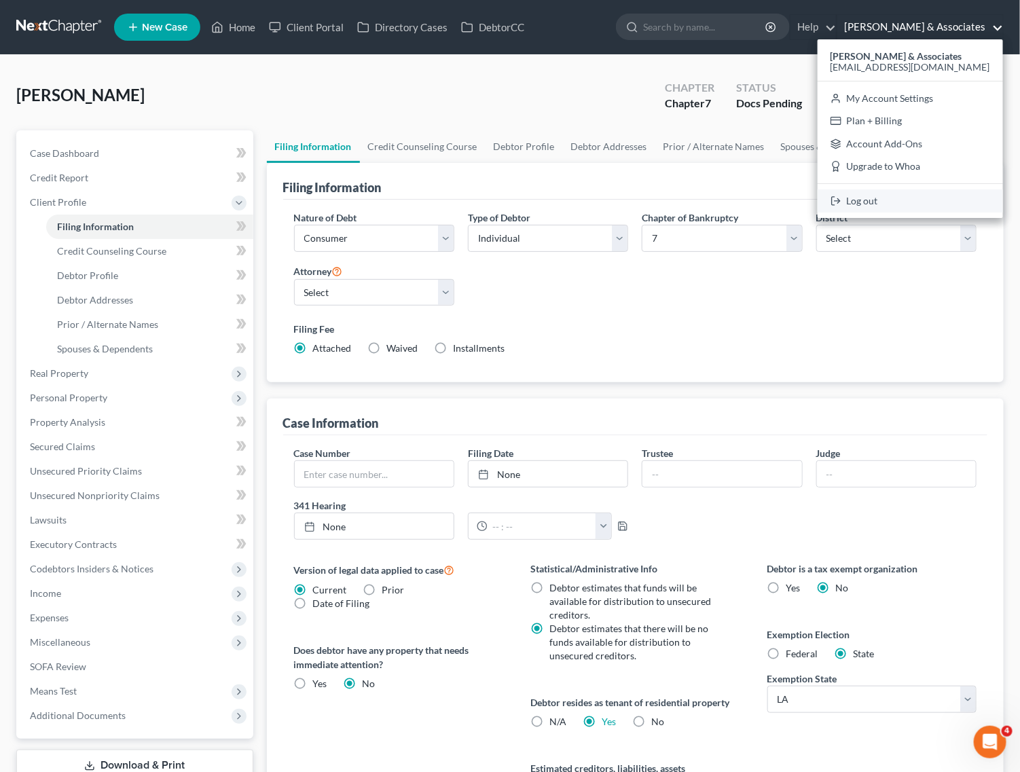
click at [917, 204] on link "Log out" at bounding box center [910, 201] width 185 height 23
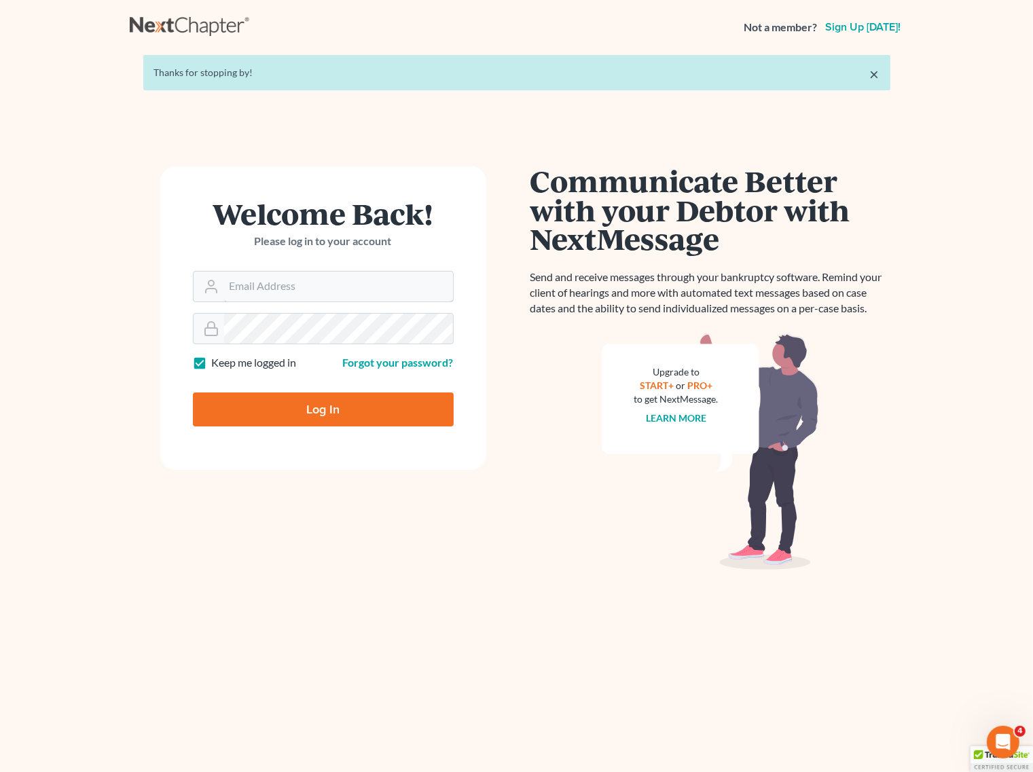
type input "[EMAIL_ADDRESS][DOMAIN_NAME]"
click at [318, 398] on input "Log In" at bounding box center [323, 410] width 261 height 34
type input "Thinking..."
